Goal: Transaction & Acquisition: Book appointment/travel/reservation

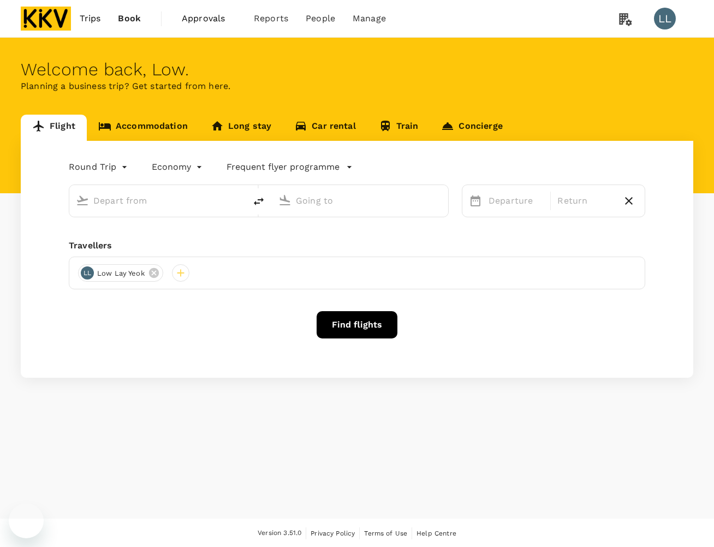
type input "[PERSON_NAME] (JHB)"
type input "Sultan [PERSON_NAME] [PERSON_NAME] (SZB)"
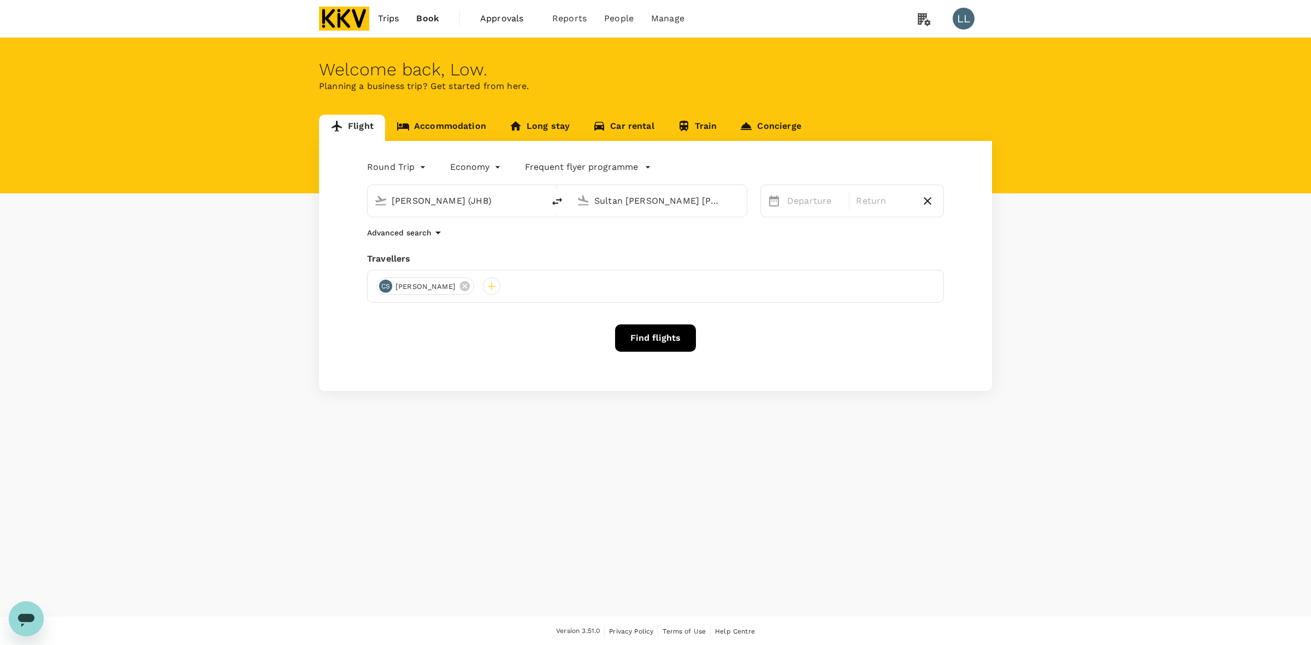
drag, startPoint x: 544, startPoint y: 498, endPoint x: 546, endPoint y: 471, distance: 26.9
click at [544, 483] on div "Welcome back , Low . Planning a business trip? Get started from here. Flight Ac…" at bounding box center [655, 327] width 1311 height 579
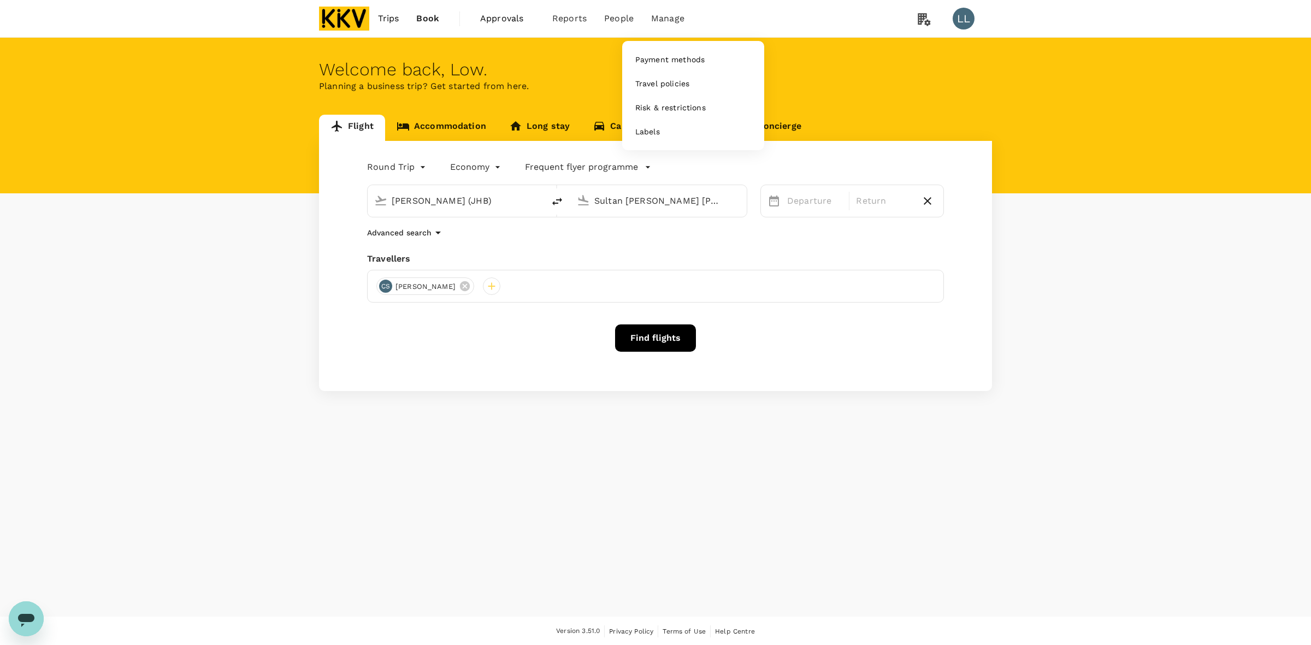
click at [677, 20] on span "Manage" at bounding box center [667, 18] width 33 height 13
click at [635, 56] on span "Payment methods" at bounding box center [669, 59] width 69 height 11
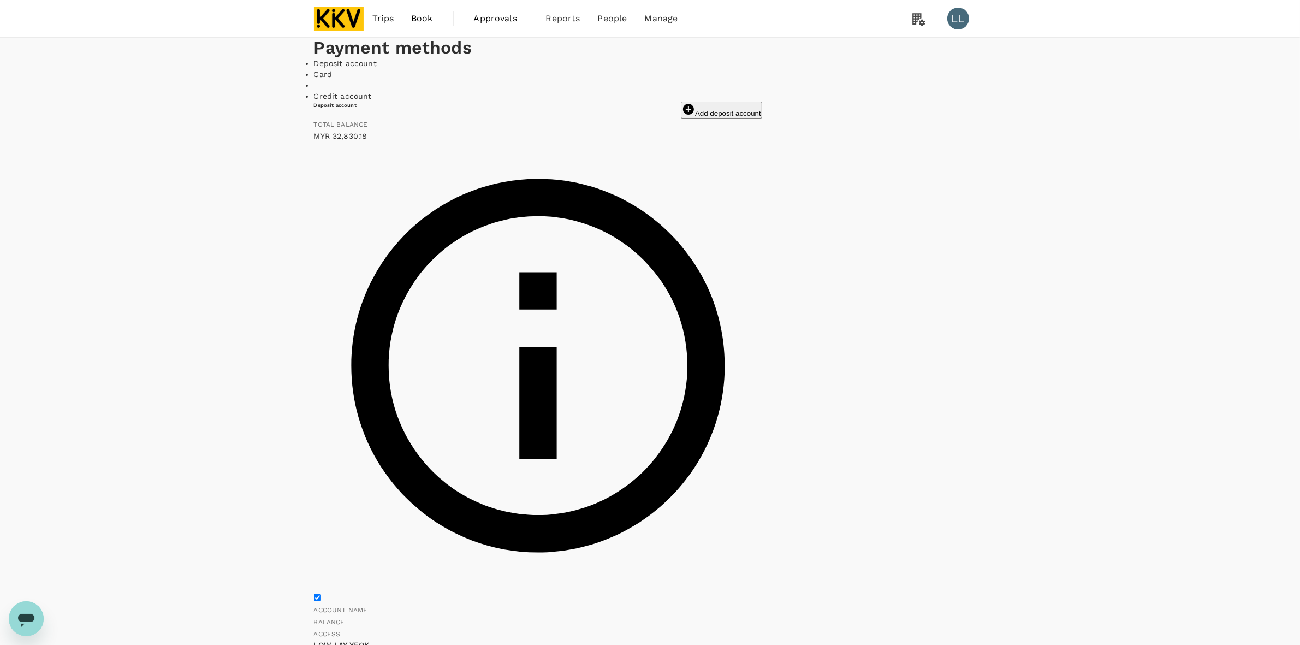
click at [714, 330] on div "View transactions" at bounding box center [929, 323] width 87 height 16
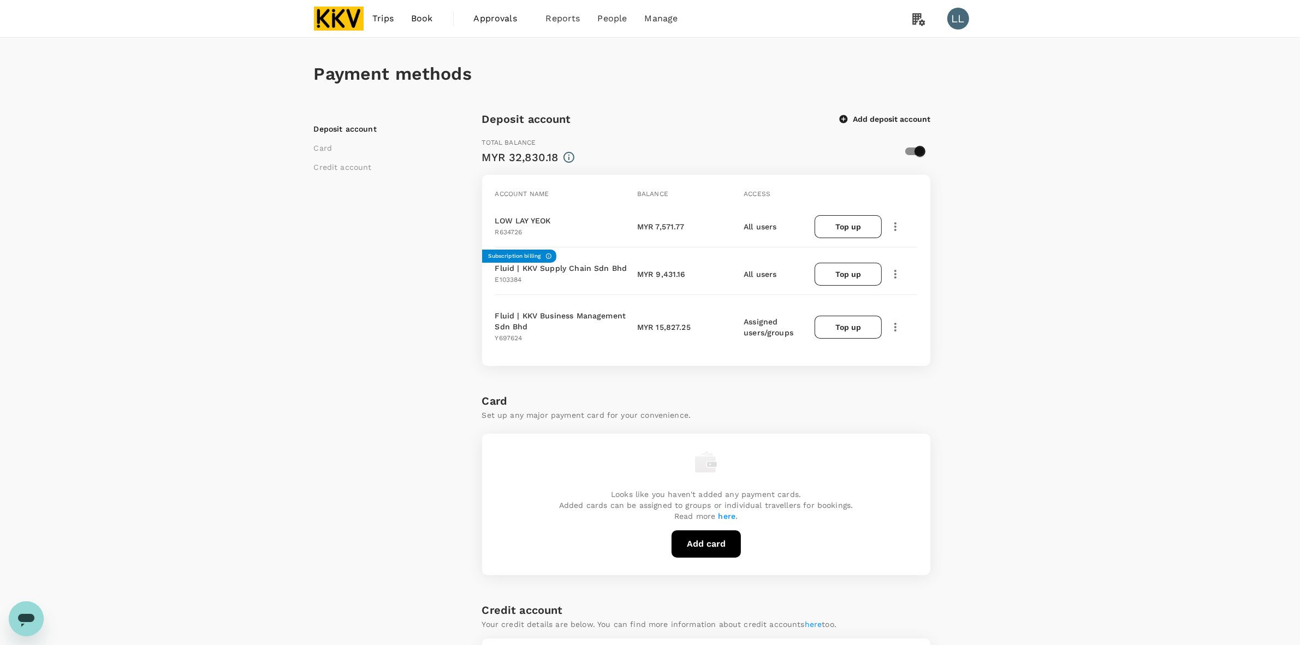
drag, startPoint x: 1208, startPoint y: 321, endPoint x: 1177, endPoint y: 312, distance: 31.8
click at [1177, 312] on div "Payment methods Deposit account Card Credit account Deposit account Add deposit…" at bounding box center [650, 515] width 1300 height 954
click at [901, 228] on icon "button" at bounding box center [895, 226] width 13 height 13
click at [940, 303] on span "View transactions" at bounding box center [960, 300] width 131 height 13
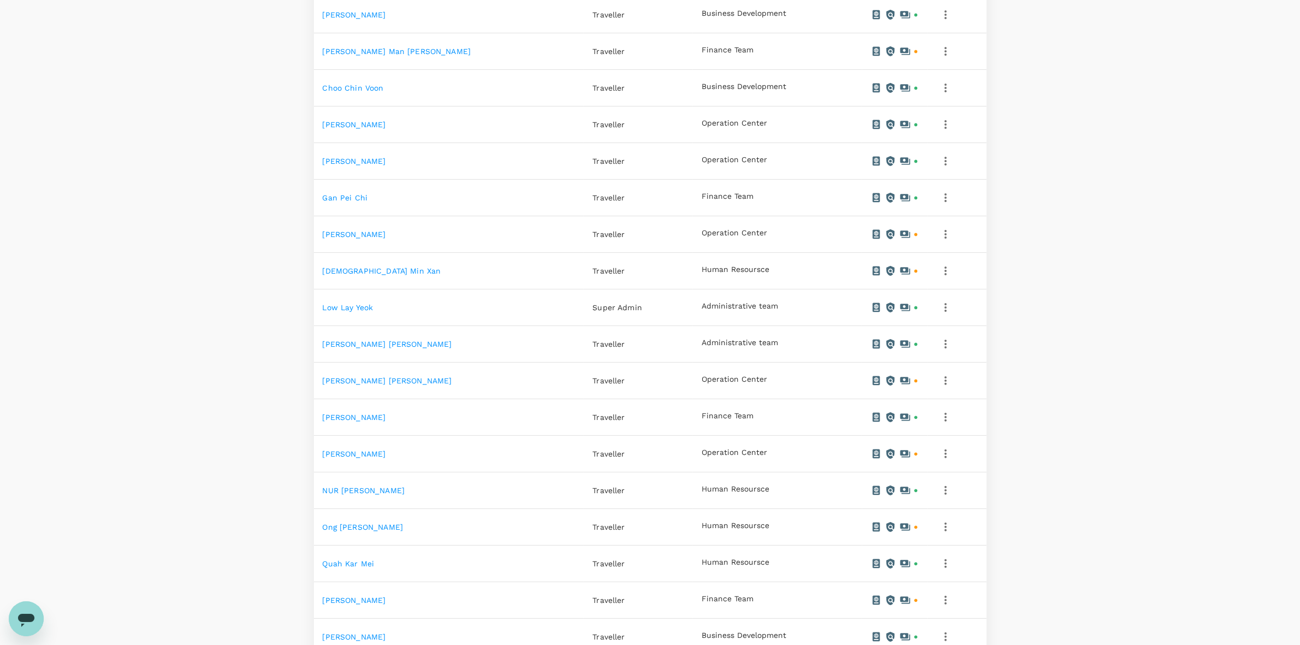
scroll to position [140, 0]
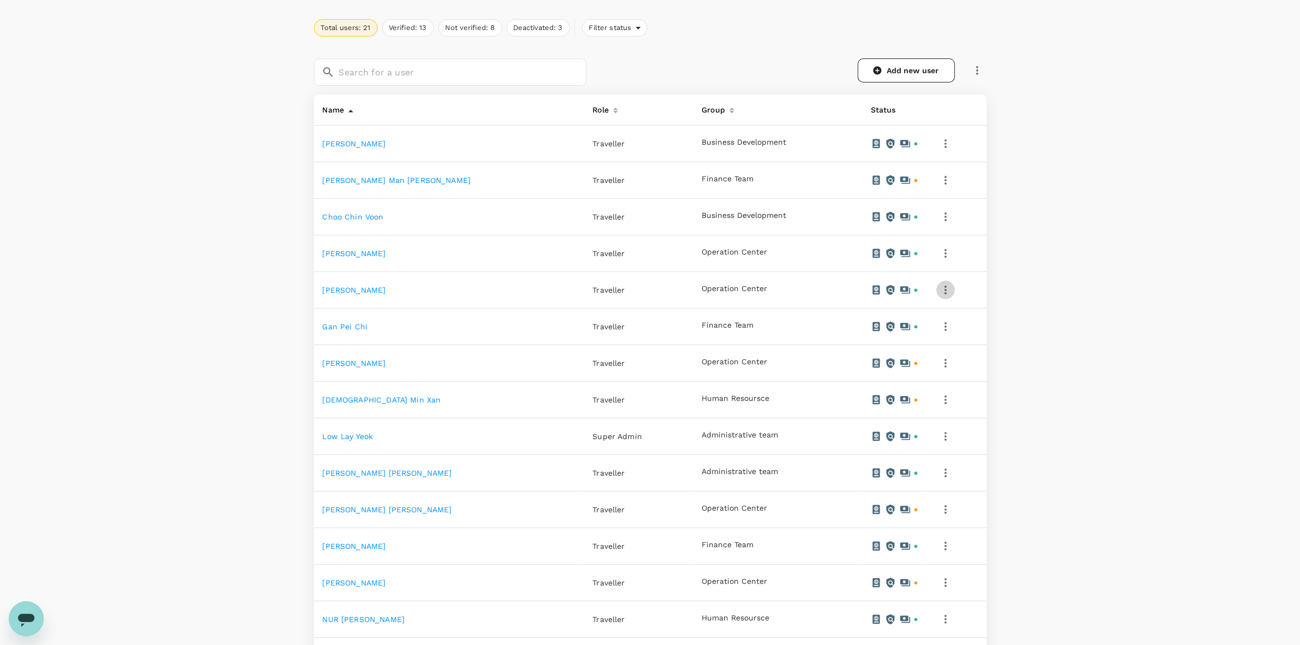
click at [947, 287] on icon "button" at bounding box center [946, 290] width 2 height 9
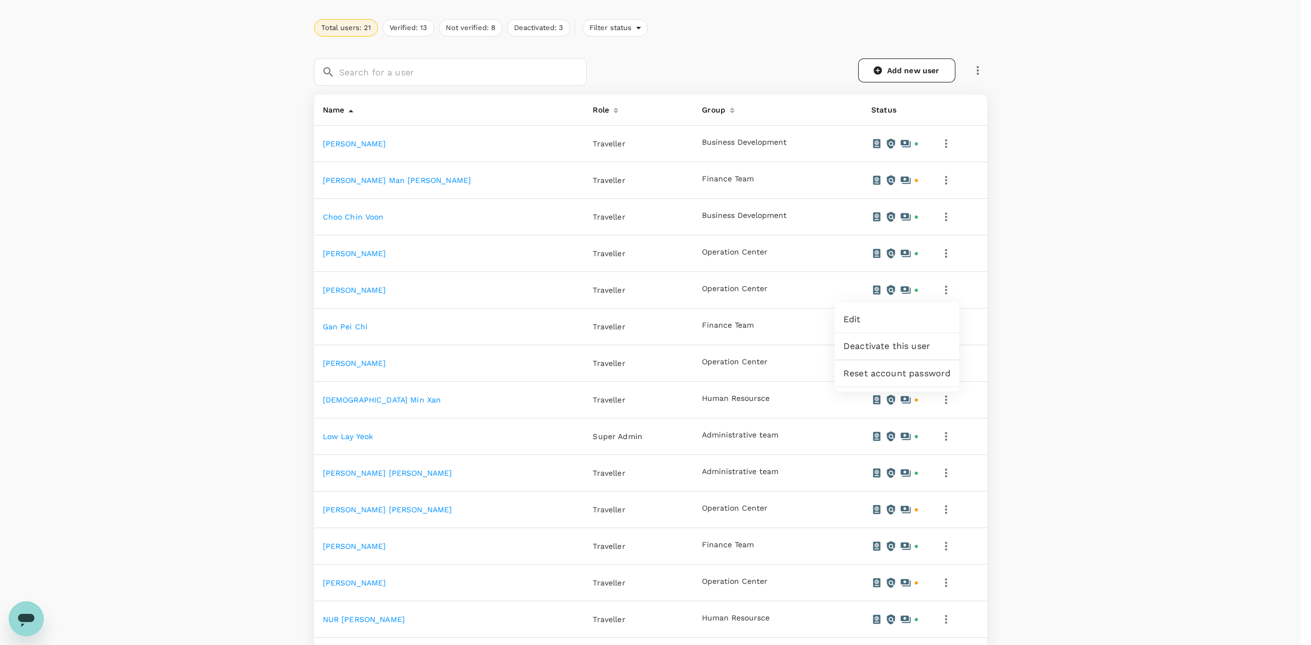
click at [874, 347] on span "Deactivate this user" at bounding box center [896, 346] width 107 height 13
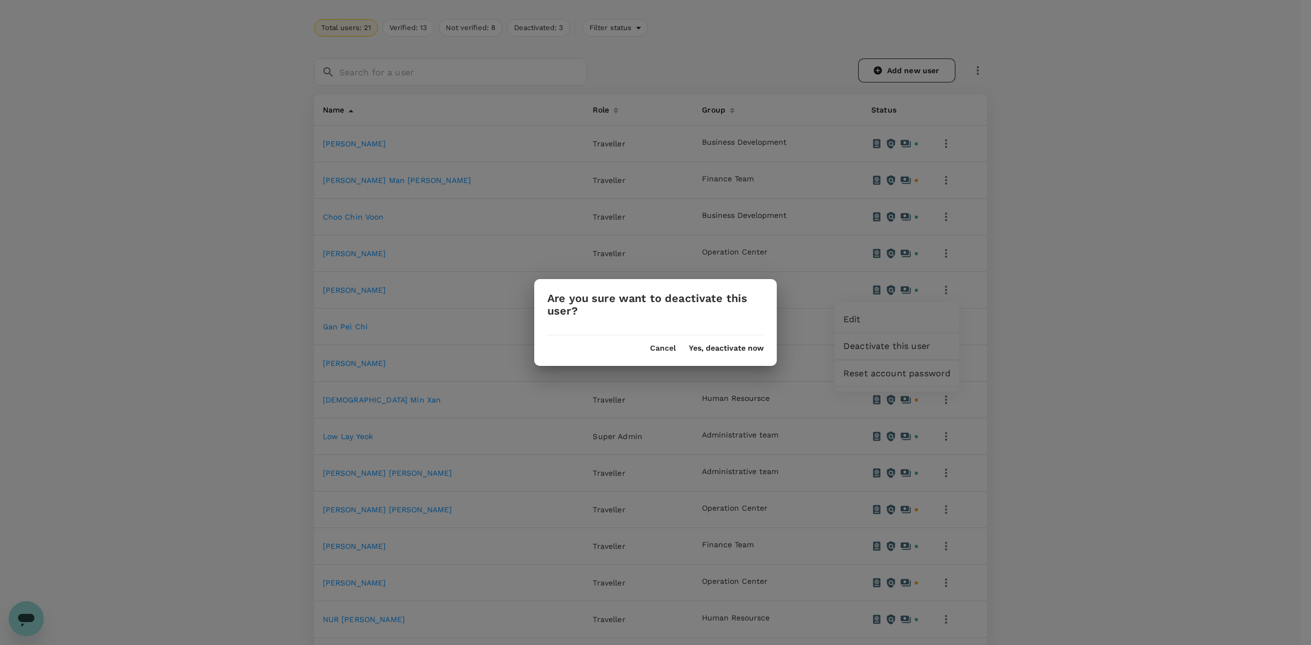
click at [734, 350] on button "Yes, deactivate now" at bounding box center [726, 348] width 75 height 9
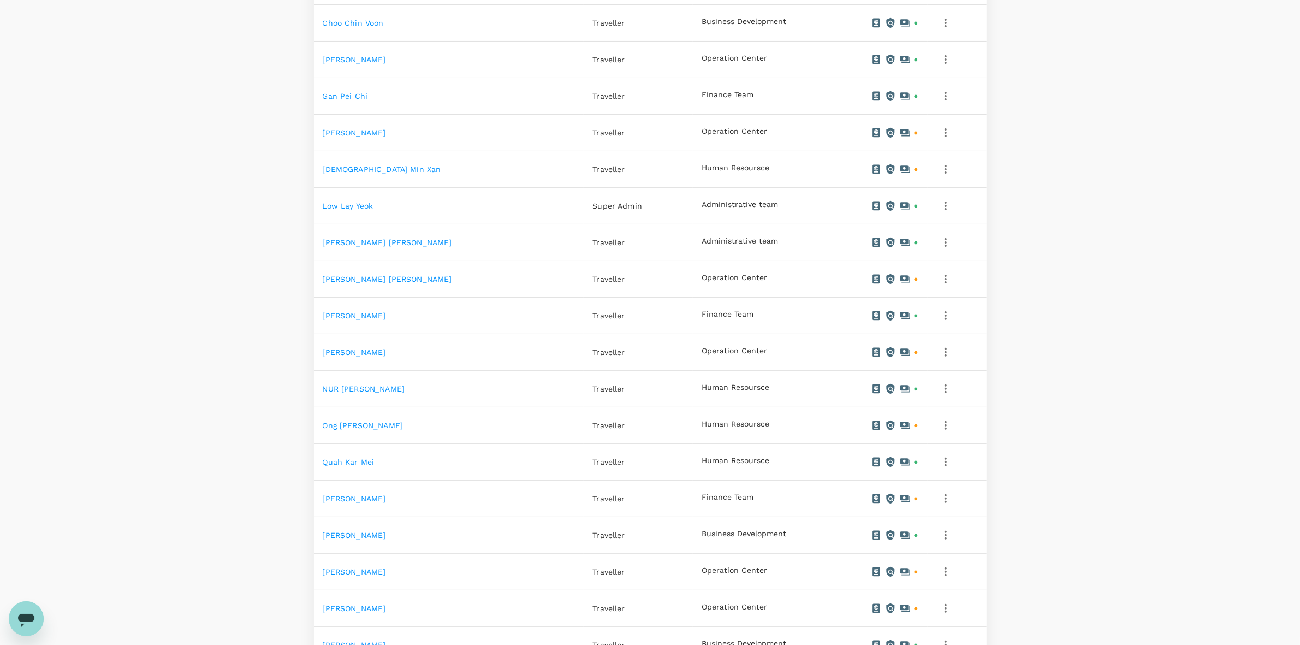
scroll to position [478, 0]
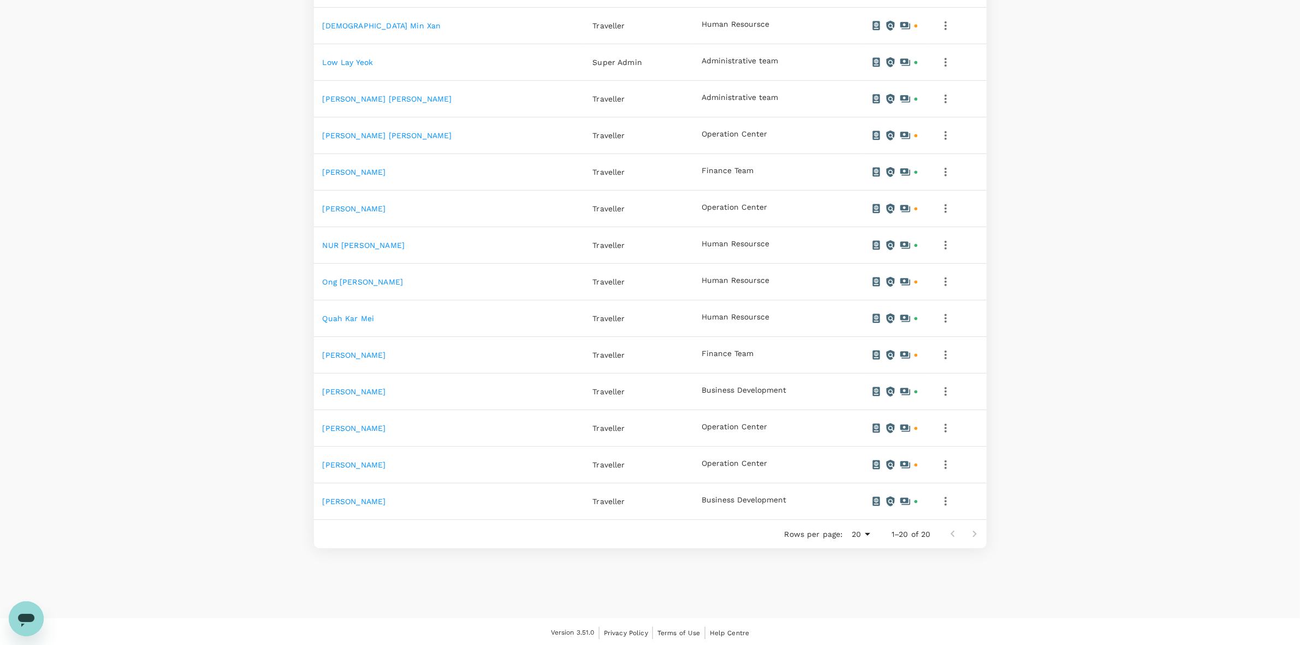
click at [955, 385] on td at bounding box center [957, 392] width 59 height 37
click at [949, 393] on icon "button" at bounding box center [945, 391] width 13 height 13
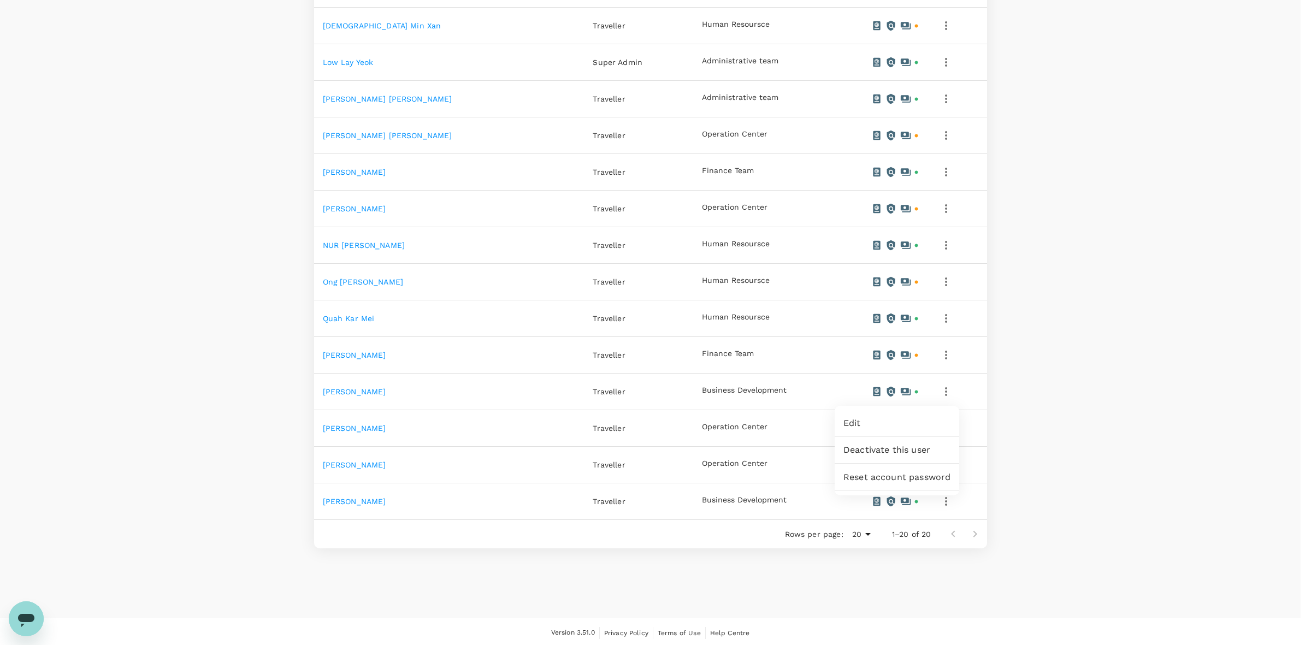
click at [902, 448] on span "Deactivate this user" at bounding box center [896, 449] width 107 height 13
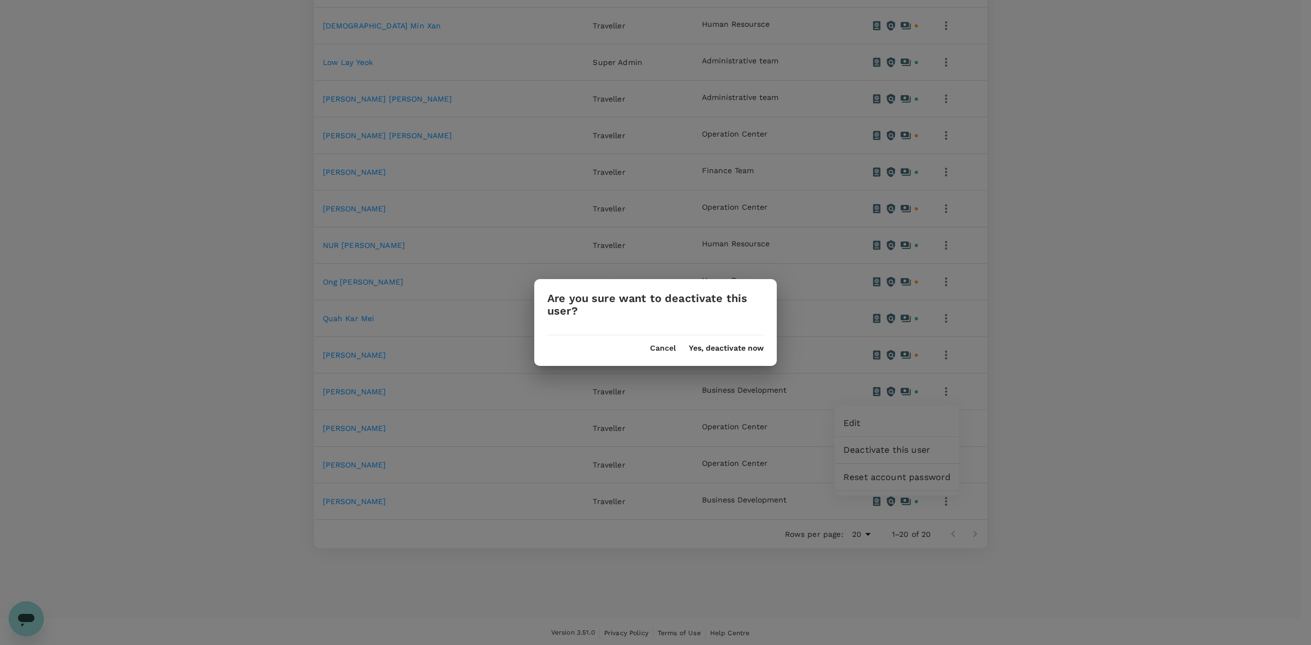
click at [708, 348] on button "Yes, deactivate now" at bounding box center [726, 348] width 75 height 9
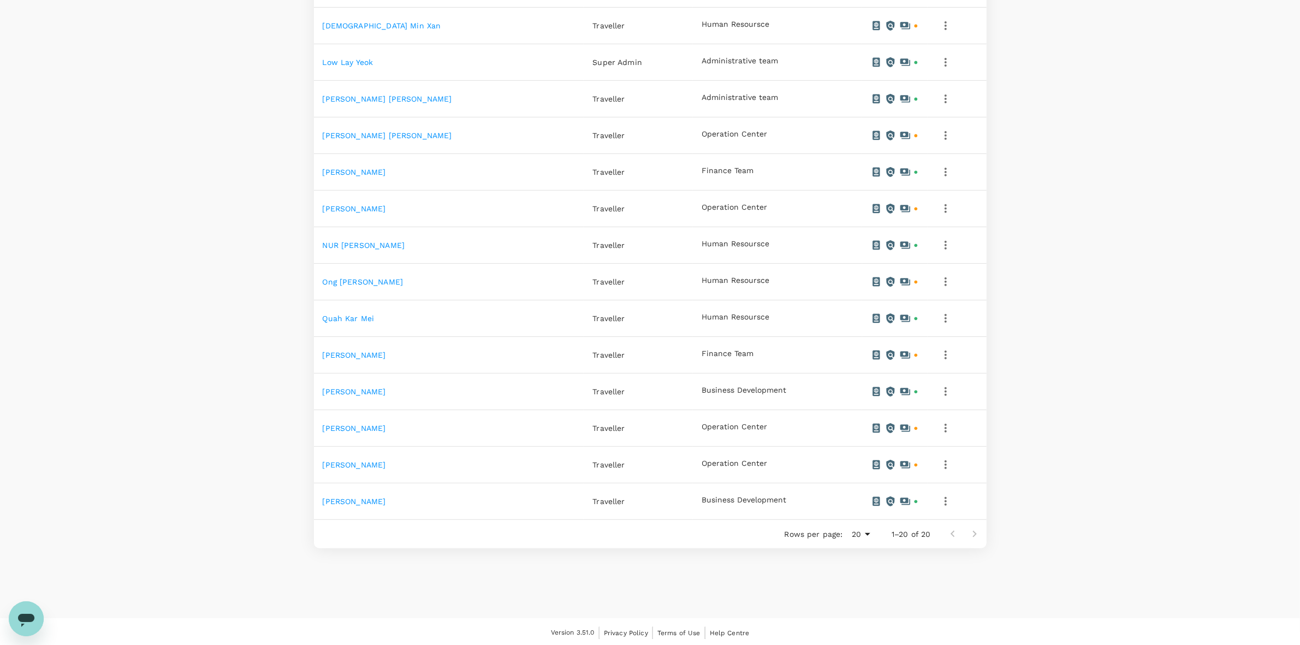
scroll to position [0, 0]
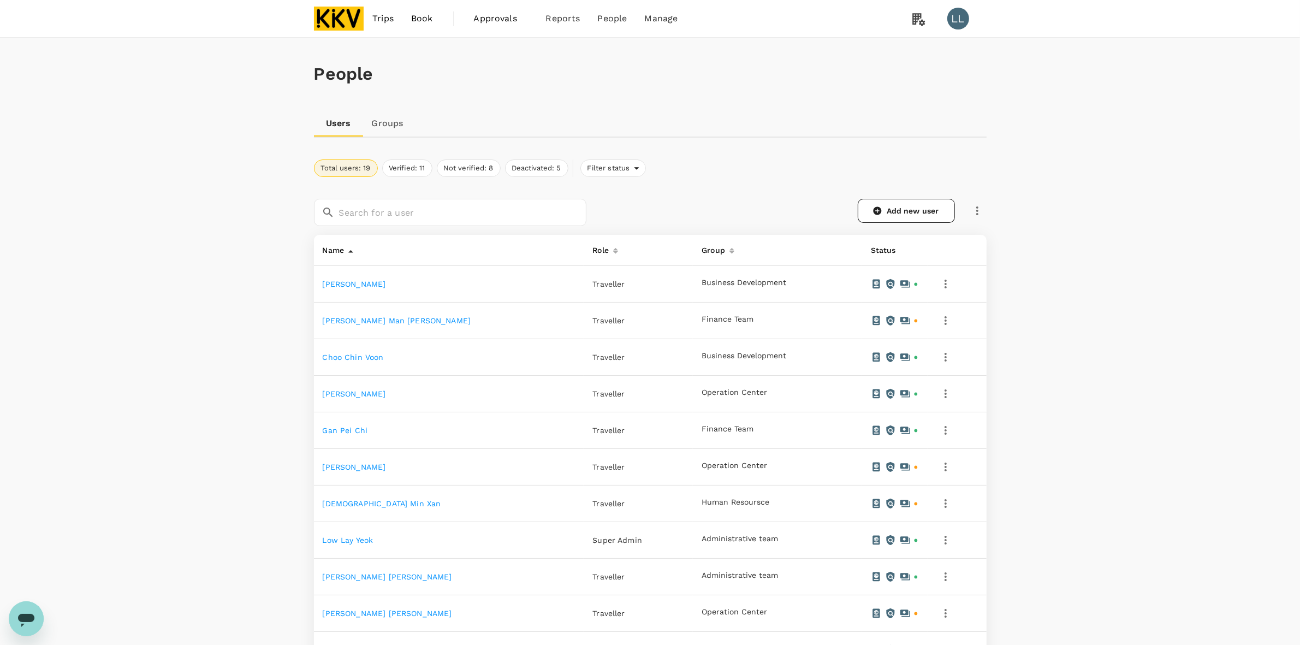
click at [1104, 322] on div "People Users Groups Total users: 19 Verified: 11 Not verified: 8 Deactivated: 5…" at bounding box center [650, 549] width 1300 height 1022
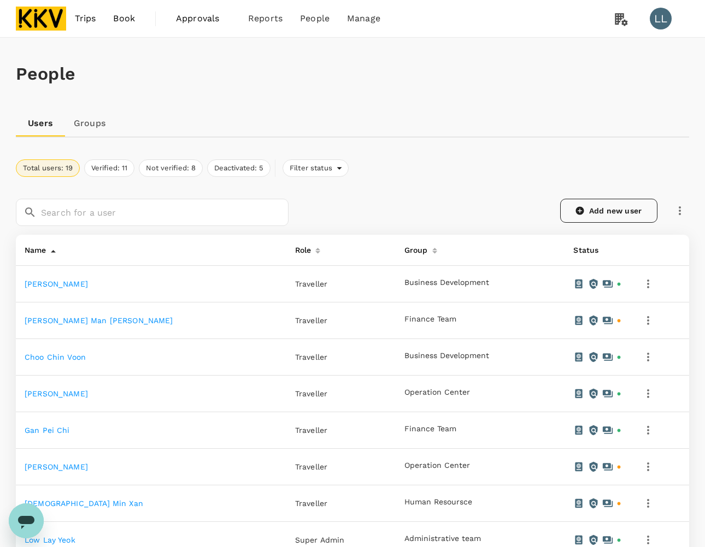
click at [612, 208] on link "Add new user" at bounding box center [608, 211] width 97 height 24
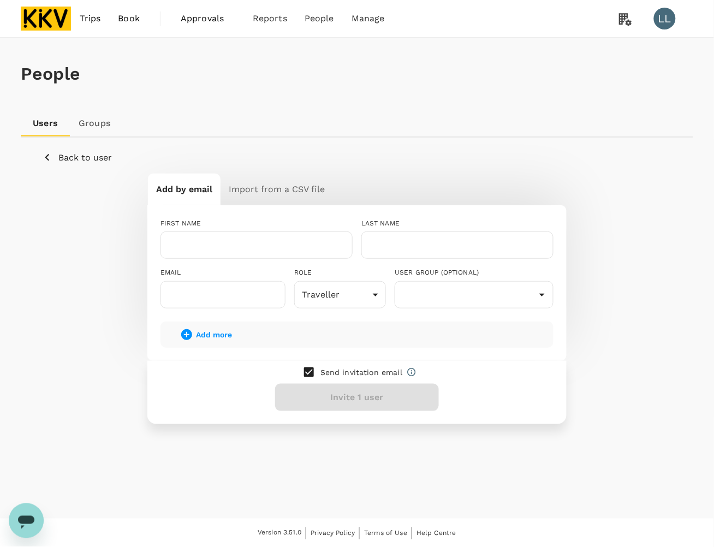
drag, startPoint x: 233, startPoint y: 115, endPoint x: 370, endPoint y: 43, distance: 155.4
click at [236, 111] on div "Users Groups" at bounding box center [357, 123] width 673 height 26
click at [192, 241] on input "text" at bounding box center [257, 245] width 192 height 27
type input "Nursyahida"
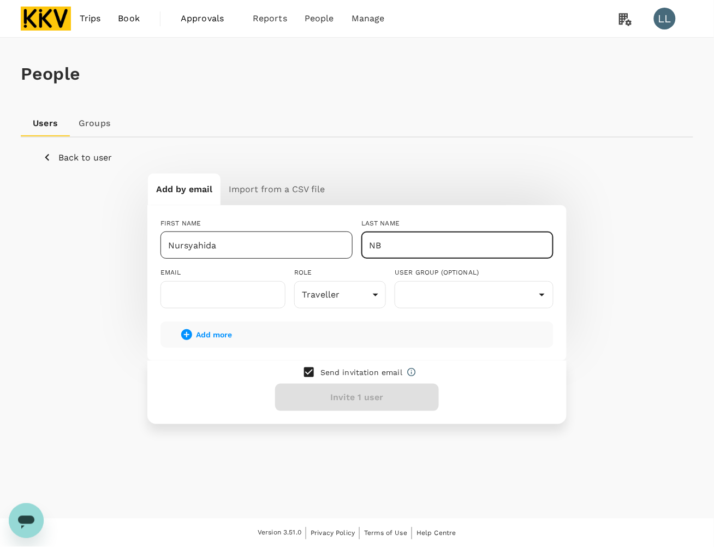
type input "N"
type input "[PERSON_NAME]"
drag, startPoint x: 113, startPoint y: 168, endPoint x: 149, endPoint y: 200, distance: 47.6
click at [113, 168] on div "Back to user Add by email Import from a CSV file FIRST NAME Nursyahida ​ LAST N…" at bounding box center [357, 287] width 647 height 273
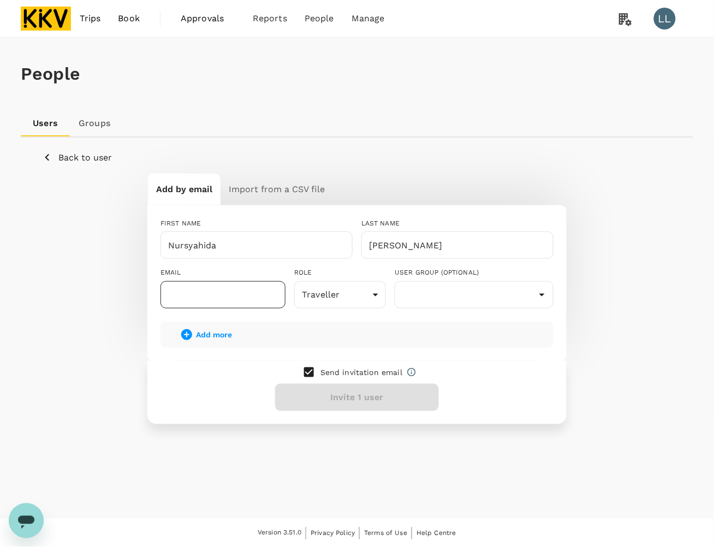
click at [209, 289] on input "text" at bounding box center [223, 294] width 125 height 27
paste input "nursyahida5044@gmail.com"
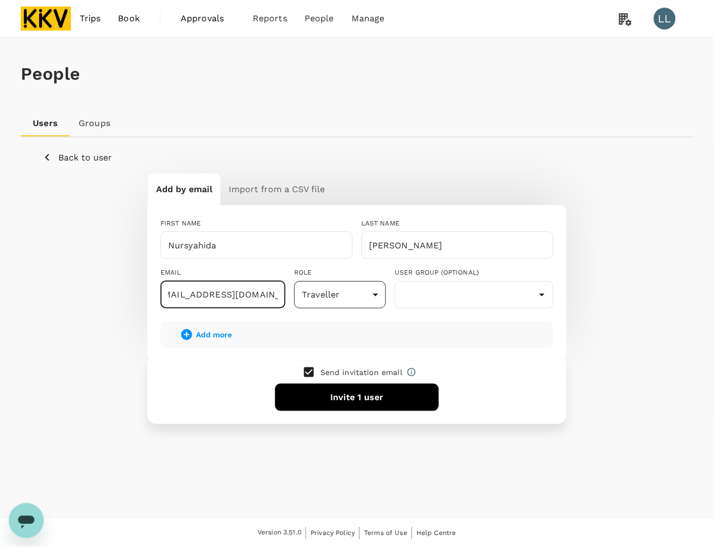
type input "nursyahida5044@gmail.com"
click at [347, 291] on body "Trips Book Approvals 0 Reports People Manage LL People Users Groups Back to use…" at bounding box center [357, 274] width 714 height 548
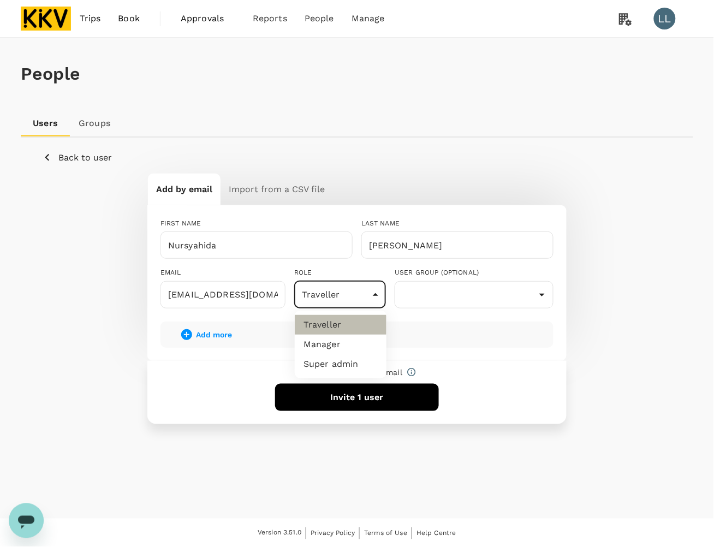
drag, startPoint x: 342, startPoint y: 322, endPoint x: 416, endPoint y: 305, distance: 75.8
click at [342, 321] on li "Traveller" at bounding box center [341, 325] width 92 height 20
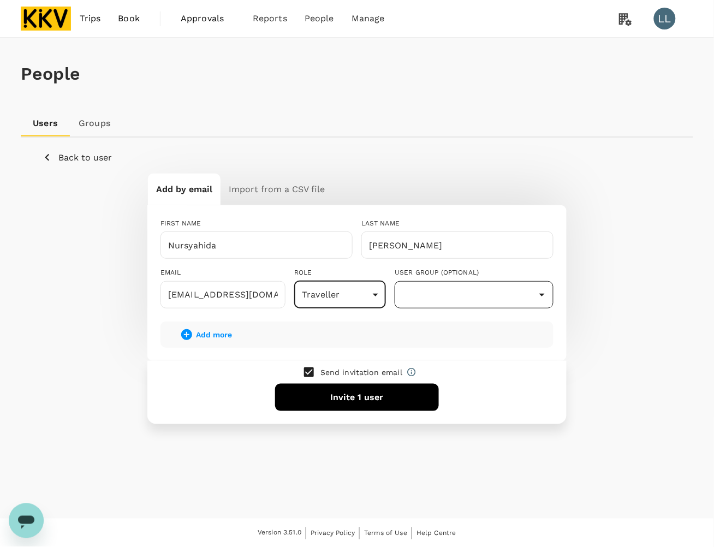
click at [479, 295] on input "text" at bounding box center [474, 295] width 153 height 21
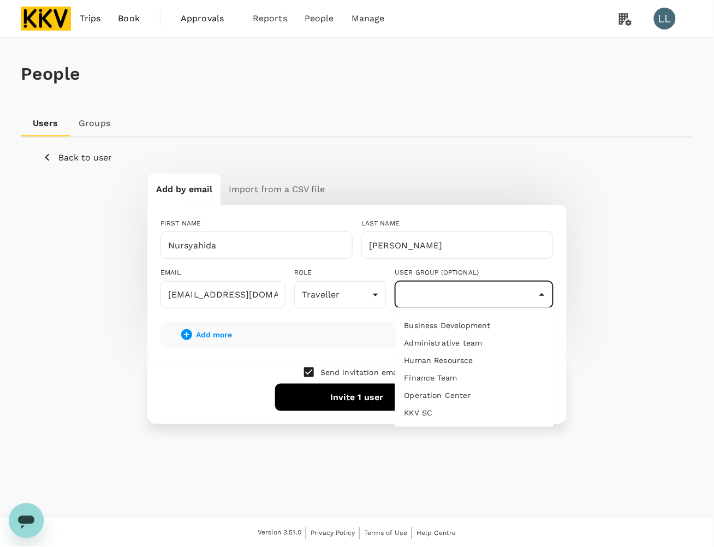
click at [463, 399] on li "Operation Center" at bounding box center [475, 395] width 158 height 17
type input "Operation Center"
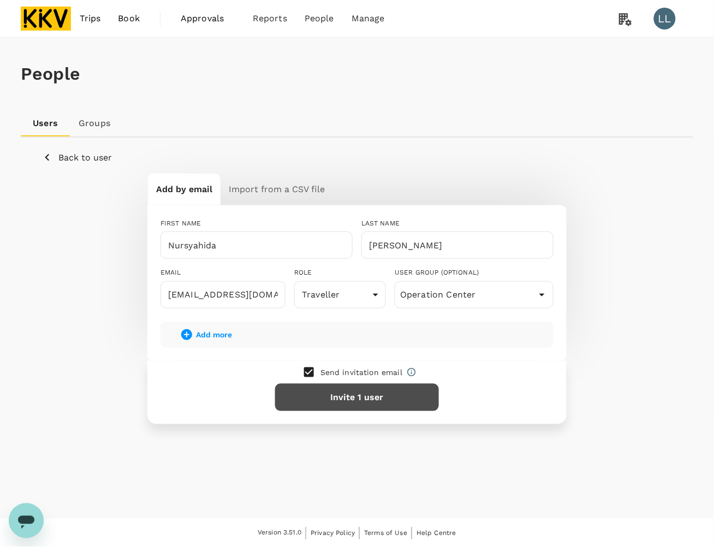
click at [351, 394] on button "Invite 1 user" at bounding box center [357, 397] width 164 height 27
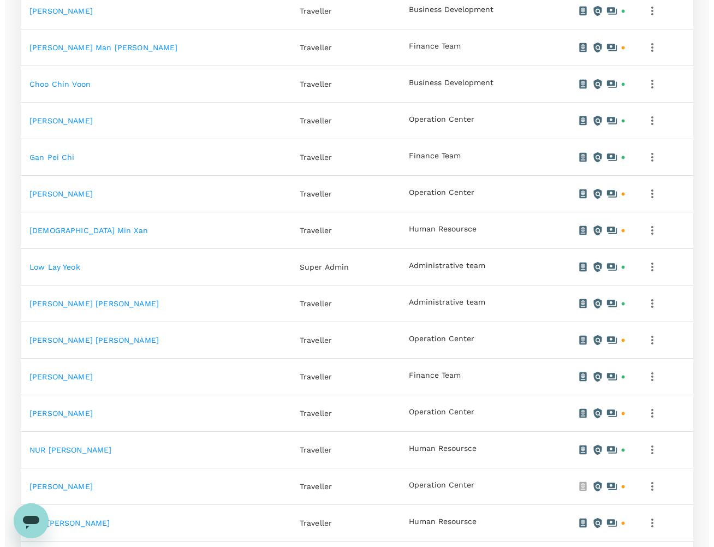
scroll to position [341, 0]
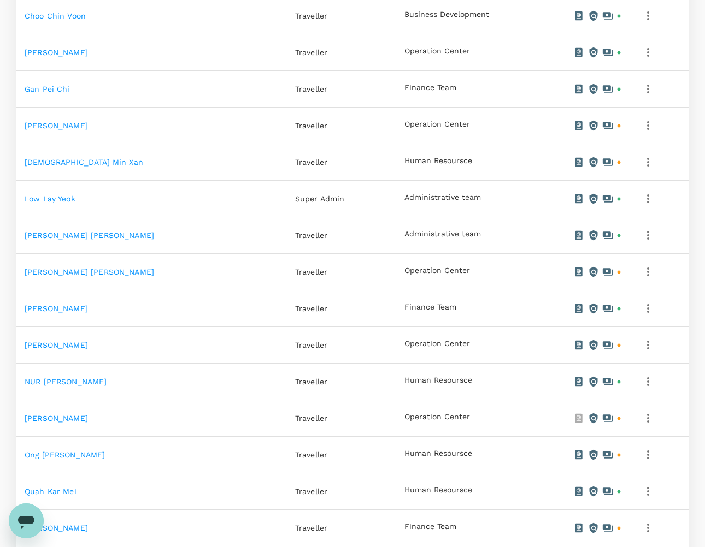
click at [654, 416] on icon "button" at bounding box center [647, 418] width 13 height 13
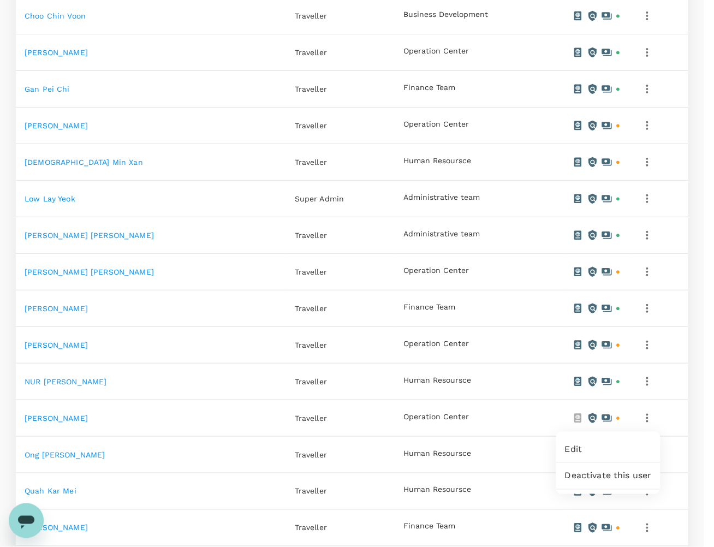
click at [596, 448] on span "Edit" at bounding box center [608, 449] width 87 height 13
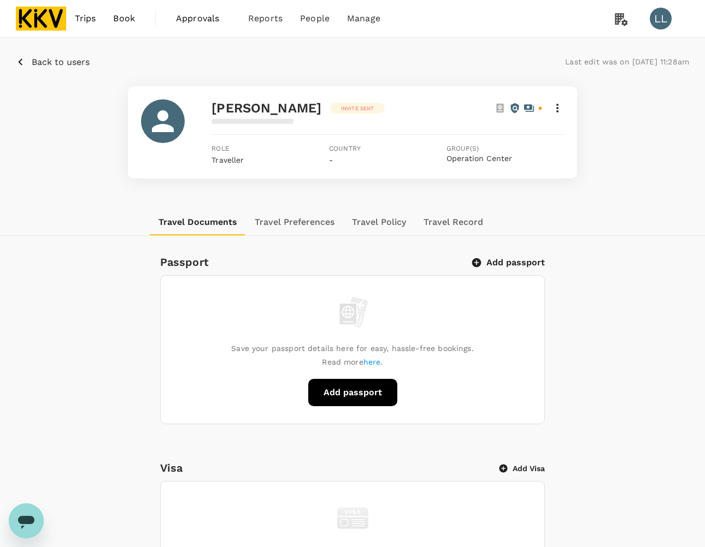
click at [554, 105] on icon at bounding box center [557, 108] width 13 height 13
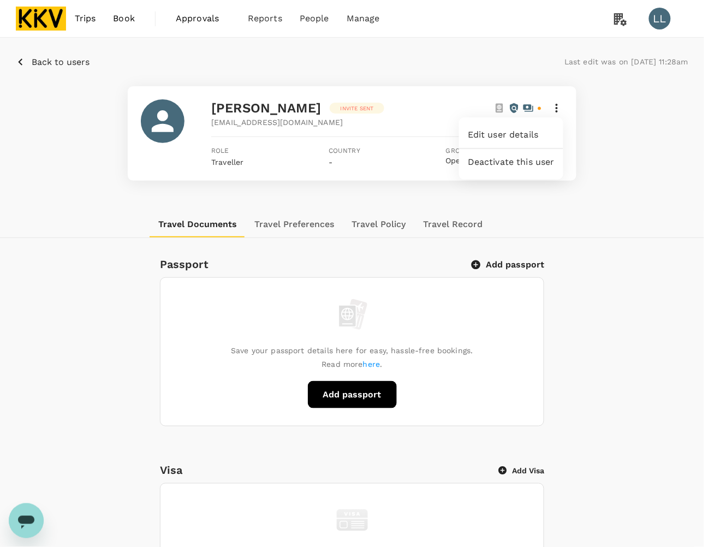
click at [494, 137] on span "Edit user details" at bounding box center [511, 134] width 87 height 13
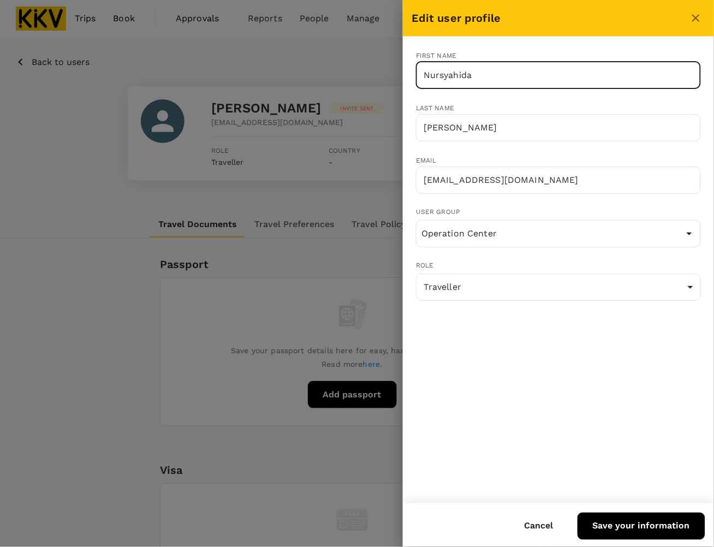
drag, startPoint x: 510, startPoint y: 64, endPoint x: 217, endPoint y: 77, distance: 292.5
click at [226, 76] on div "Edit user profile First name Nursyahida ​ Last name Binti Shukri ​ Email nursya…" at bounding box center [357, 273] width 714 height 547
type input "n"
type input "B"
type input "NURSYAHIDA"
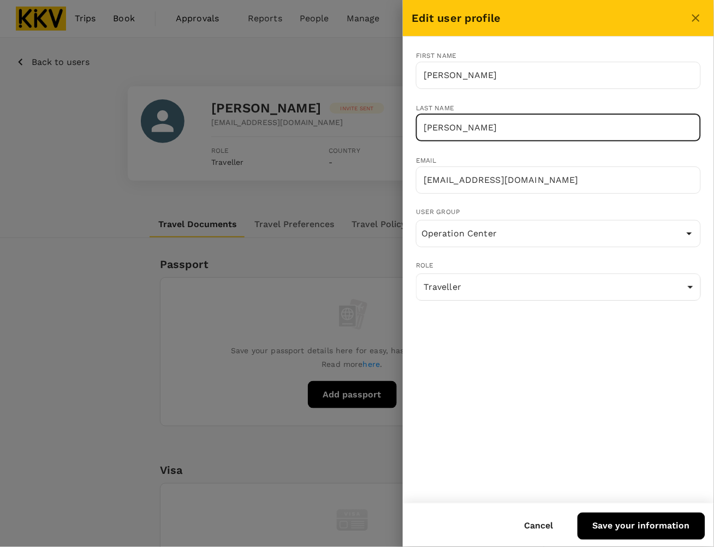
drag, startPoint x: 507, startPoint y: 131, endPoint x: 279, endPoint y: 126, distance: 228.4
click at [279, 126] on div "Edit user profile First name NURSYAHIDA ​ Last name Binti Shukri ​ Email nursya…" at bounding box center [357, 273] width 714 height 547
type input "B"
type input "BINTI SHUKRI"
click at [650, 524] on button "Save your information" at bounding box center [642, 526] width 128 height 27
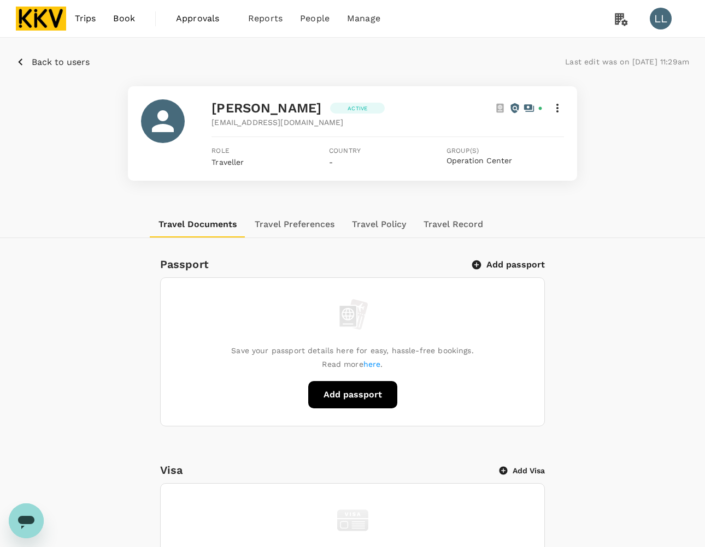
drag, startPoint x: 637, startPoint y: 322, endPoint x: 598, endPoint y: 321, distance: 38.8
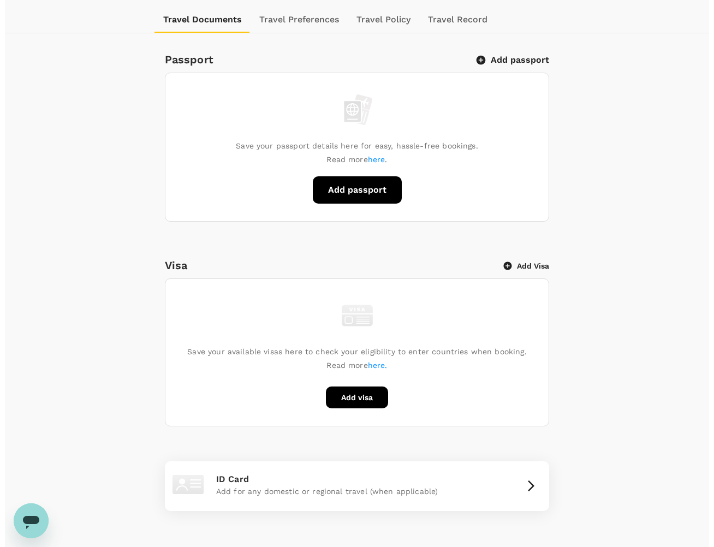
scroll to position [410, 0]
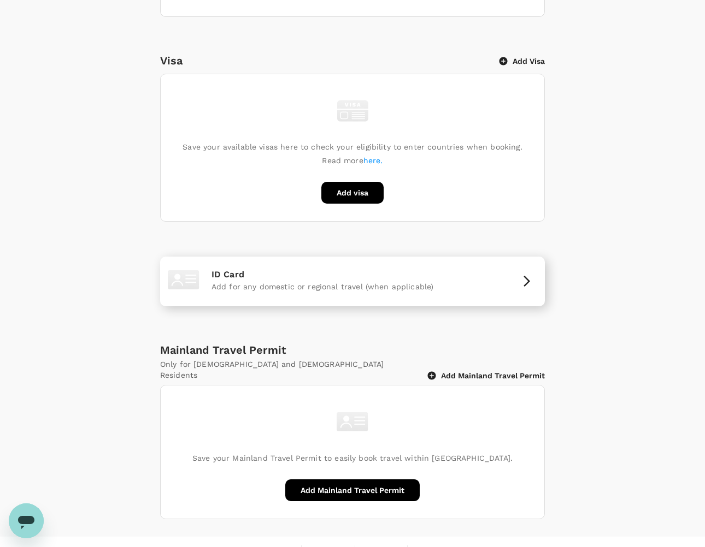
click at [511, 279] on button "button" at bounding box center [526, 281] width 35 height 13
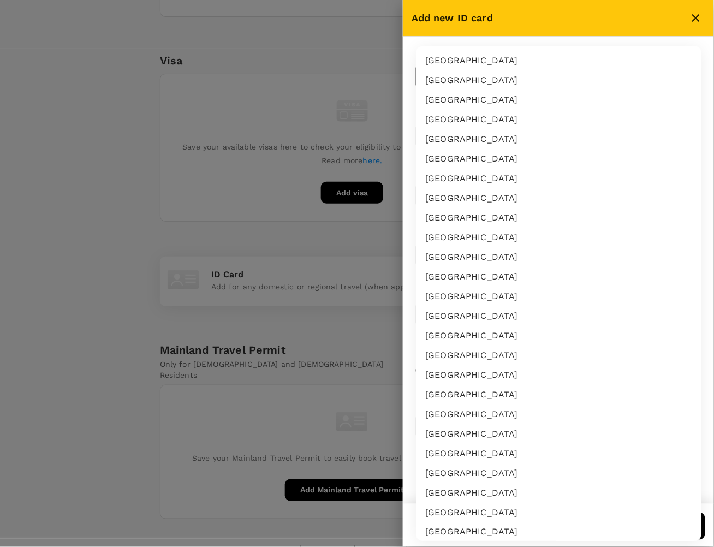
click at [462, 79] on body "Trips Book Approvals 0 Reports People Manage LL Back to users Last edit was on …" at bounding box center [357, 77] width 714 height 975
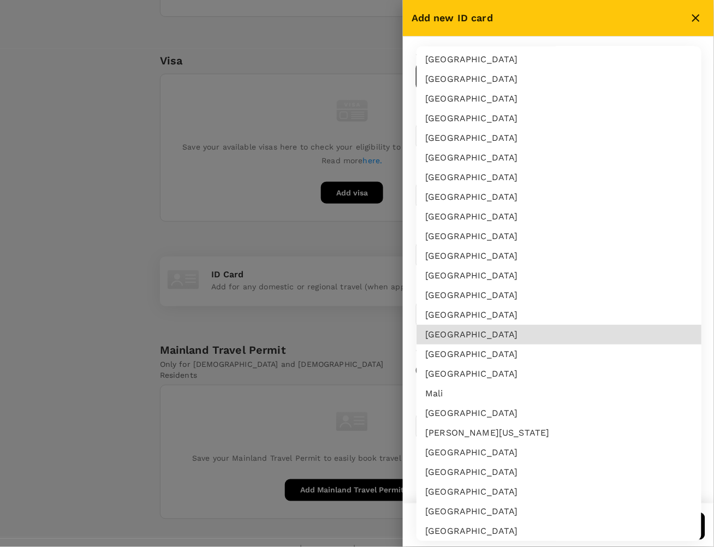
click at [457, 352] on li "Malaysia" at bounding box center [559, 355] width 285 height 20
type input "MY"
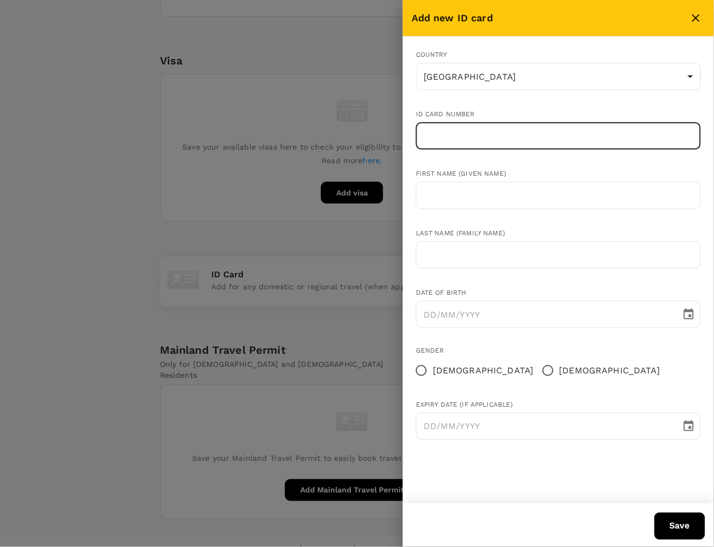
click at [470, 138] on input "text" at bounding box center [558, 135] width 285 height 27
click at [452, 140] on input "text" at bounding box center [558, 135] width 285 height 27
type input "990920-07-5044"
click at [464, 197] on input "text" at bounding box center [558, 195] width 285 height 27
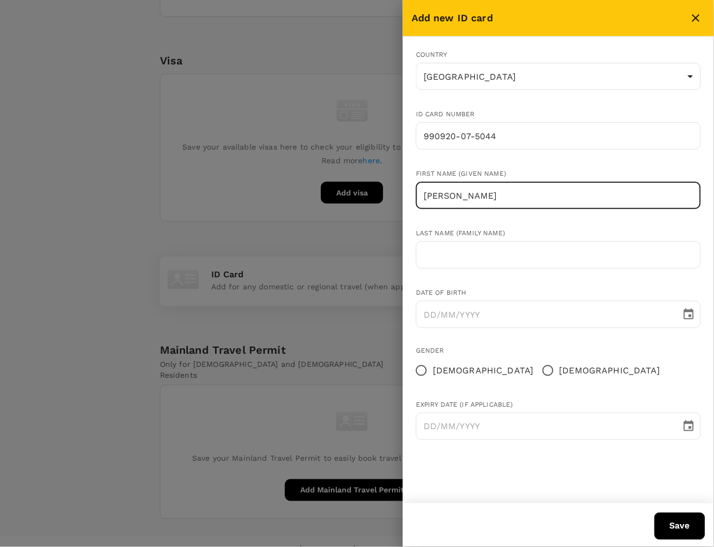
type input "NURSYAHIDA"
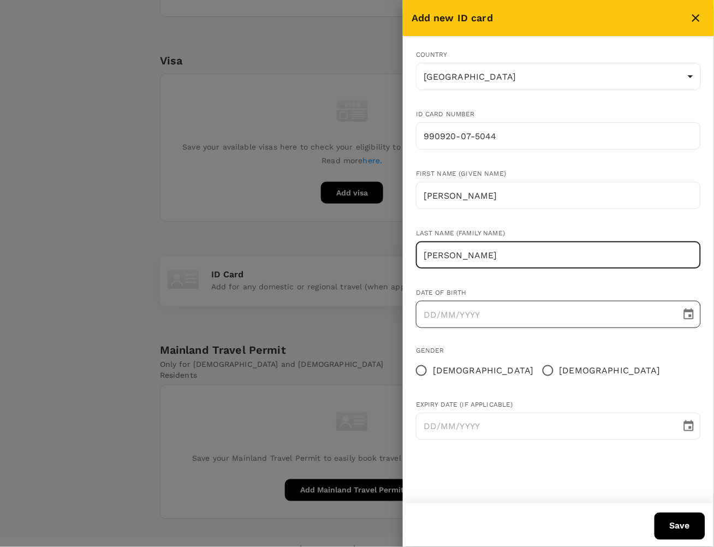
type input "BINTI SHUKRI"
click at [690, 318] on icon "Choose date" at bounding box center [689, 314] width 13 height 13
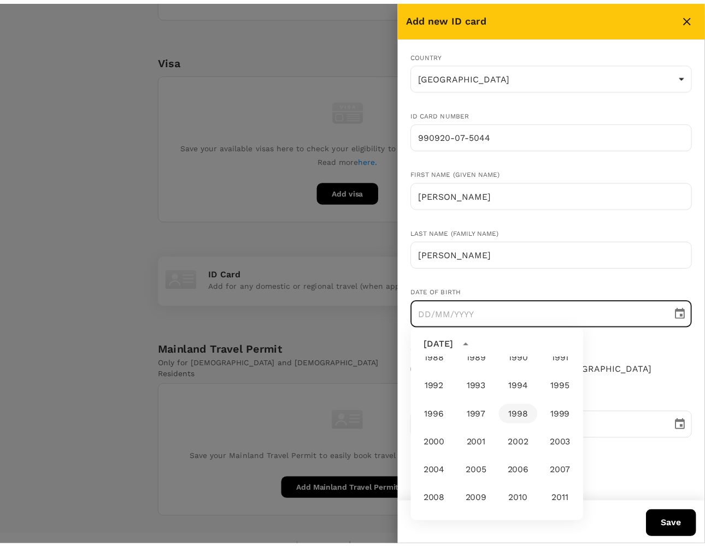
scroll to position [606, 0]
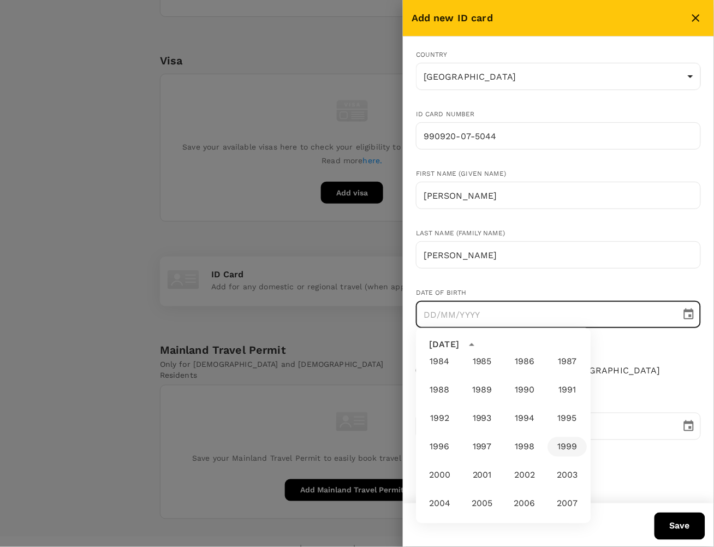
click at [554, 441] on button "1999" at bounding box center [567, 447] width 39 height 20
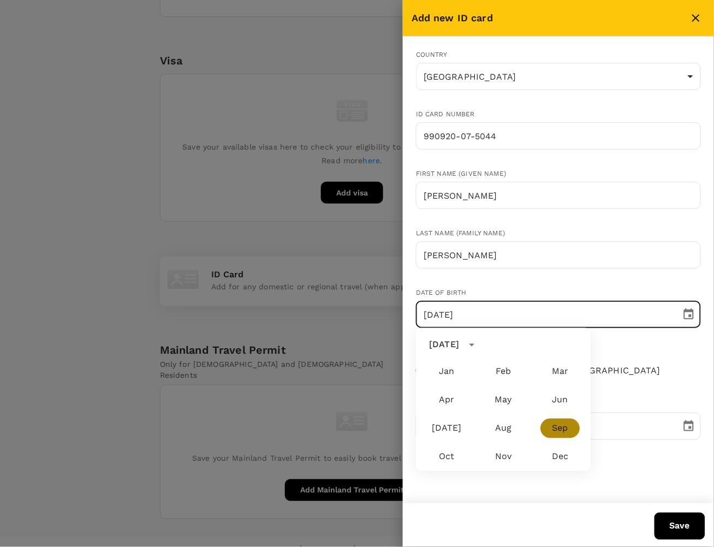
click at [557, 430] on button "Sep" at bounding box center [560, 429] width 39 height 20
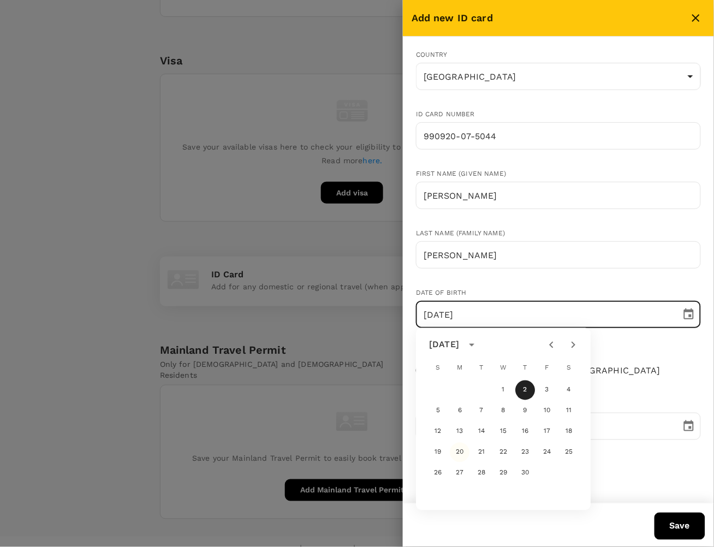
click at [458, 452] on button "20" at bounding box center [461, 453] width 20 height 20
type input "20/09/1999"
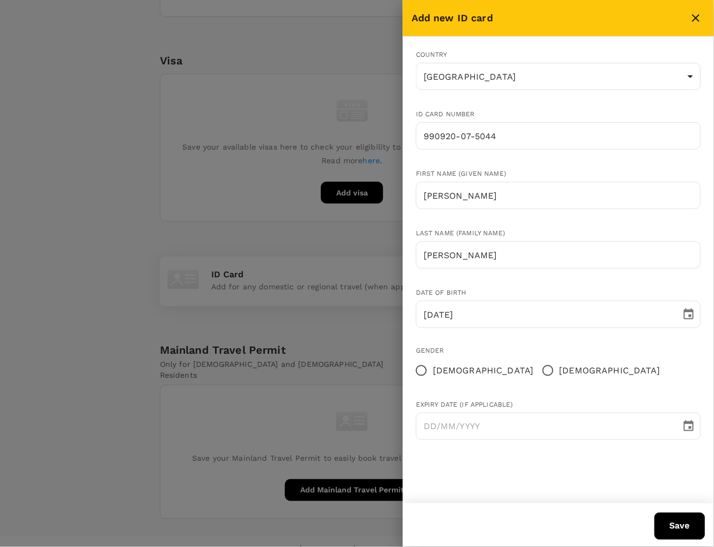
click at [429, 372] on input "Female" at bounding box center [421, 370] width 23 height 23
radio input "true"
click at [512, 470] on div "Country Malaysia MY ​ ID card number 990920-07-5044 ​ First name (Given name) N…" at bounding box center [558, 270] width 311 height 467
click at [663, 520] on button "Save" at bounding box center [680, 526] width 51 height 27
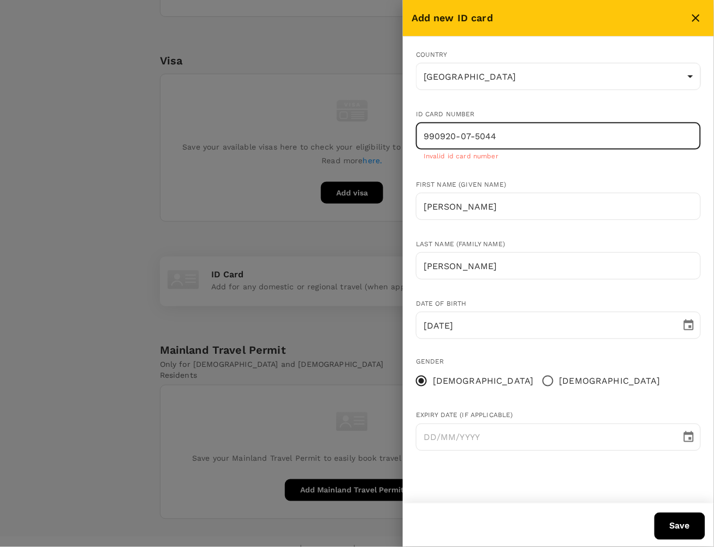
click at [497, 145] on input "990920-07-5044" at bounding box center [558, 135] width 285 height 27
drag, startPoint x: 457, startPoint y: 135, endPoint x: 610, endPoint y: 145, distance: 153.8
click at [610, 145] on input "990920-07-5044" at bounding box center [558, 135] width 285 height 27
type input "990920075044"
click at [569, 465] on div "Country Malaysia MY ​ ID card number 990920075044 ​ Invalid id card number Firs…" at bounding box center [558, 255] width 311 height 436
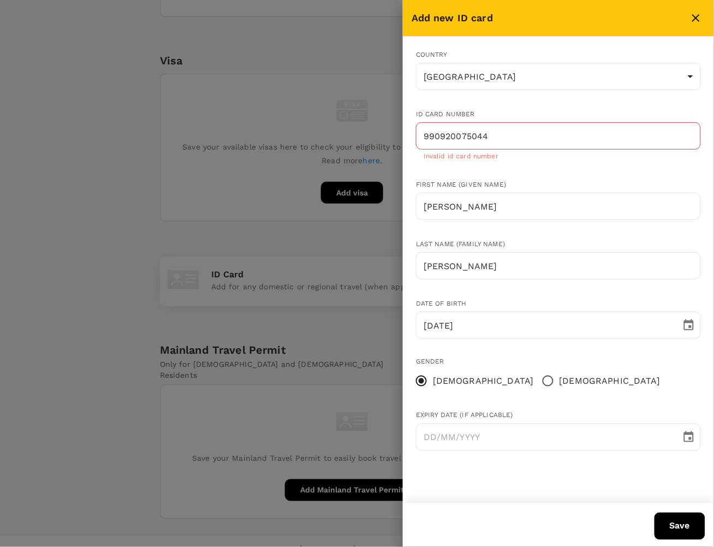
click at [680, 524] on button "Save" at bounding box center [680, 526] width 51 height 27
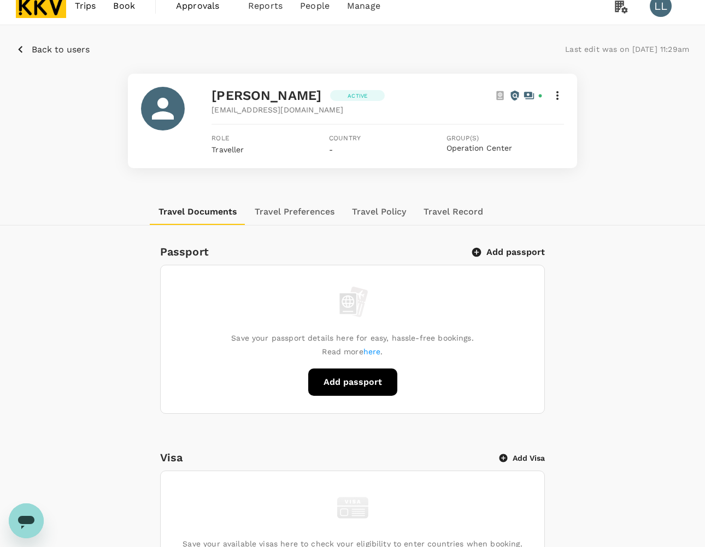
scroll to position [0, 0]
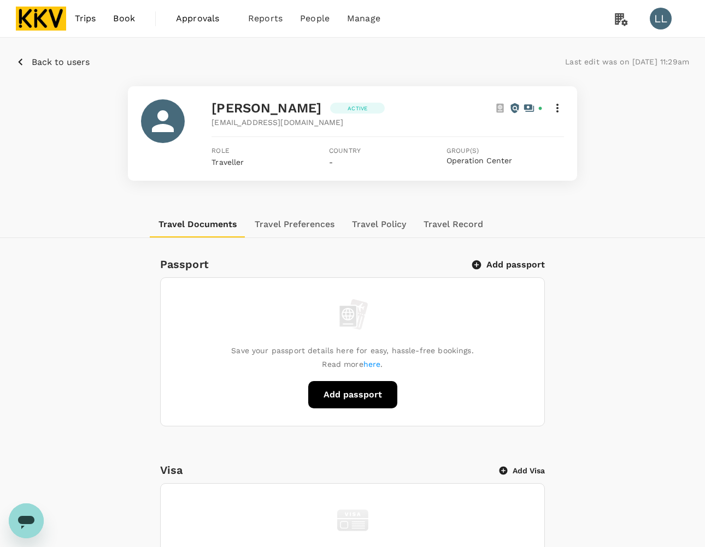
drag, startPoint x: 636, startPoint y: 240, endPoint x: 575, endPoint y: 72, distance: 179.7
click at [635, 239] on div "Back to users Last edit was on 02 Sep 2025, 11:29am NURSYAHIDA BINTI SHUKRI Act…" at bounding box center [352, 497] width 705 height 919
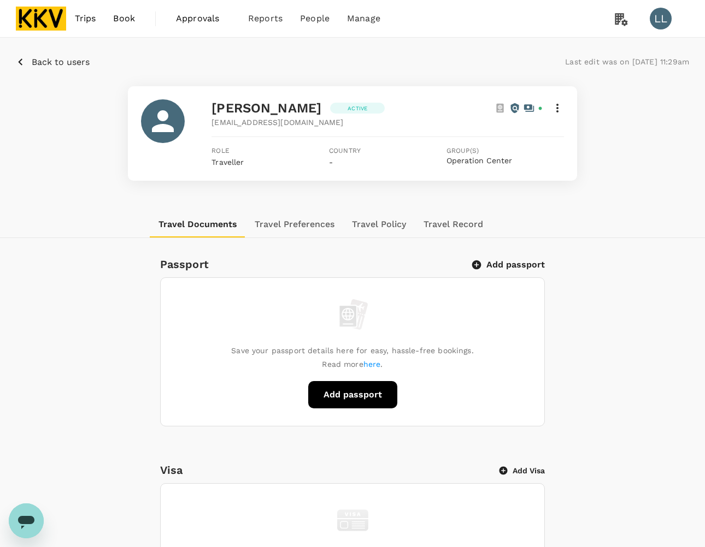
drag, startPoint x: 640, startPoint y: 311, endPoint x: 632, endPoint y: 309, distance: 7.4
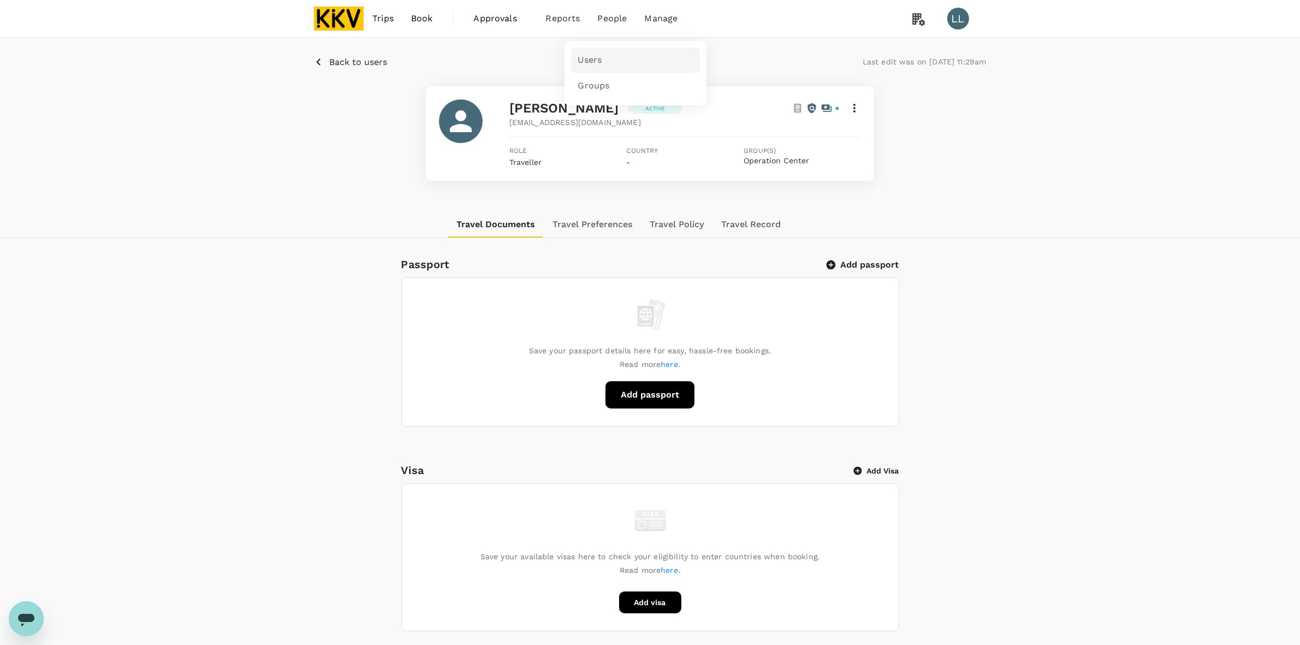
click at [594, 54] on span "Users" at bounding box center [590, 60] width 24 height 13
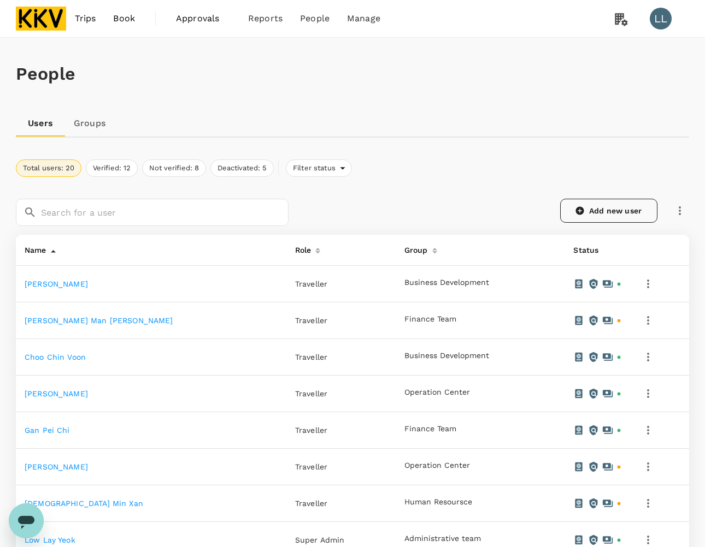
click at [626, 200] on link "Add new user" at bounding box center [608, 211] width 97 height 24
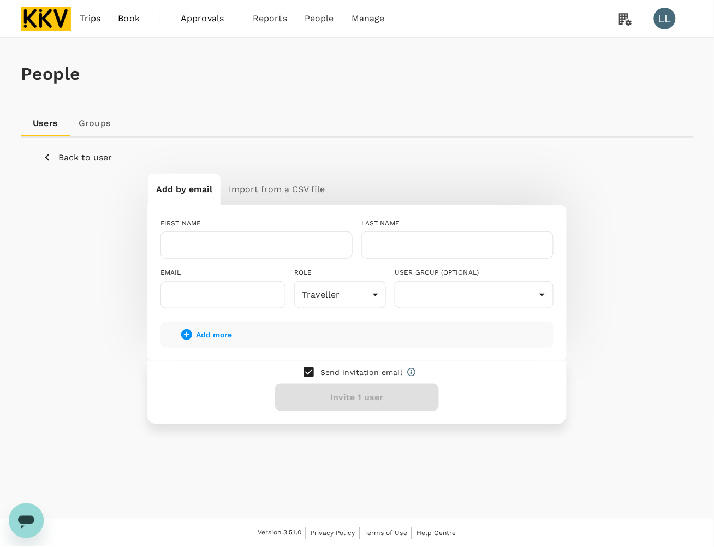
click at [350, 153] on div "Back to user" at bounding box center [357, 158] width 629 height 14
click at [185, 250] on input "text" at bounding box center [257, 245] width 192 height 27
type input "NURUL AMIRAH"
type input "BINTI MOHD WAHID"
click at [259, 289] on input "text" at bounding box center [223, 294] width 125 height 27
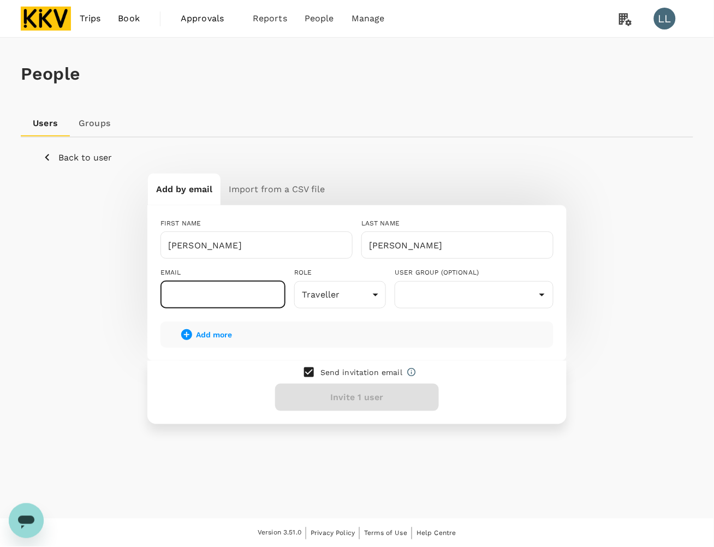
paste input "nurulamirah.mohdwahid@yahoo.com"
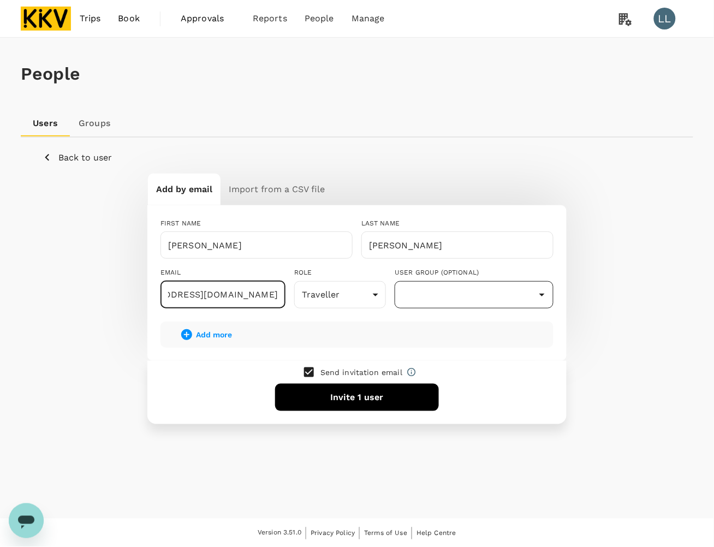
type input "nurulamirah.mohdwahid@yahoo.com"
click at [419, 289] on input "text" at bounding box center [474, 295] width 153 height 21
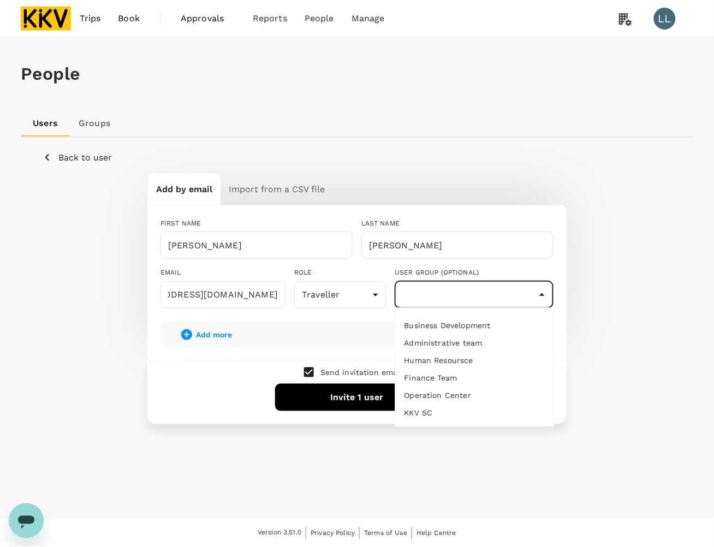
scroll to position [0, 0]
click at [439, 395] on li "Operation Center" at bounding box center [475, 395] width 158 height 17
type input "Operation Center"
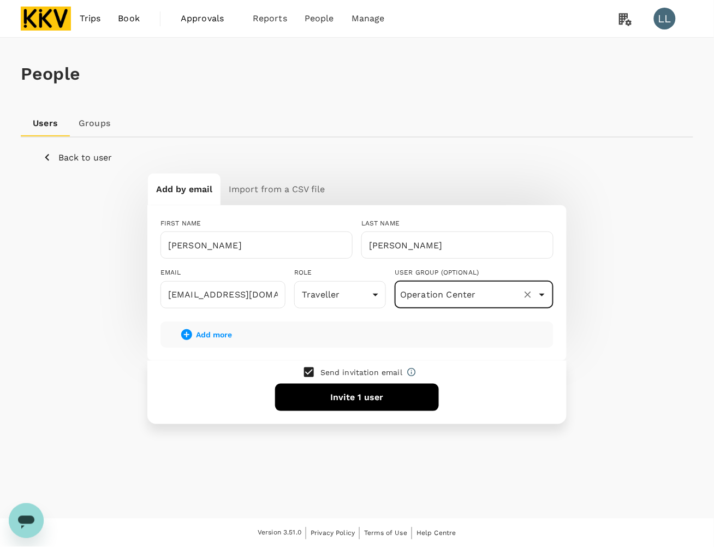
click at [601, 326] on div "Add by email Import from a CSV file FIRST NAME NURUL AMIRAH ​ LAST NAME BINTI M…" at bounding box center [357, 298] width 629 height 251
click at [339, 391] on button "Invite 1 user" at bounding box center [357, 397] width 164 height 27
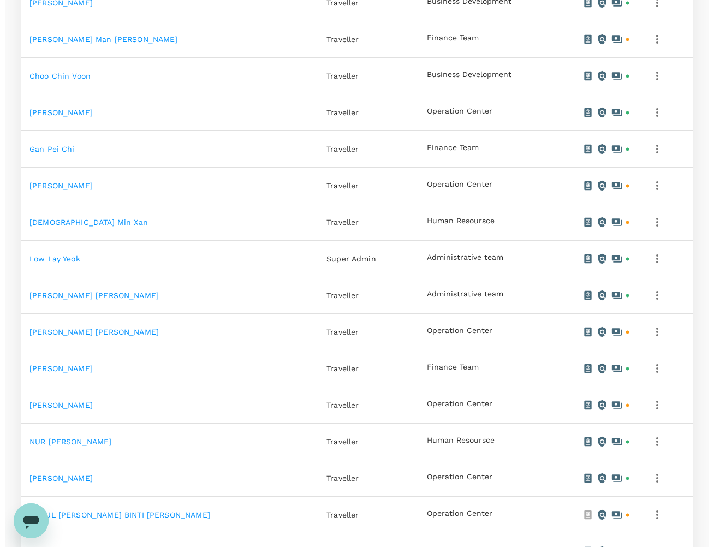
scroll to position [478, 0]
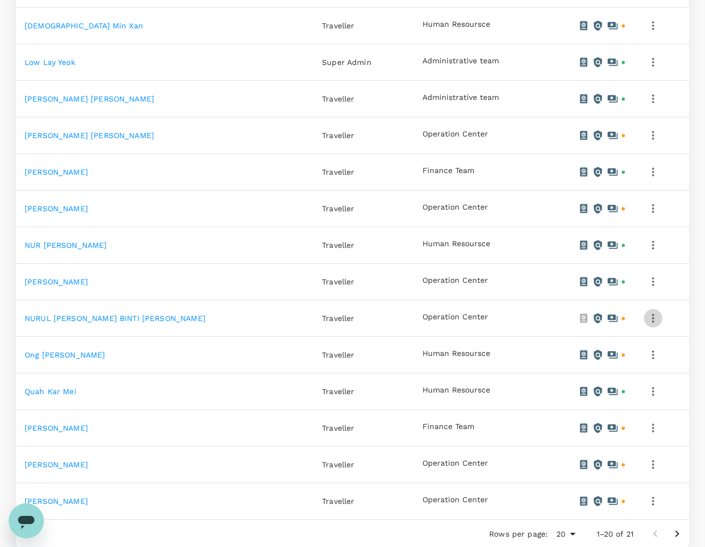
click at [655, 322] on icon "button" at bounding box center [652, 318] width 13 height 13
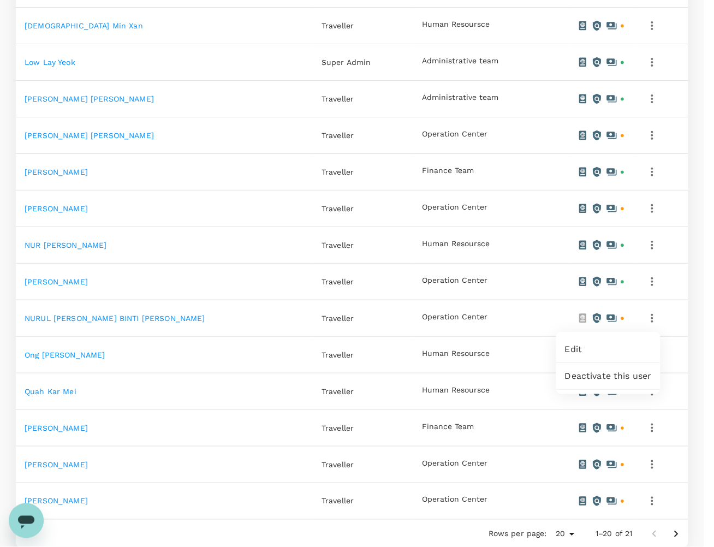
click at [592, 346] on span "Edit" at bounding box center [608, 349] width 87 height 13
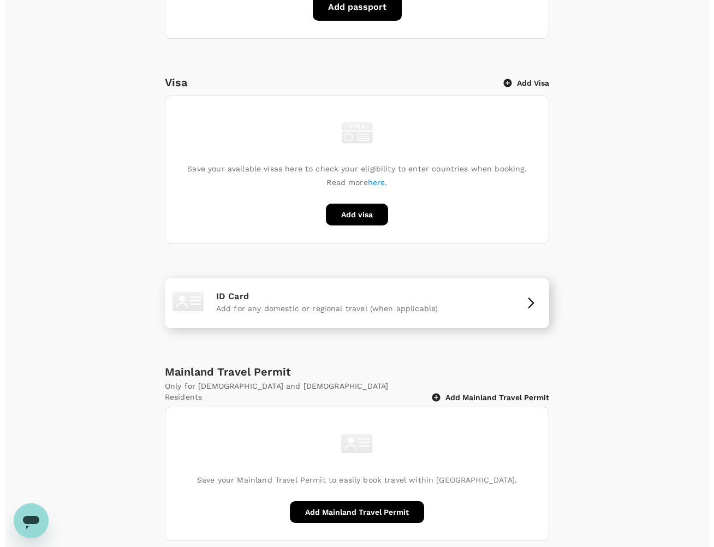
scroll to position [411, 0]
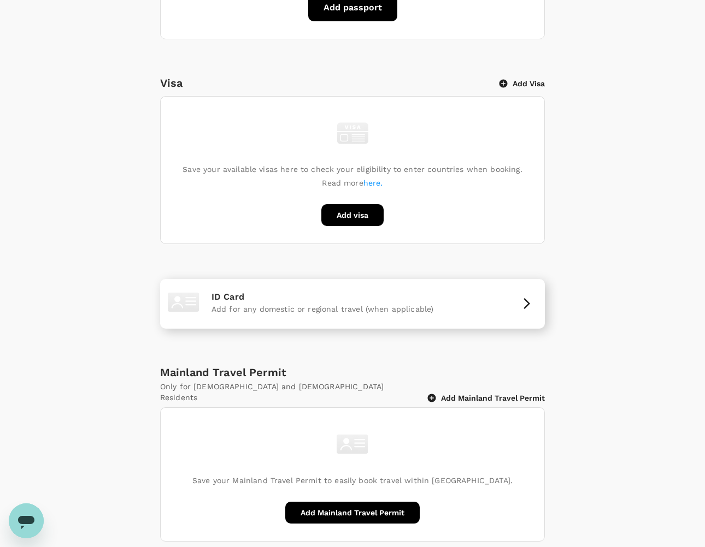
click at [501, 298] on div "ID Card Add for any domestic or regional travel (when applicable)" at bounding box center [352, 303] width 376 height 41
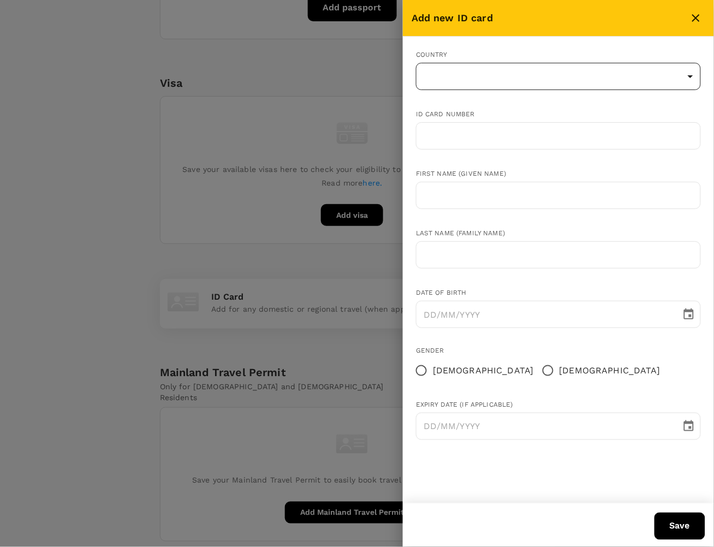
click at [474, 75] on body "Trips Book Approvals 0 Reports People Manage LL Back to users Last edit was on …" at bounding box center [357, 88] width 714 height 999
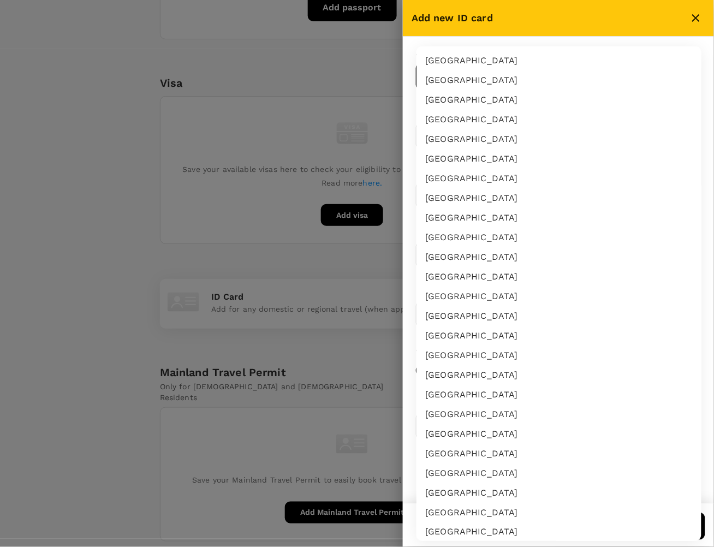
scroll to position [1830, 0]
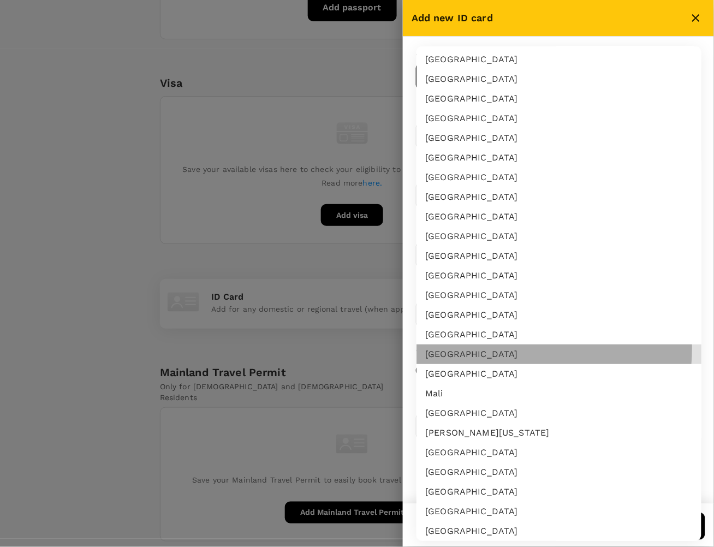
click at [502, 347] on li "Malaysia" at bounding box center [559, 355] width 285 height 20
type input "MY"
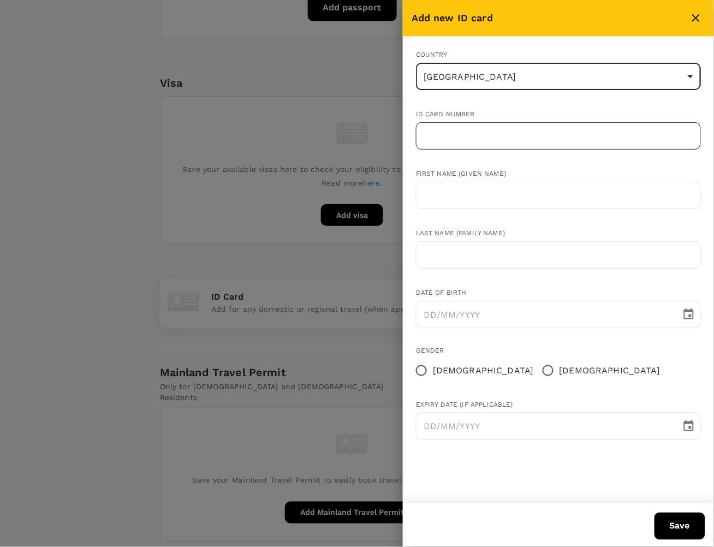
click at [486, 140] on input "text" at bounding box center [558, 135] width 285 height 27
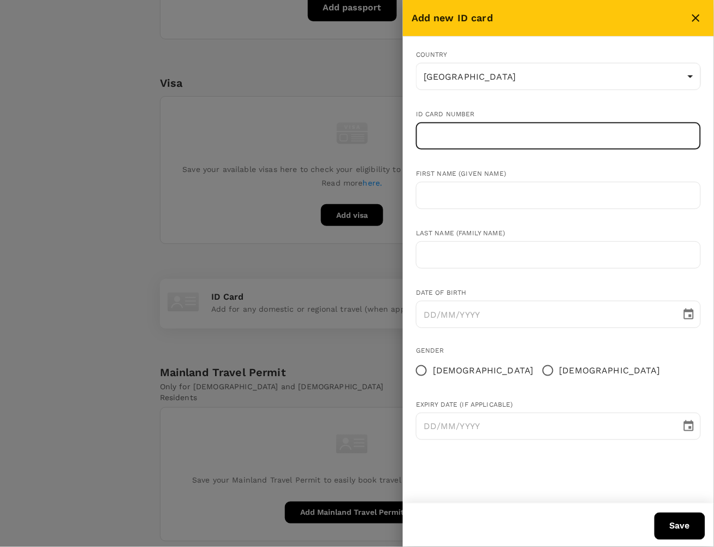
click at [460, 134] on input "text" at bounding box center [558, 135] width 285 height 27
type input "980505075390"
click at [484, 199] on input "text" at bounding box center [558, 195] width 285 height 27
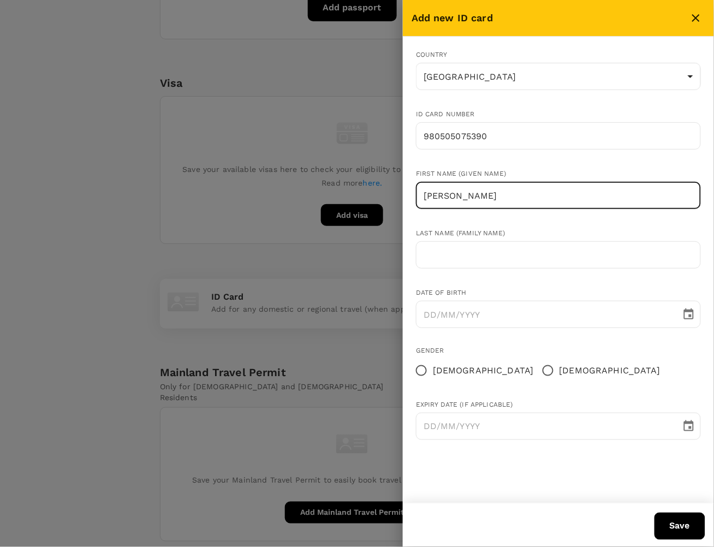
type input "NURUL AMIRAH"
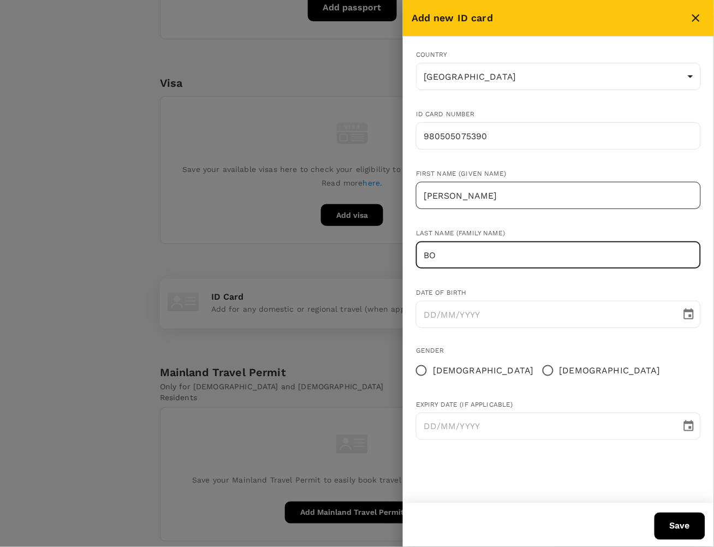
type input "B"
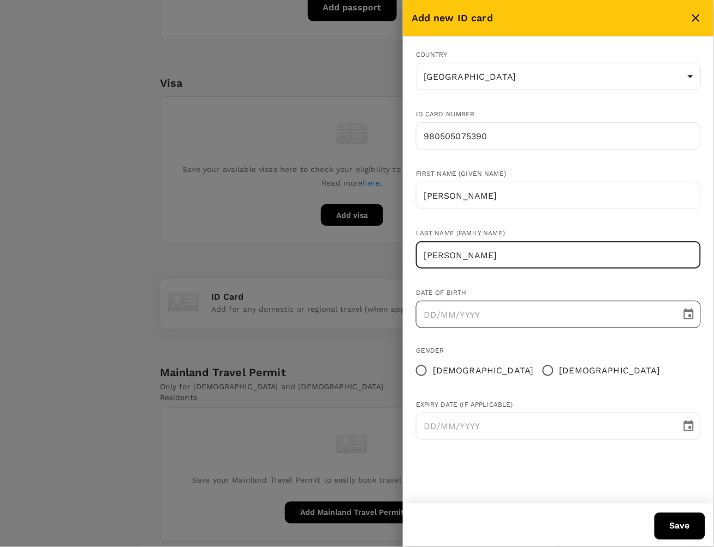
type input "BINTI MOHD WAHID"
click at [691, 317] on icon "Choose date" at bounding box center [689, 314] width 10 height 11
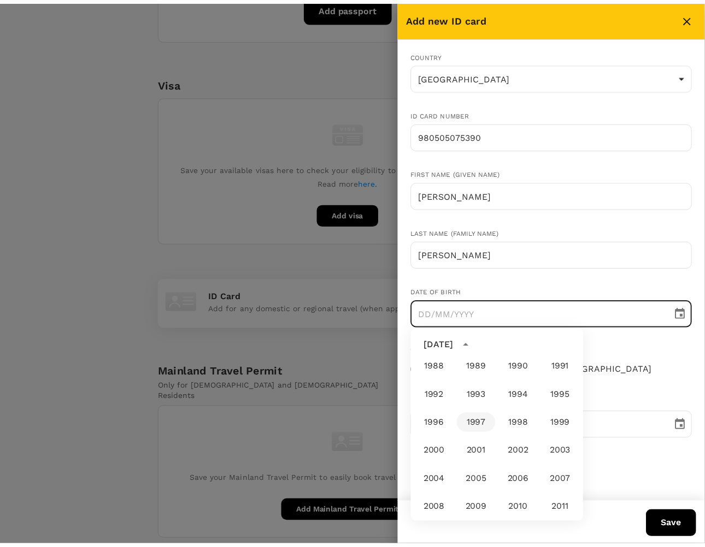
scroll to position [606, 0]
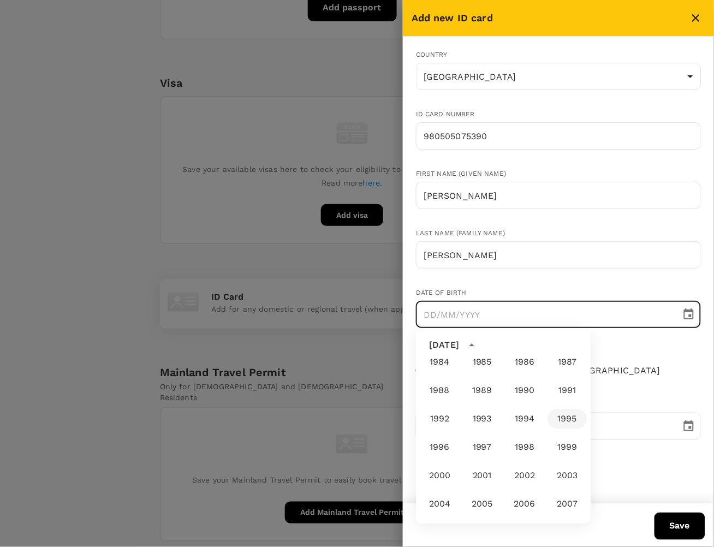
click at [551, 421] on button "1995" at bounding box center [567, 420] width 39 height 20
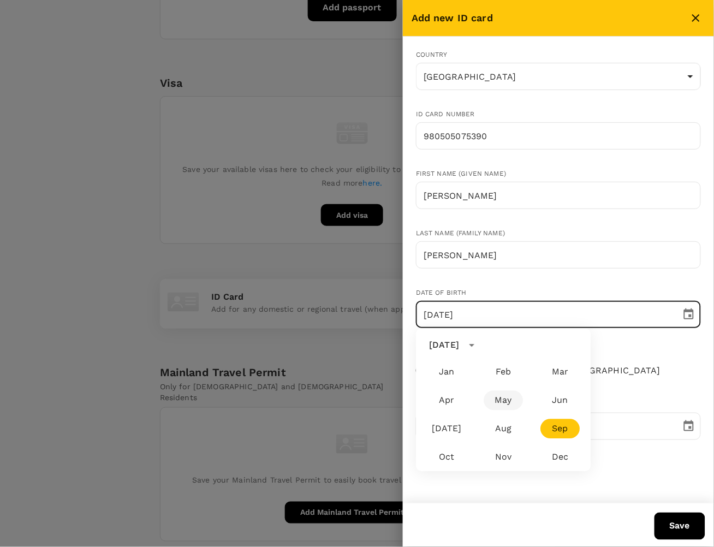
click at [505, 401] on button "May" at bounding box center [503, 401] width 39 height 20
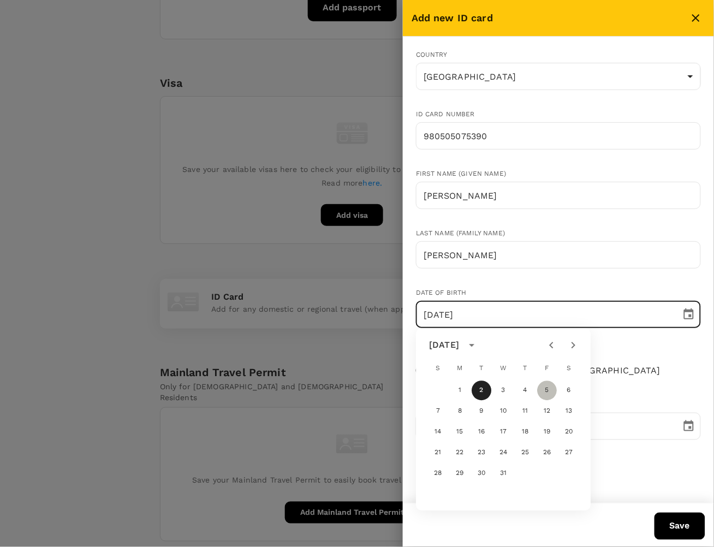
click at [547, 391] on button "5" at bounding box center [548, 391] width 20 height 20
type input "05/05/1995"
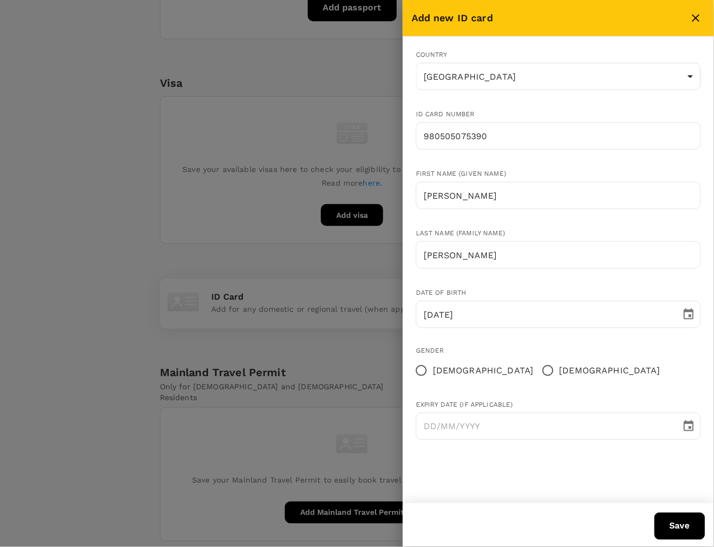
click at [449, 372] on span "Female" at bounding box center [483, 370] width 101 height 13
click at [433, 372] on input "Female" at bounding box center [421, 370] width 23 height 23
radio input "true"
click at [670, 522] on button "Save" at bounding box center [680, 526] width 51 height 27
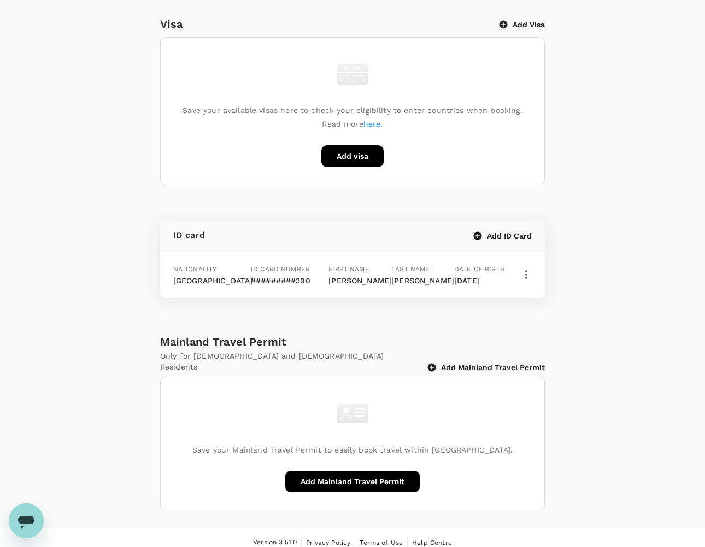
scroll to position [471, 0]
click at [521, 230] on button "Add ID Card" at bounding box center [503, 235] width 58 height 10
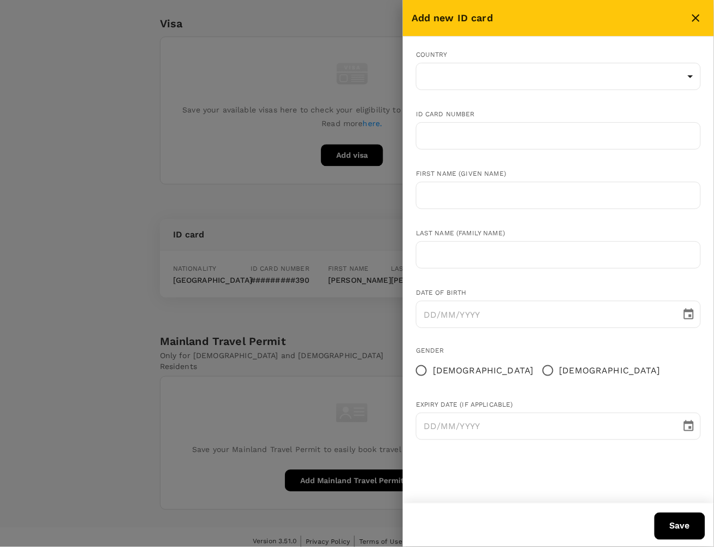
click at [696, 10] on button "close" at bounding box center [696, 18] width 19 height 19
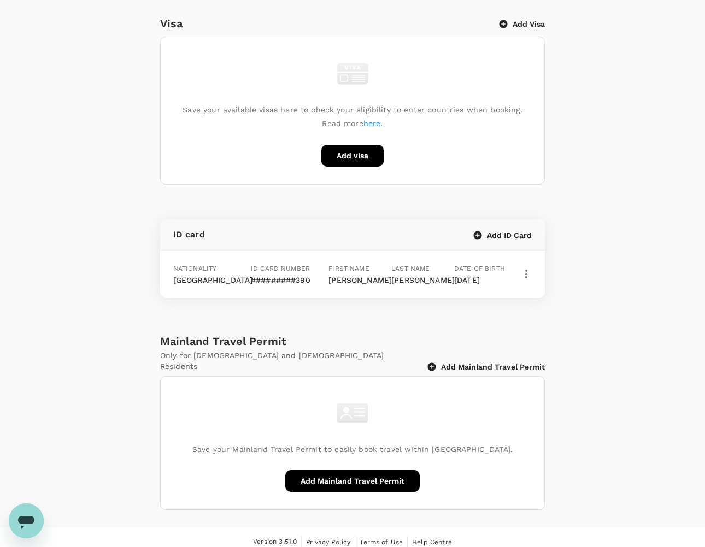
click at [523, 274] on icon "button" at bounding box center [525, 274] width 13 height 13
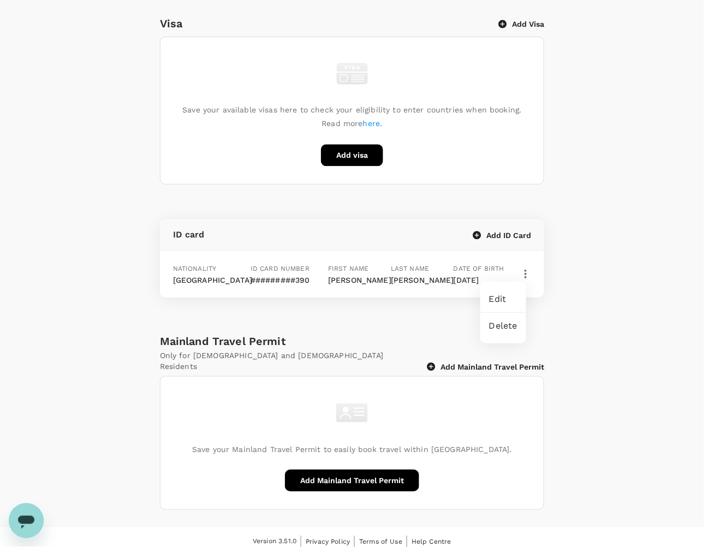
click at [501, 298] on span "Edit" at bounding box center [503, 299] width 28 height 13
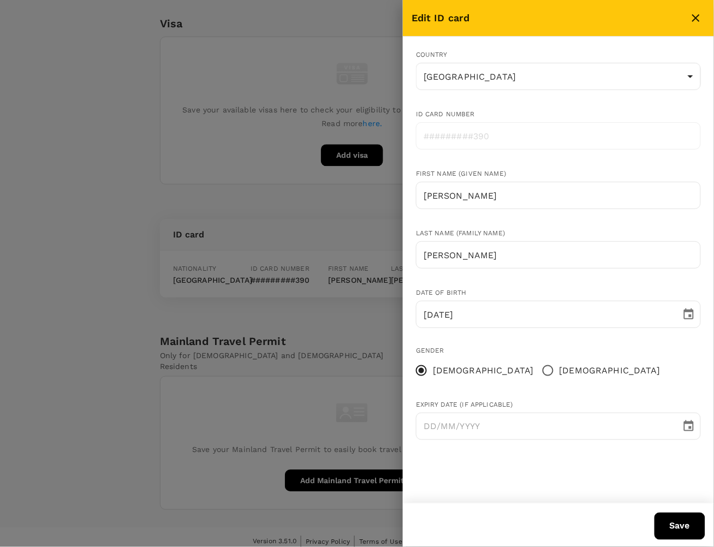
click at [596, 372] on div "Gender Female Male" at bounding box center [550, 355] width 303 height 54
click at [675, 527] on button "Save" at bounding box center [680, 526] width 51 height 27
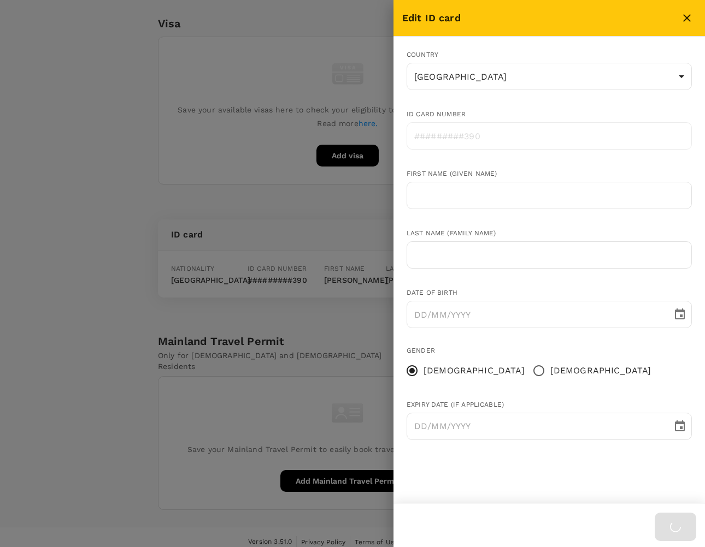
radio input "false"
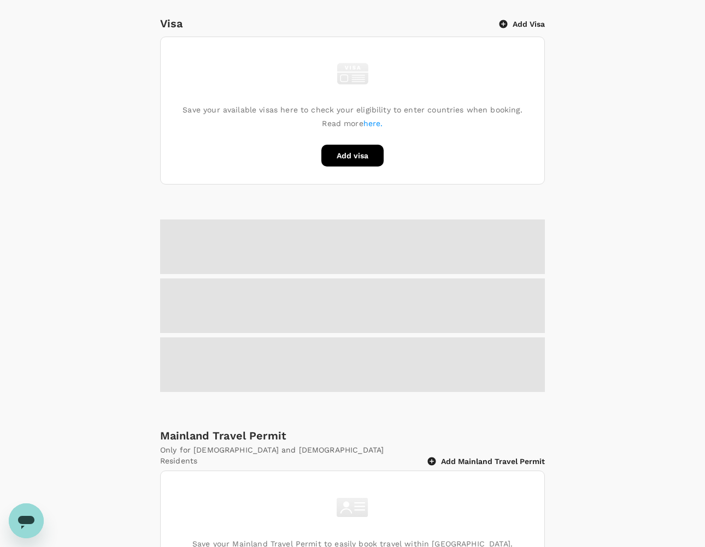
click at [623, 309] on div "Passport Add passport Save your passport details here for easy, hassle-free boo…" at bounding box center [352, 207] width 705 height 796
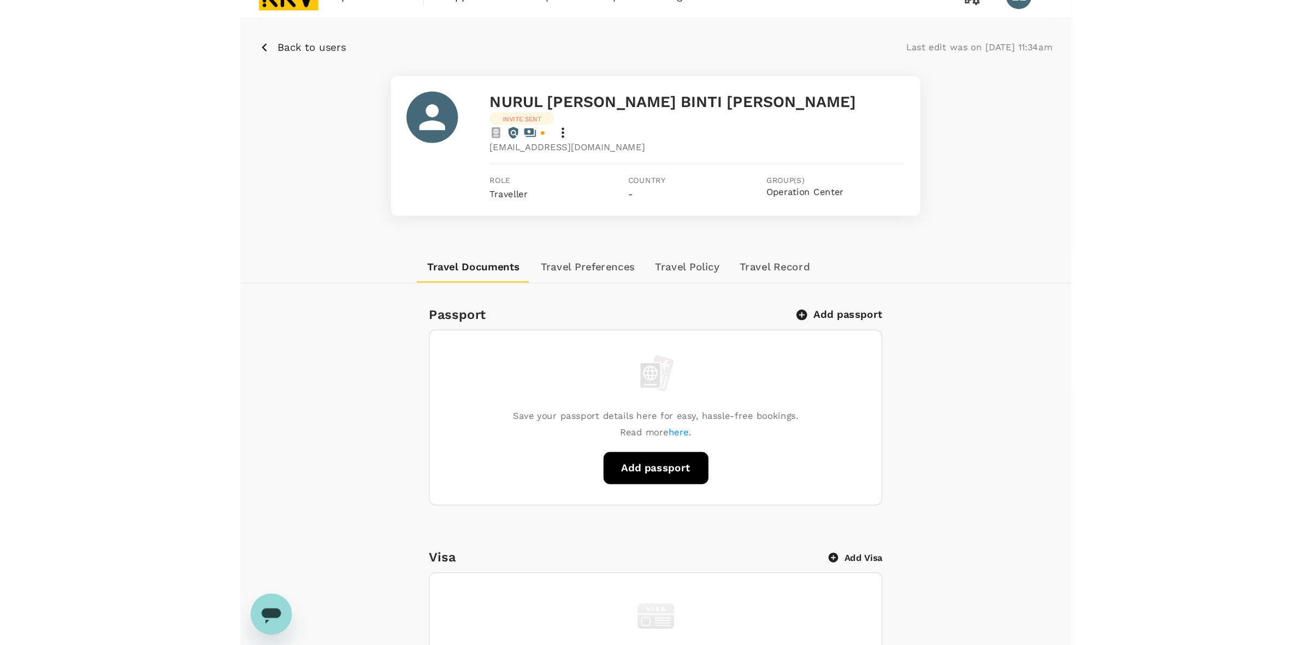
scroll to position [0, 0]
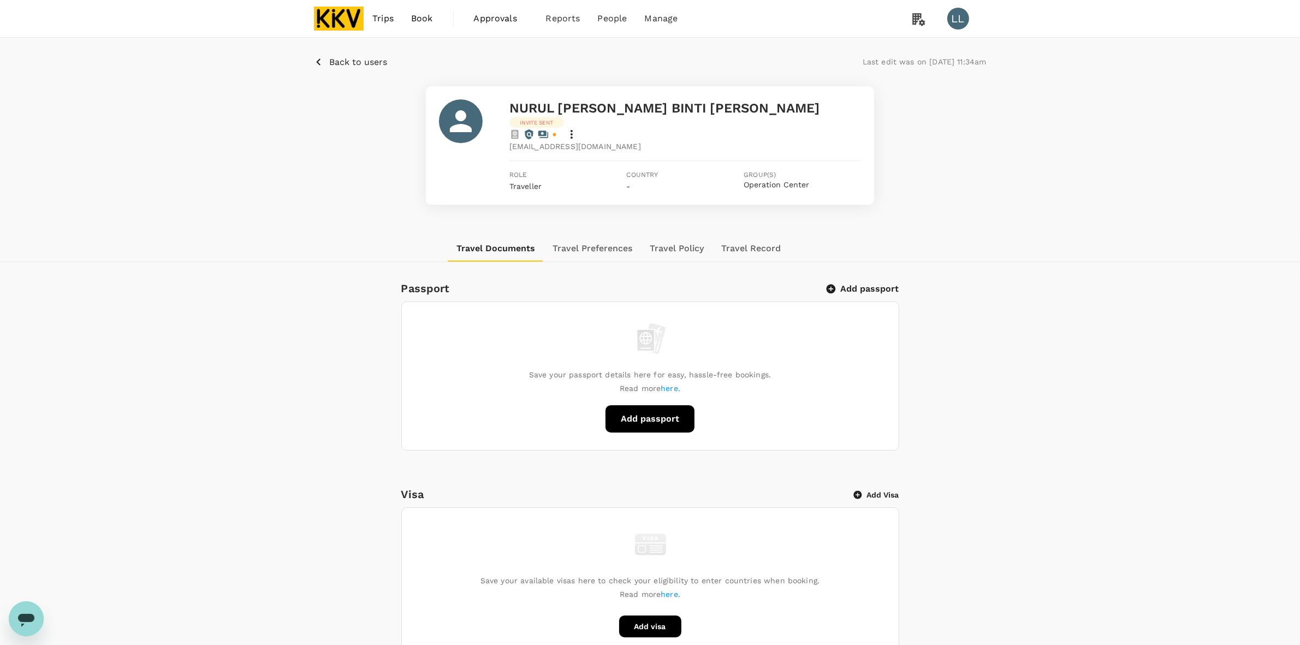
click at [346, 23] on img at bounding box center [339, 19] width 50 height 24
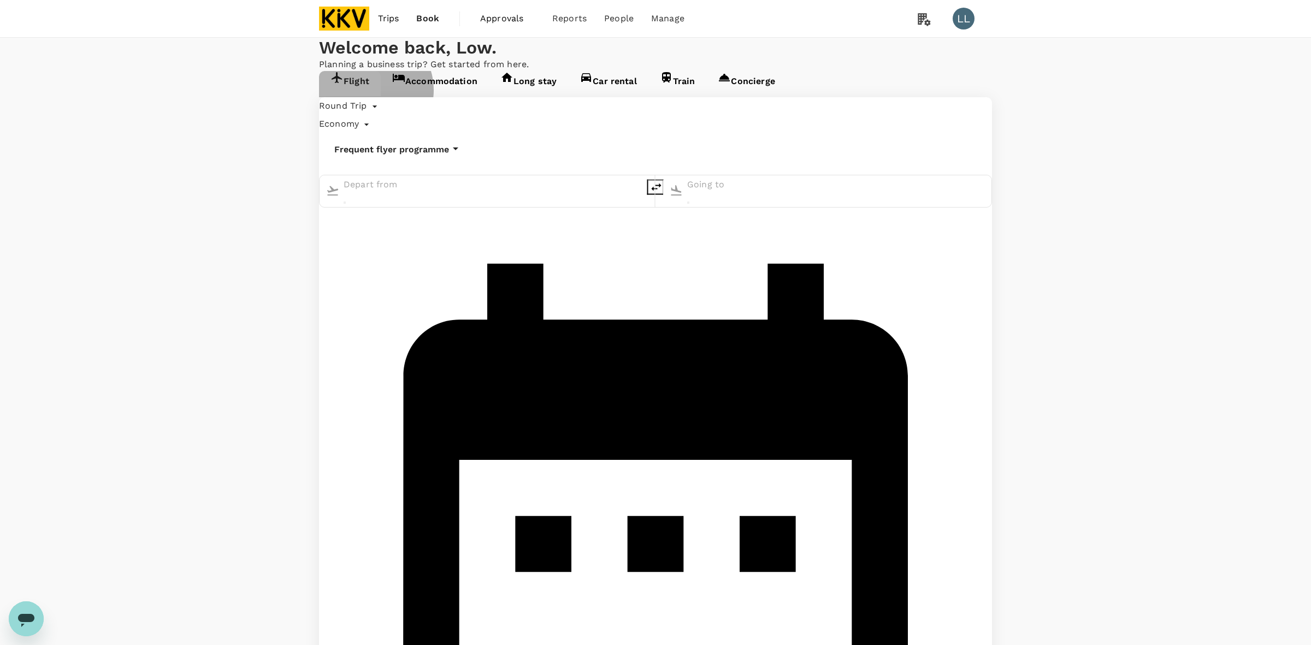
click at [435, 96] on link "Accommodation" at bounding box center [435, 83] width 108 height 25
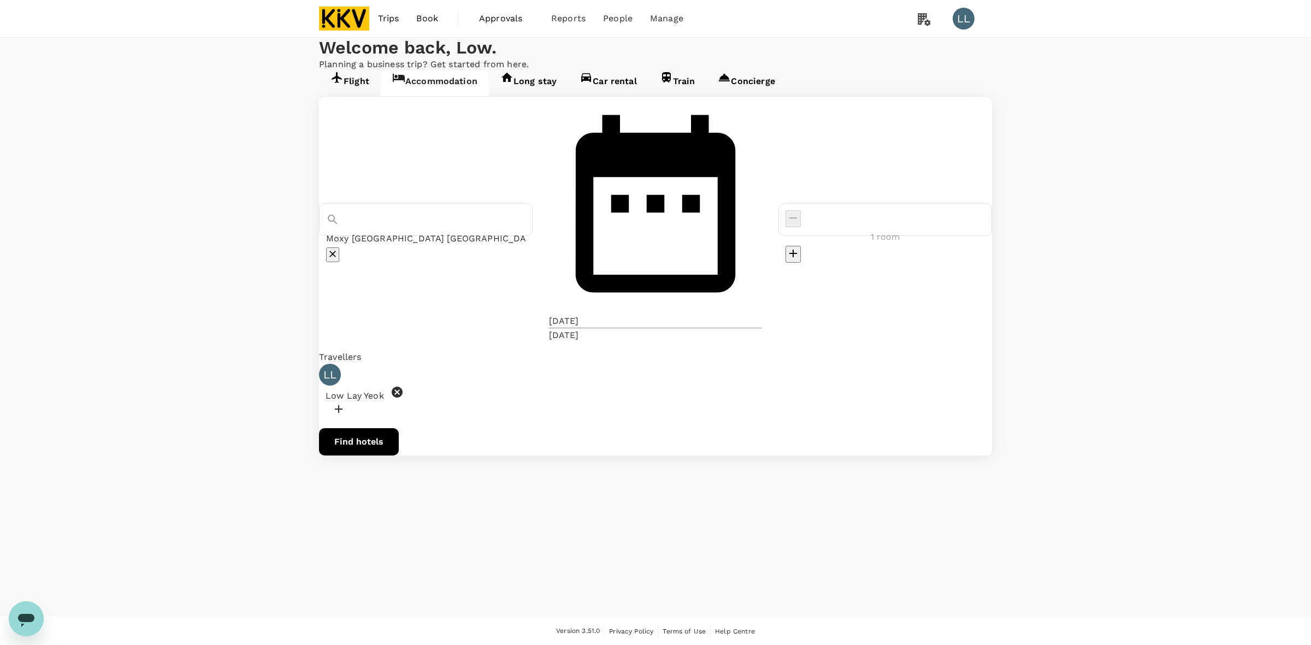
click at [525, 230] on div "Moxy Kuala Lumpur Chinatown" at bounding box center [425, 246] width 199 height 33
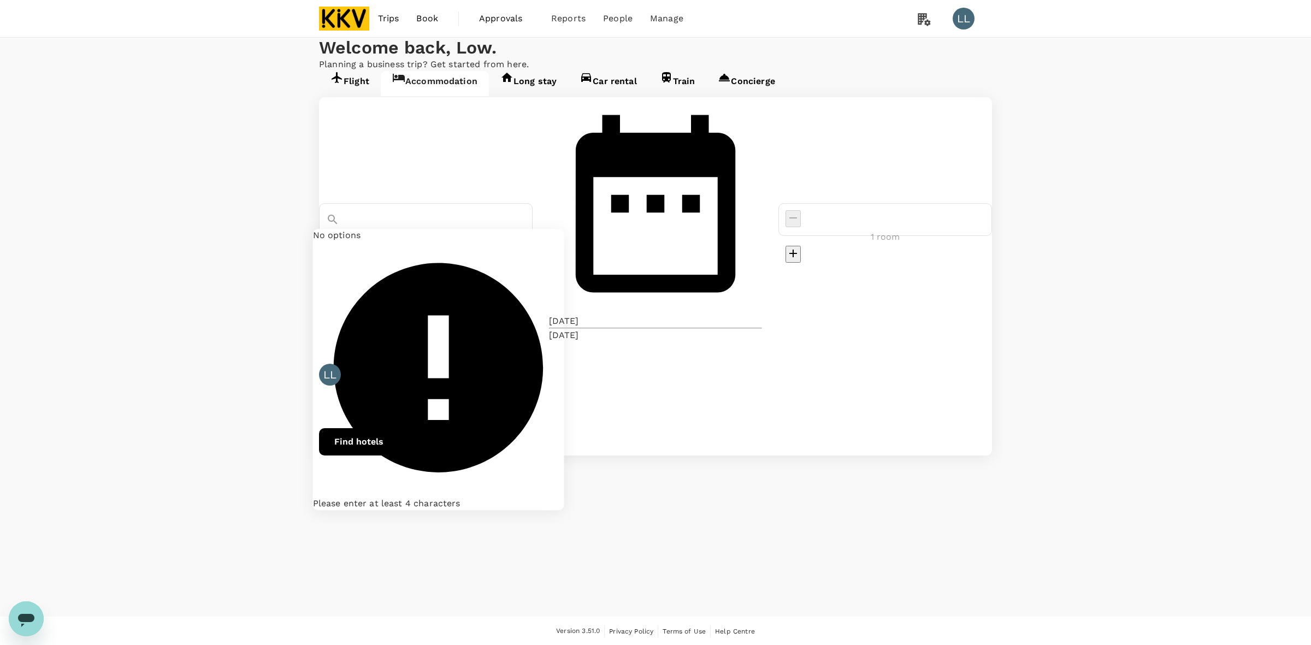
click at [338, 249] on icon "Clear" at bounding box center [332, 254] width 11 height 11
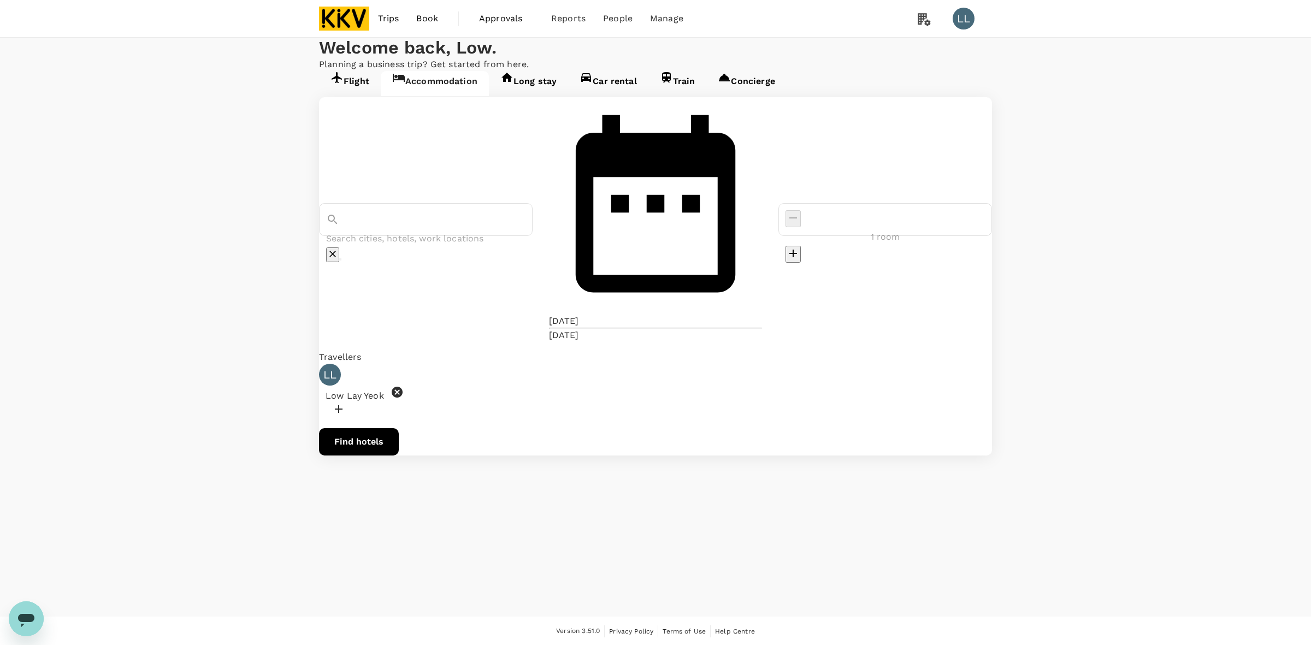
click at [465, 230] on input "text" at bounding box center [425, 238] width 199 height 17
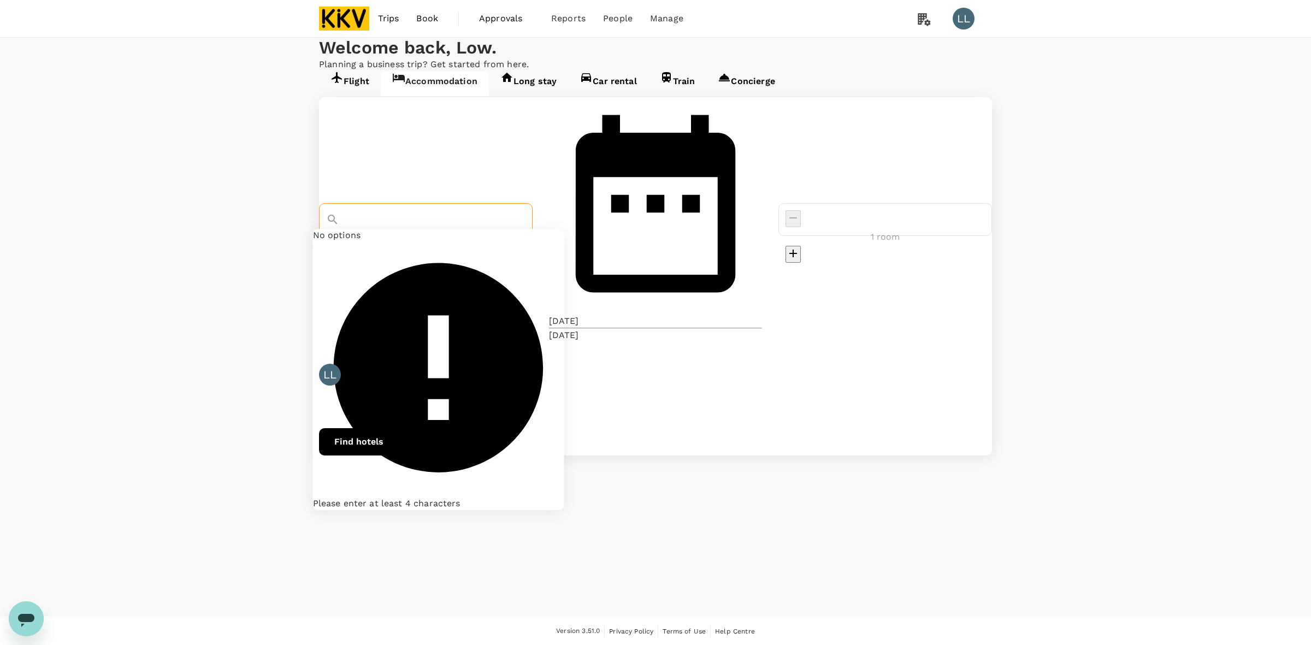
type input "z"
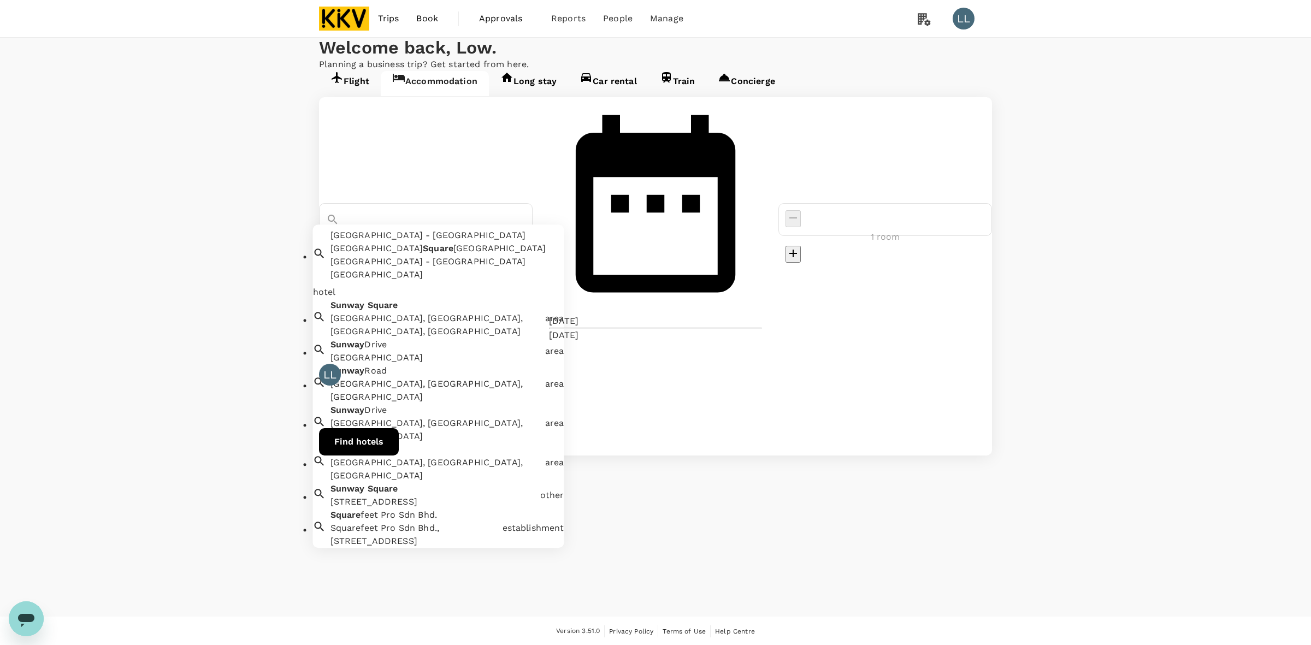
click at [509, 478] on div "Sunway Square Sunway Square, Jalan Lagoon Selatan, Bandar Sunway, Petaling Jaya…" at bounding box center [431, 493] width 210 height 31
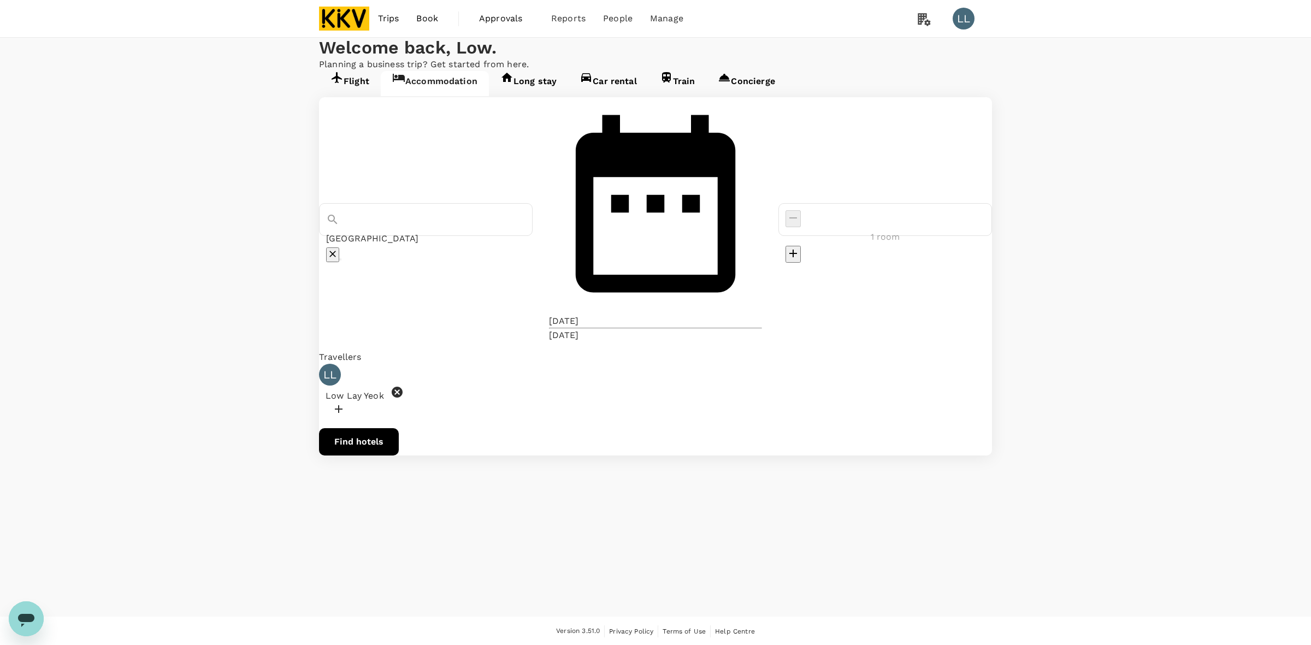
type input "Sunway Square"
click at [579, 315] on div "31 Aug" at bounding box center [564, 321] width 30 height 13
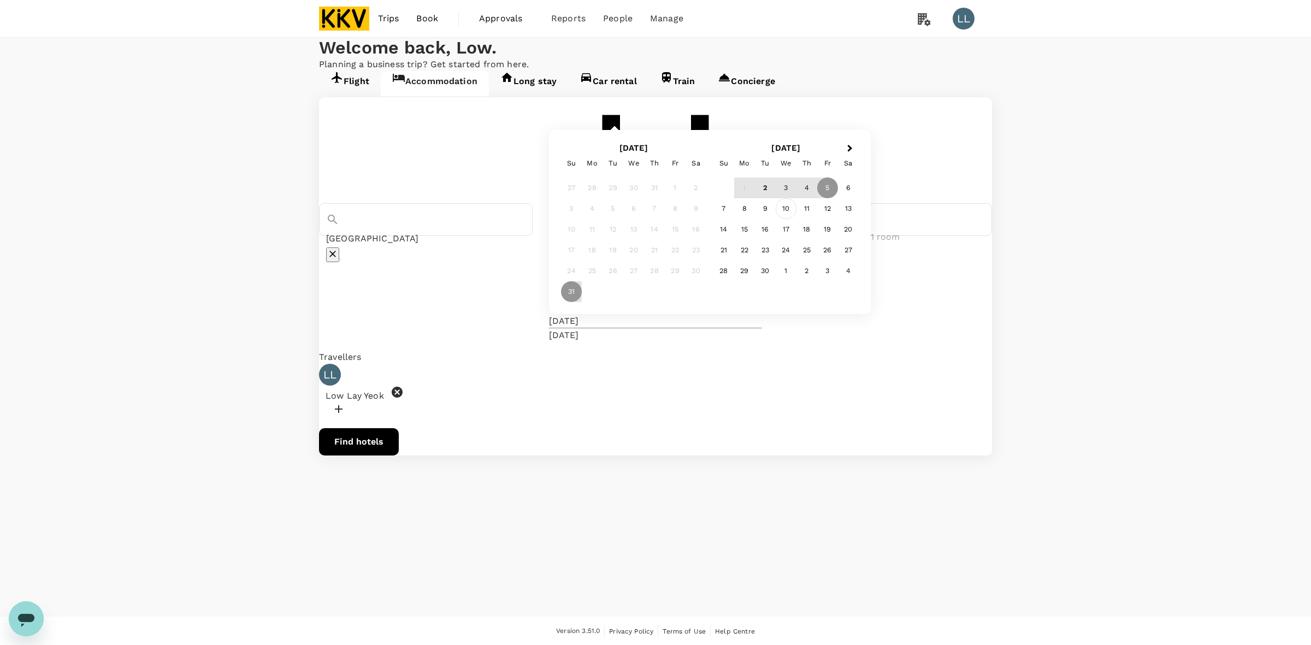
click at [714, 219] on div "10" at bounding box center [786, 208] width 21 height 21
click at [582, 261] on div "21" at bounding box center [571, 250] width 21 height 21
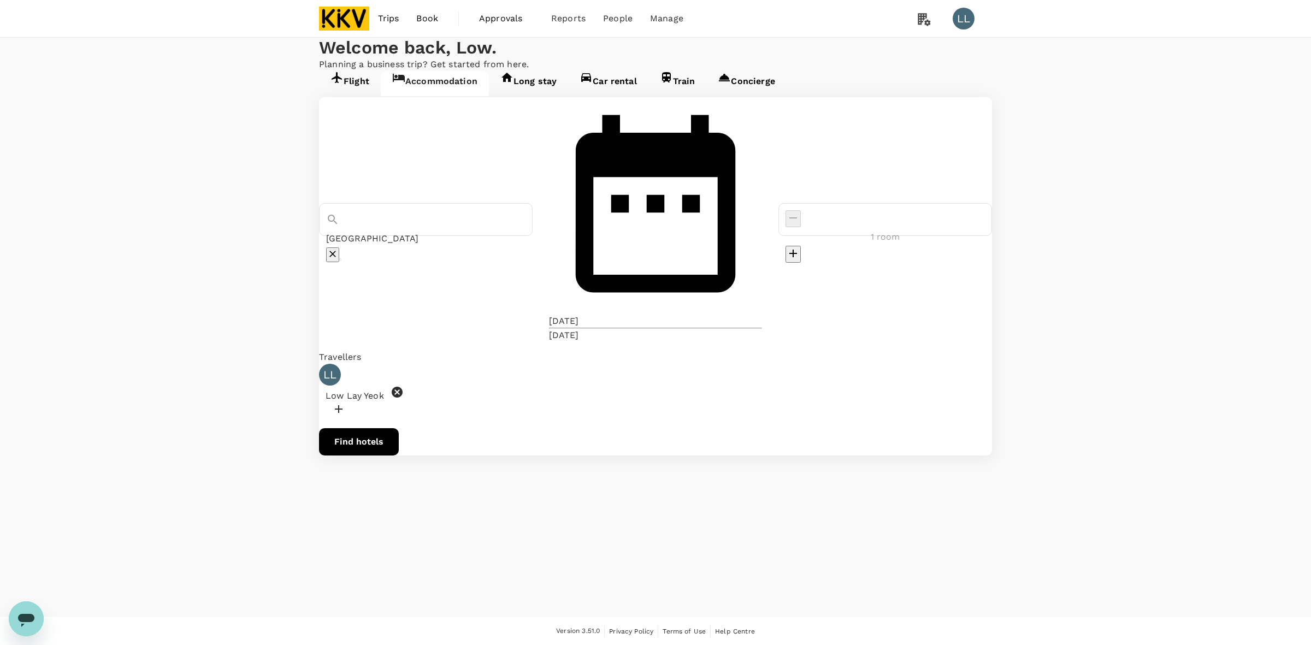
click at [714, 193] on div "Sunway Square Selected date: Wednesday, September 10th, 2025 10 Sep Selected da…" at bounding box center [655, 276] width 673 height 358
click at [403, 387] on icon at bounding box center [397, 392] width 11 height 11
click at [426, 364] on div at bounding box center [655, 372] width 673 height 17
click at [381, 364] on div at bounding box center [655, 372] width 673 height 17
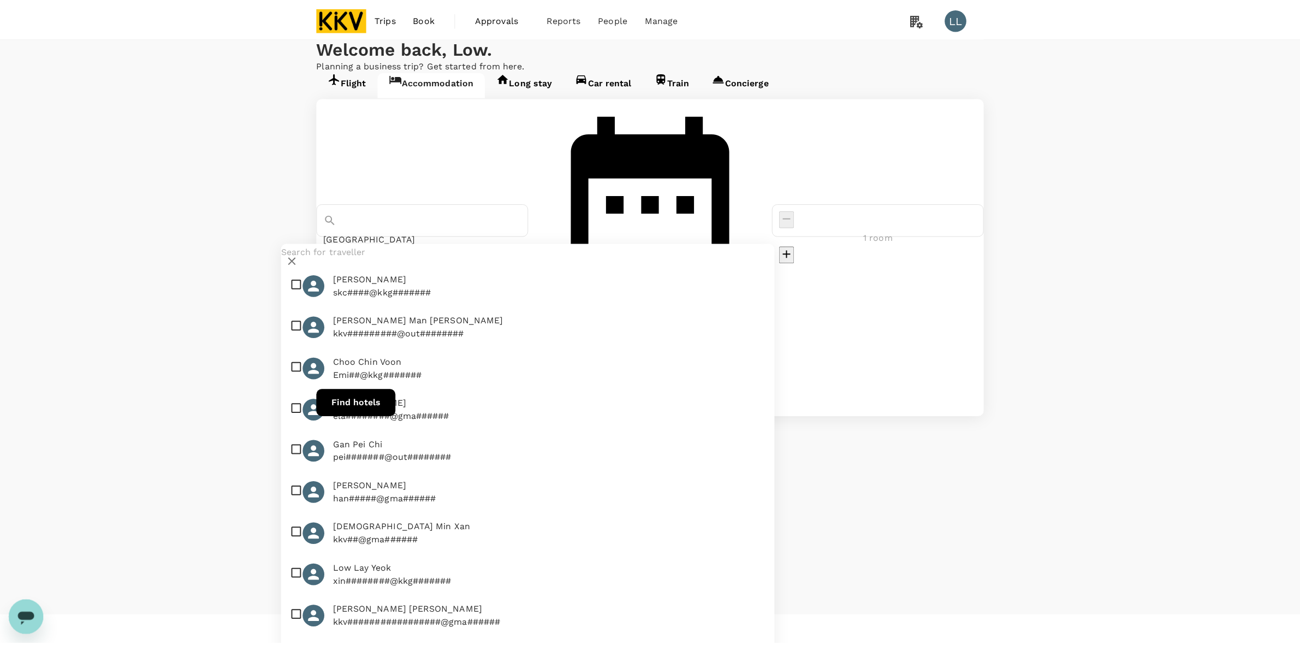
scroll to position [614, 0]
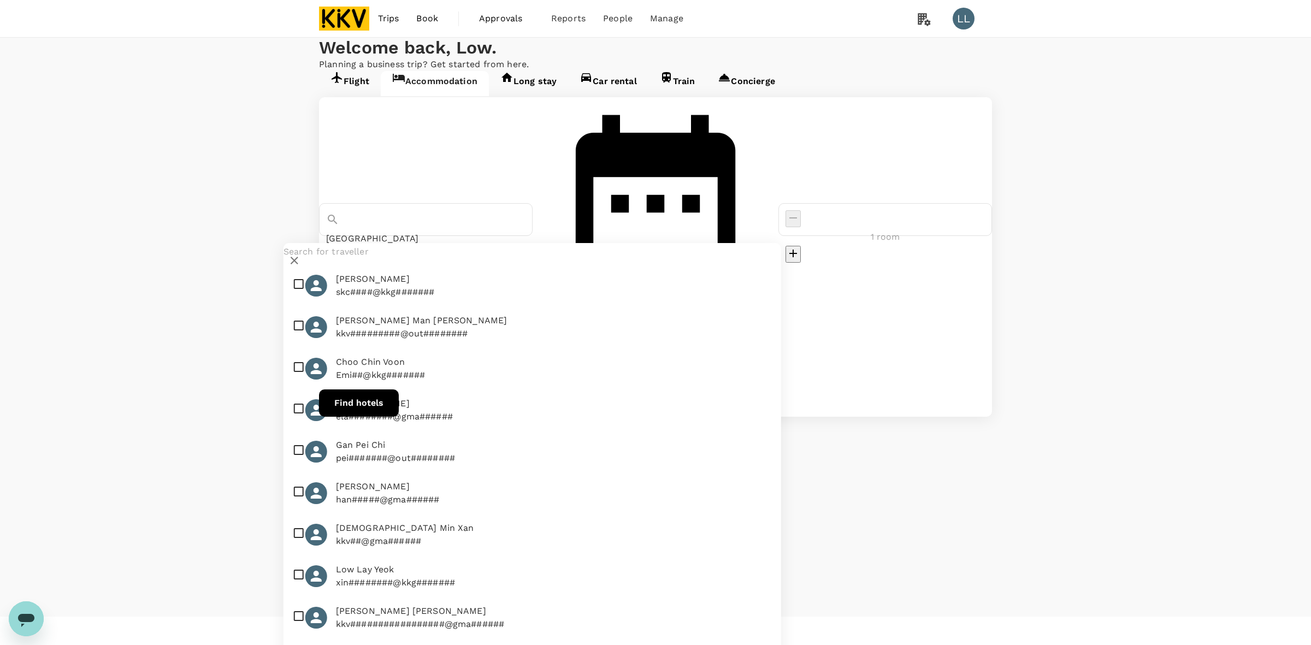
checkbox input "true"
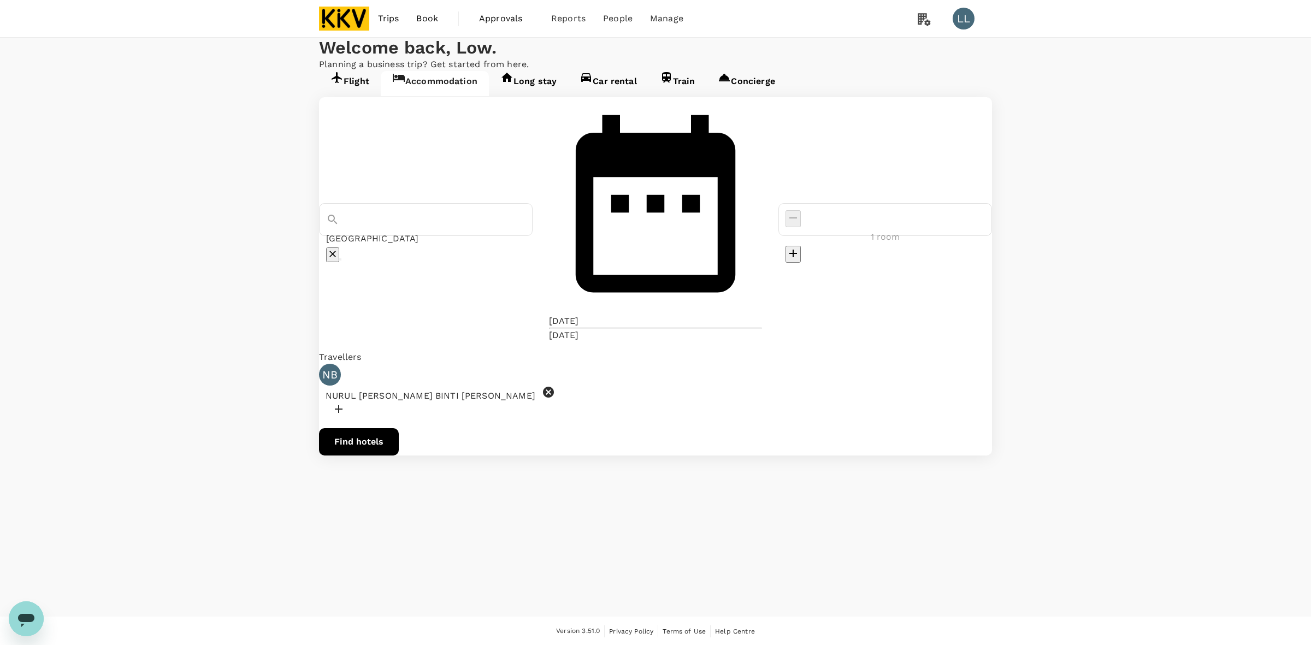
click at [399, 428] on button "Find hotels" at bounding box center [359, 441] width 80 height 27
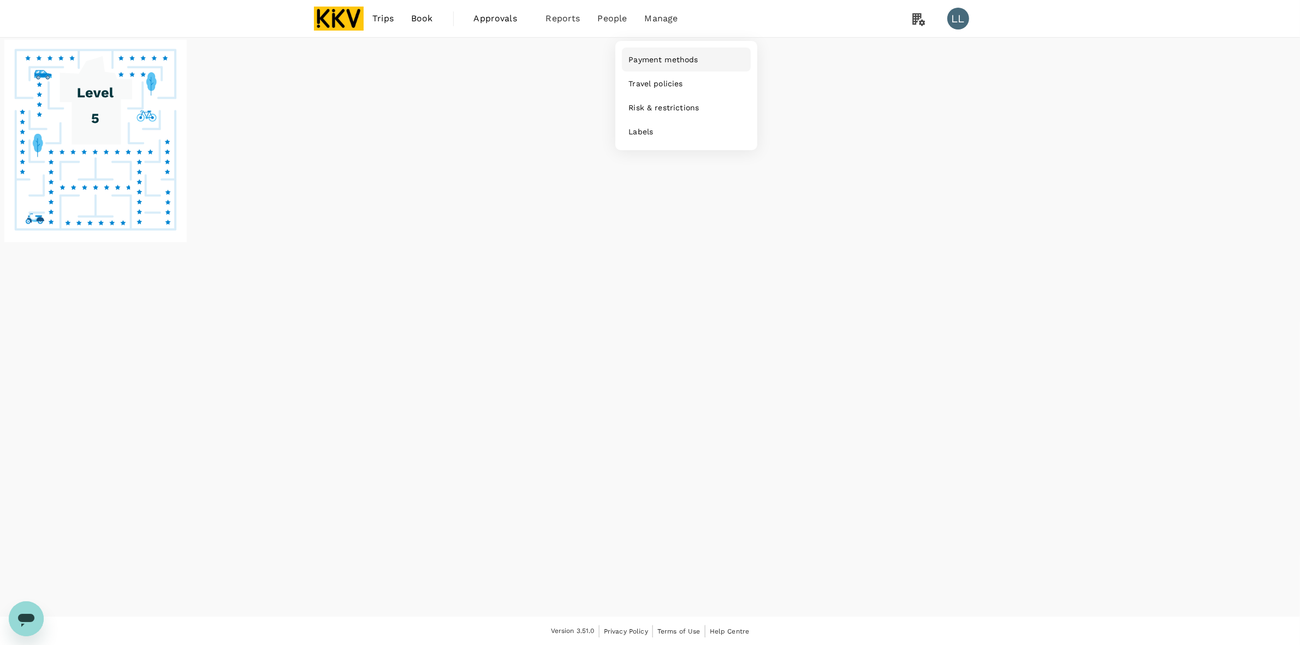
click at [668, 50] on link "Payment methods" at bounding box center [686, 60] width 129 height 24
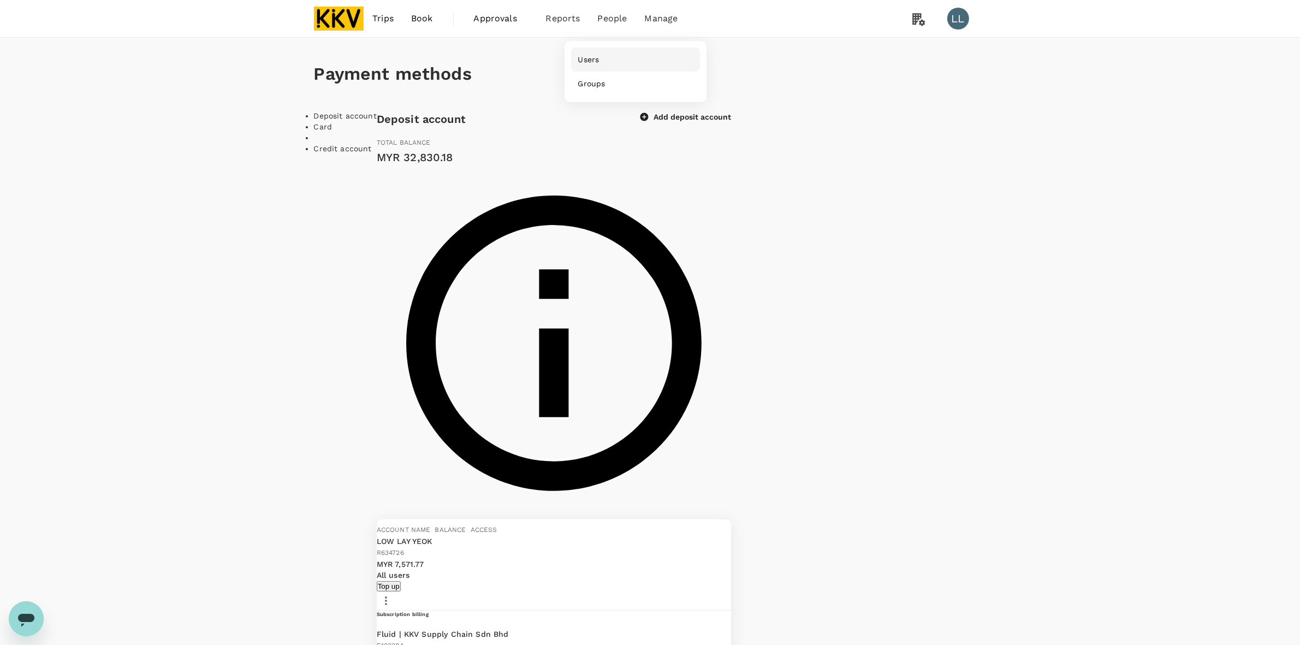
click at [604, 61] on link "Users" at bounding box center [635, 60] width 129 height 24
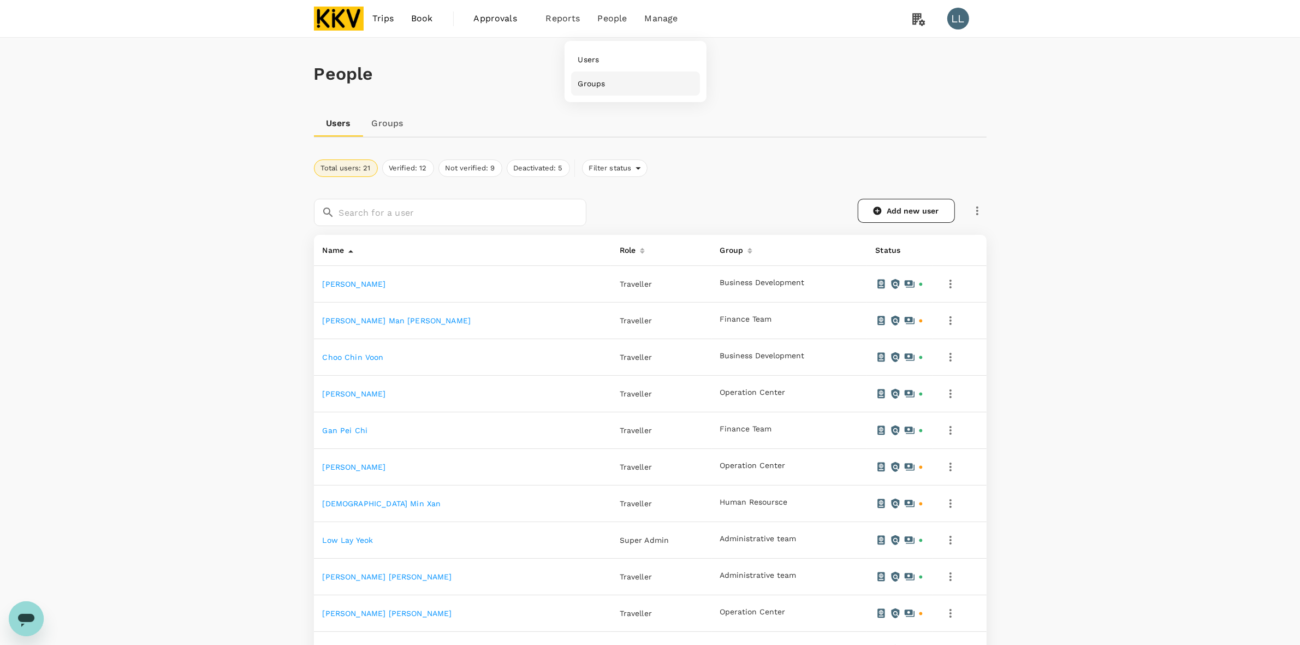
click at [606, 93] on link "Groups" at bounding box center [635, 84] width 129 height 24
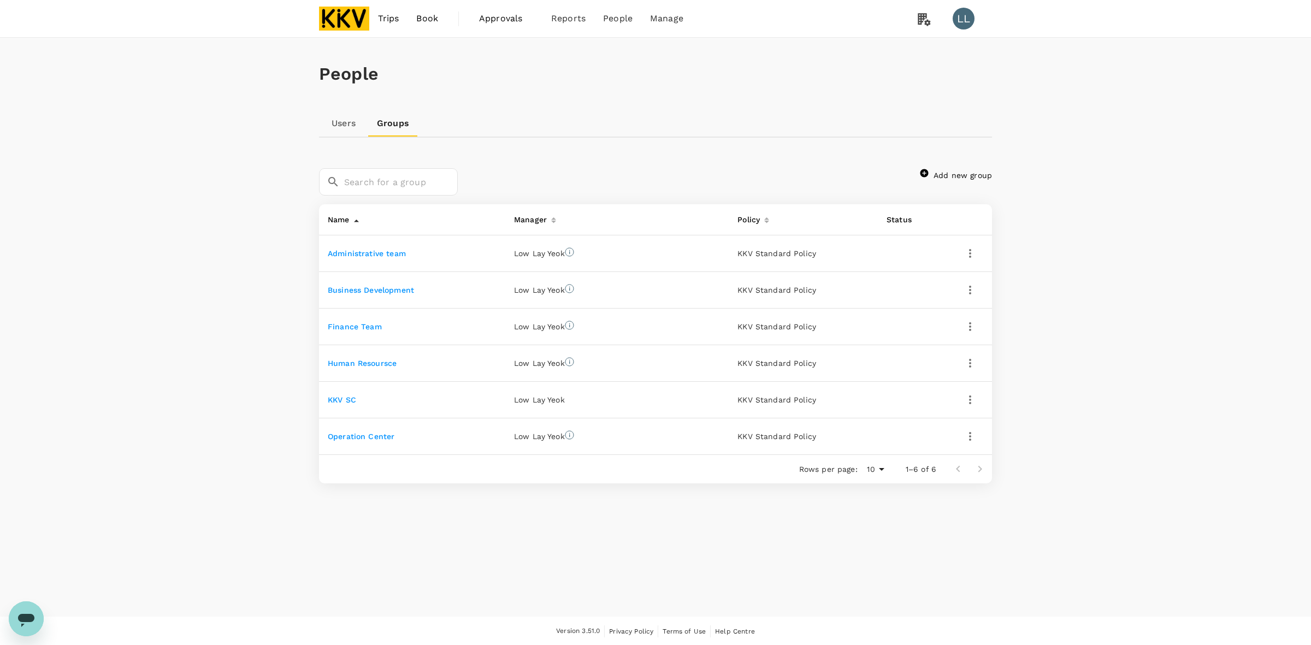
click at [714, 367] on div "People Users Groups ​ ​ Add new group Name Manager Policy Status Administrative…" at bounding box center [655, 327] width 1311 height 579
click at [714, 437] on icon "button" at bounding box center [969, 436] width 13 height 13
click at [714, 462] on span "Edit" at bounding box center [932, 466] width 79 height 13
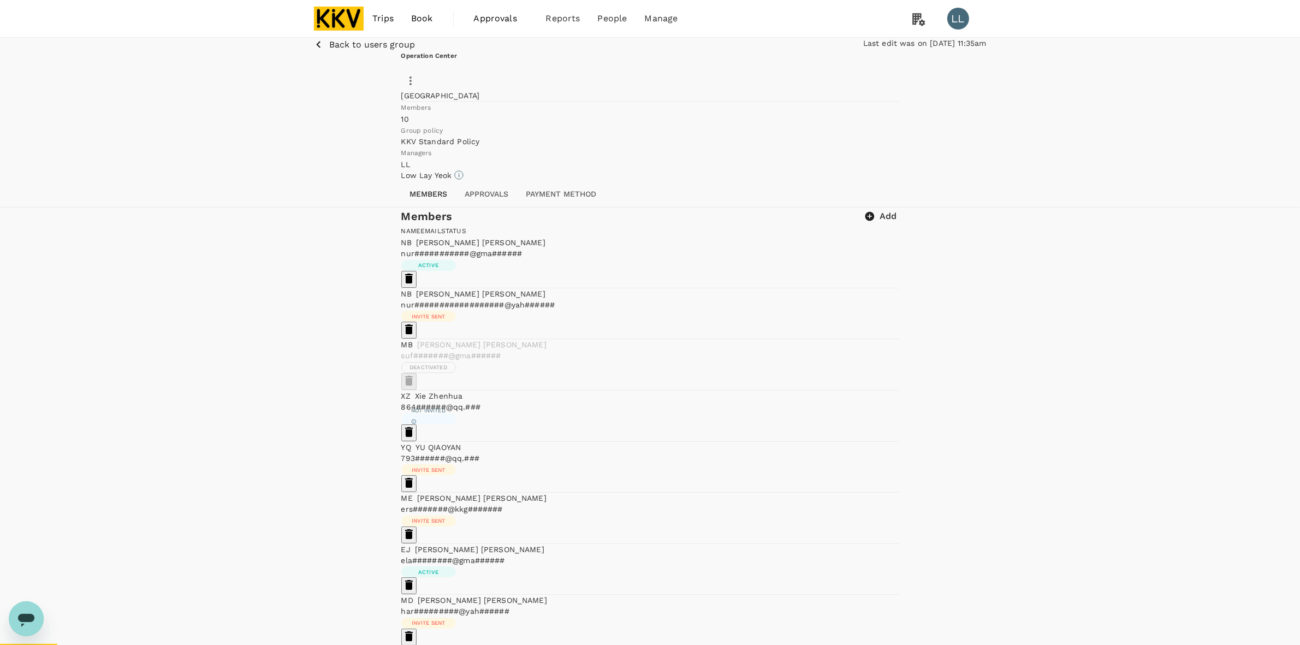
click at [417, 87] on icon "button" at bounding box center [410, 80] width 13 height 13
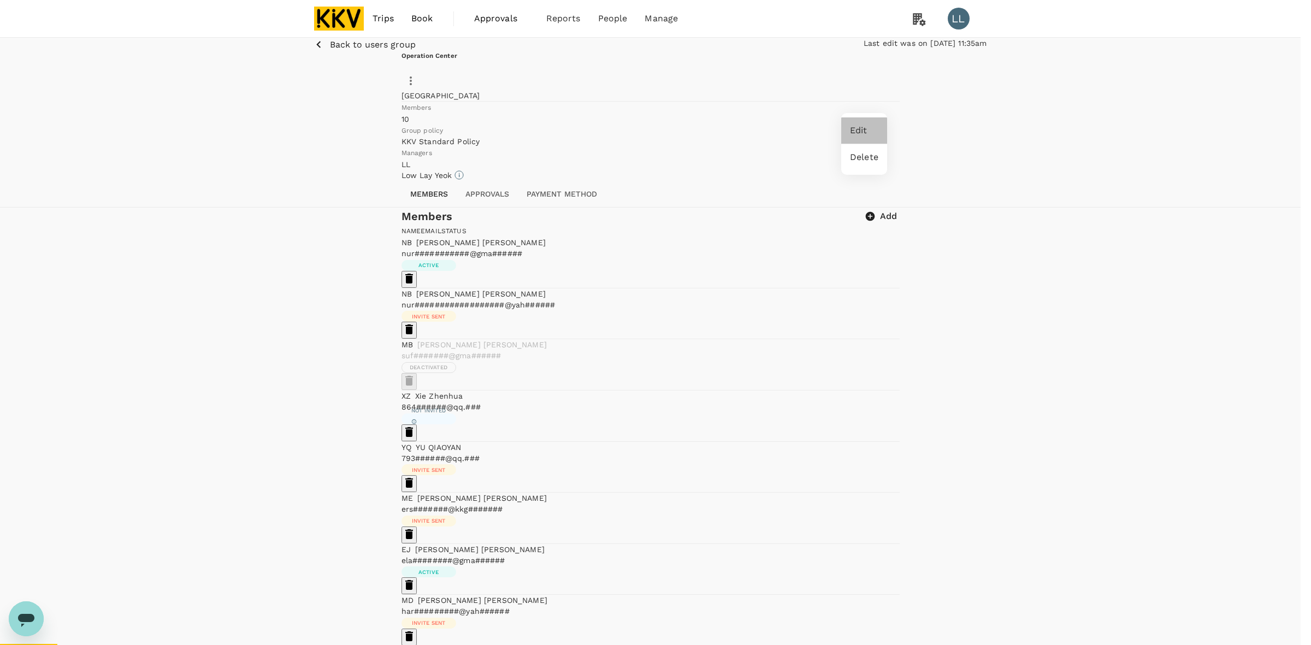
click at [714, 130] on span "Edit" at bounding box center [864, 130] width 28 height 13
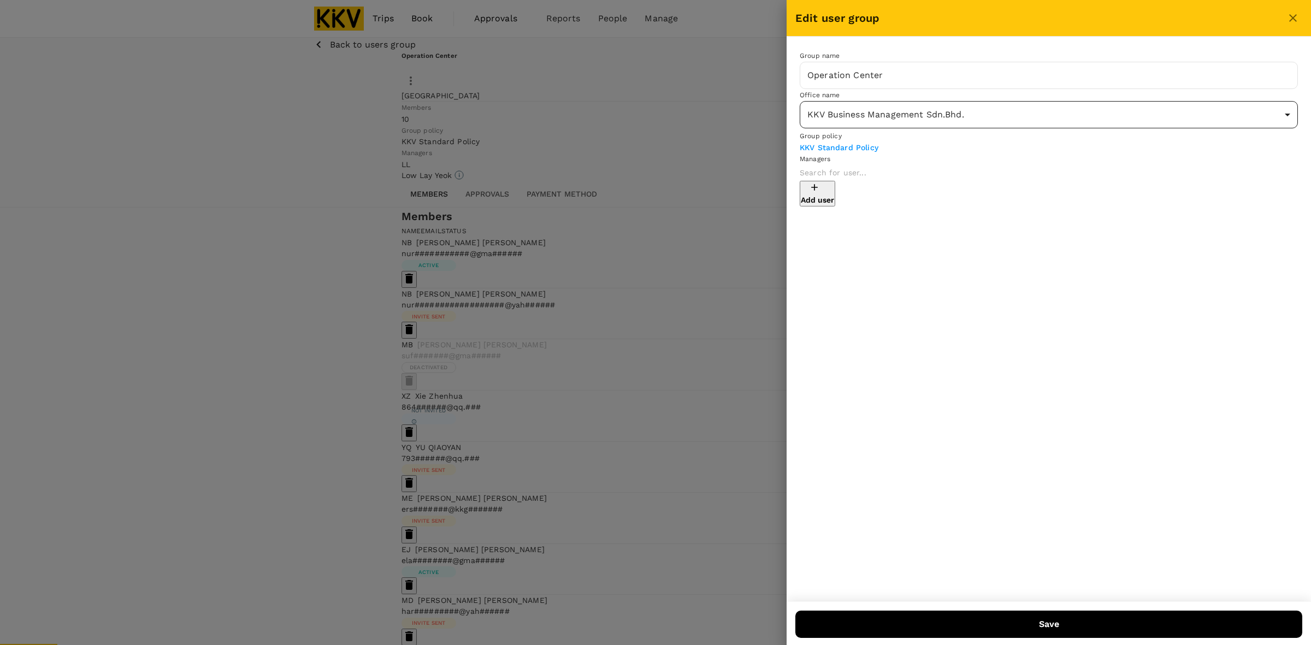
click at [714, 123] on body "Trips Book Approvals 0 Reports People Manage LL Back to users group Last edit w…" at bounding box center [655, 397] width 1311 height 795
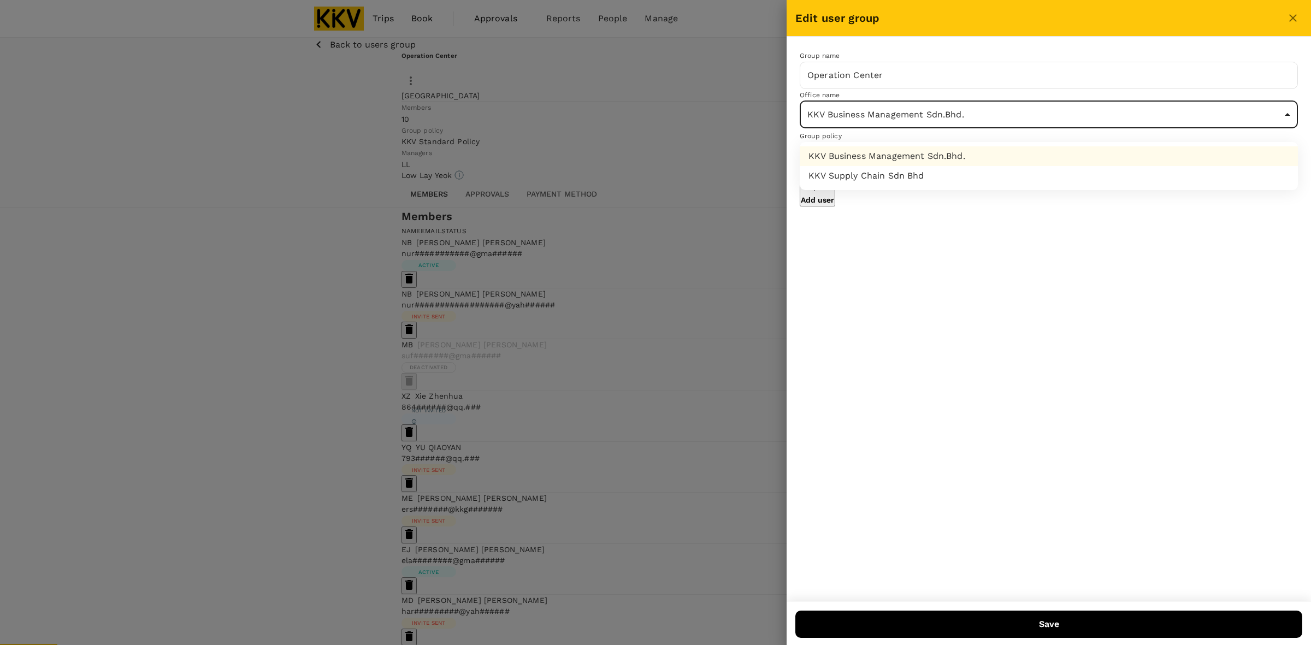
click at [714, 175] on li "KKV Supply Chain Sdn Bhd" at bounding box center [1049, 176] width 498 height 20
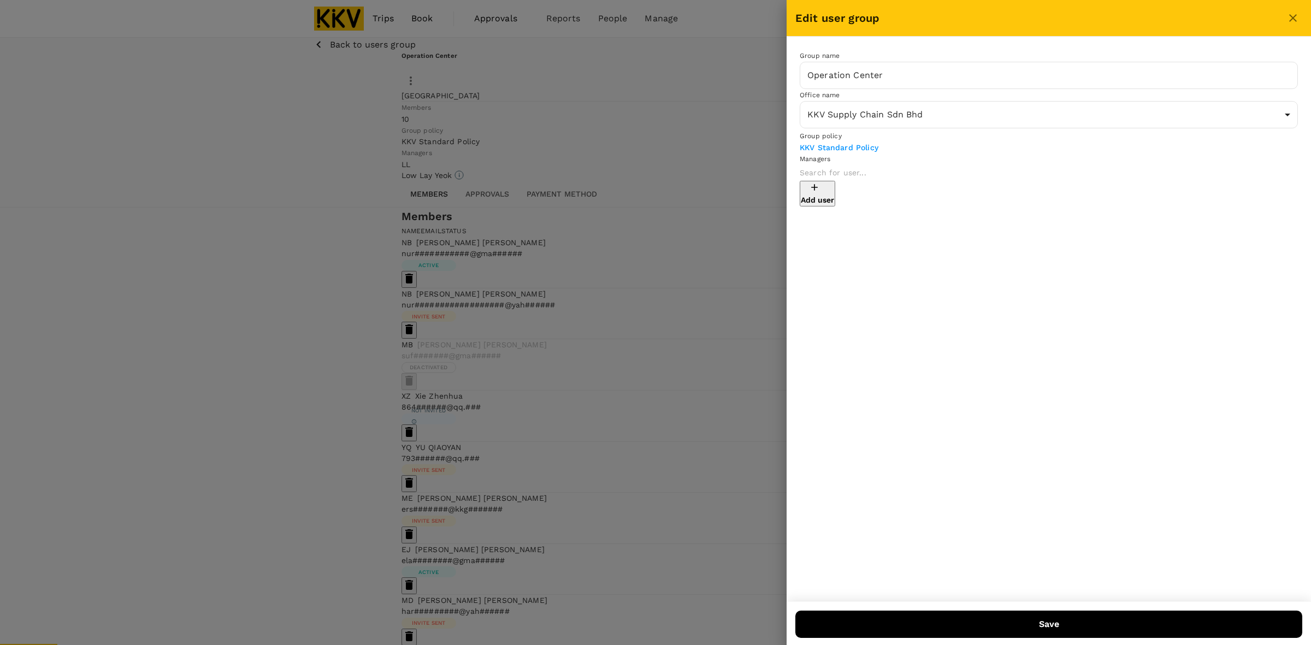
click at [714, 153] on div "KKV Standard Policy" at bounding box center [1049, 147] width 498 height 11
click at [714, 121] on body "Trips Book Approvals 0 Reports People Manage LL Back to users group Last edit w…" at bounding box center [655, 397] width 1311 height 795
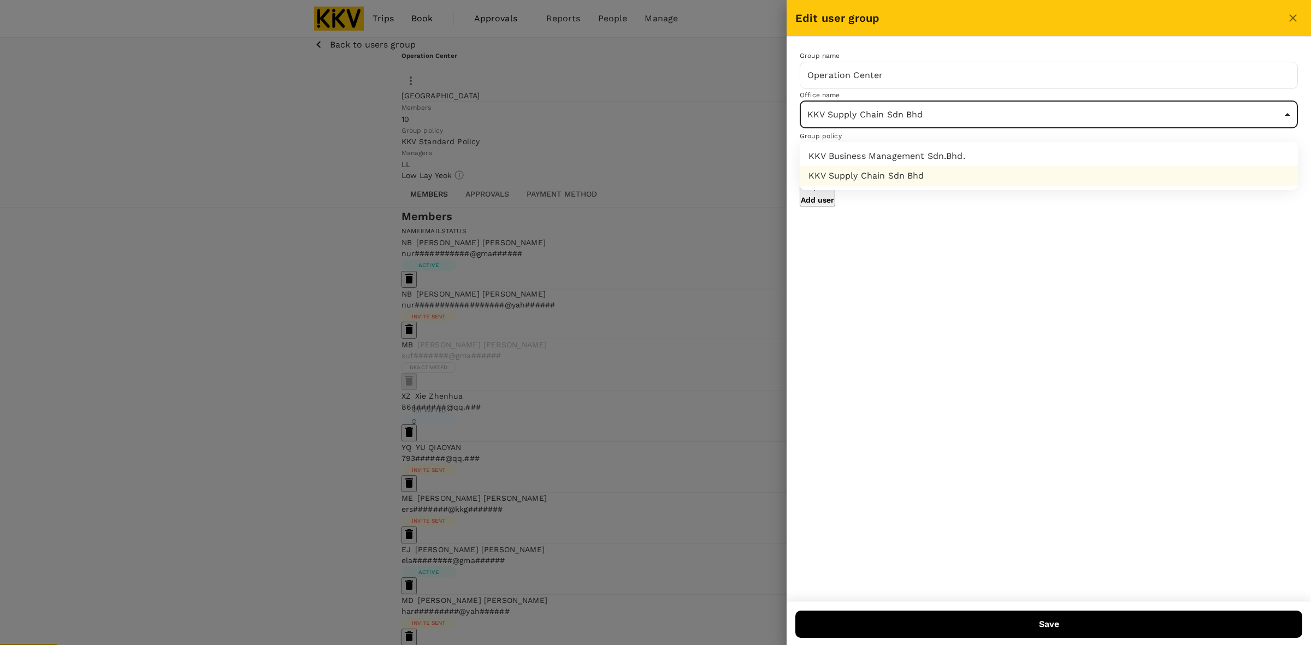
click at [714, 151] on li "KKV Business Management Sdn.Bhd." at bounding box center [1049, 156] width 498 height 20
type input "777c1e83-247c-4a48-b8de-8462b7171aed"
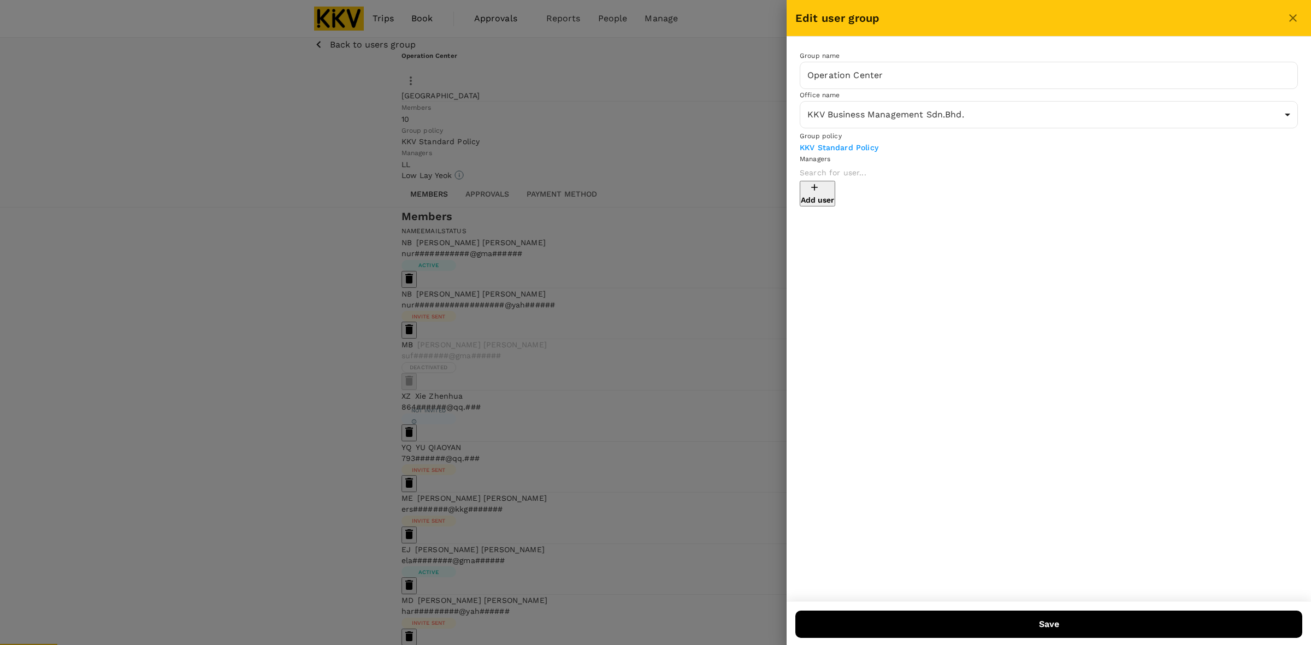
click at [714, 152] on link "KKV Standard Policy" at bounding box center [839, 147] width 79 height 9
click at [714, 17] on icon "close" at bounding box center [1293, 18] width 8 height 8
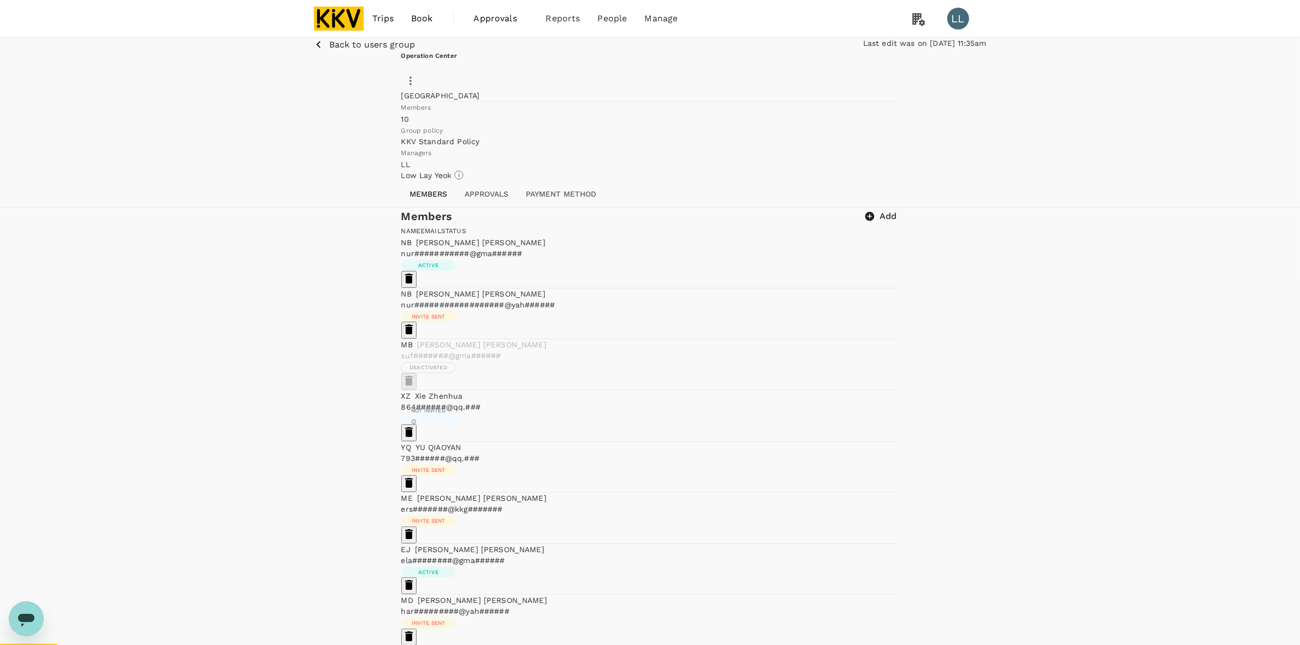
drag, startPoint x: 347, startPoint y: 17, endPoint x: 368, endPoint y: 17, distance: 20.8
click at [347, 17] on img at bounding box center [339, 19] width 50 height 24
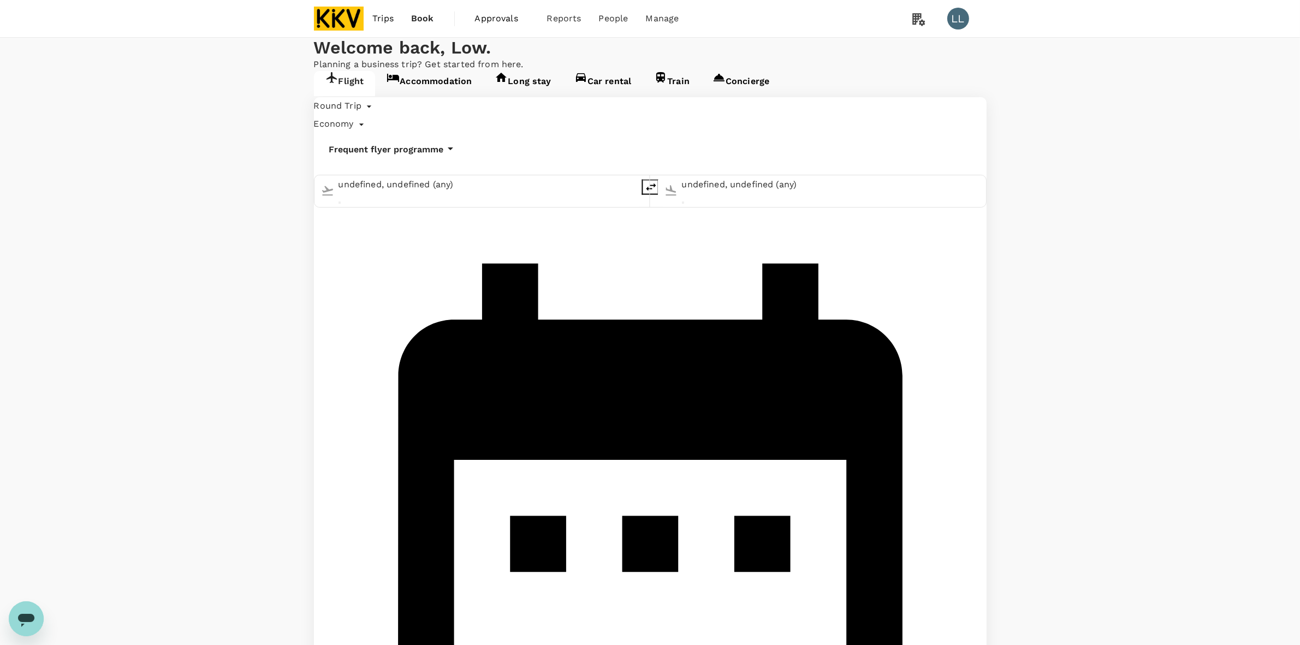
type input "[PERSON_NAME] (JHB)"
type input "Sultan [PERSON_NAME] [PERSON_NAME] (SZB)"
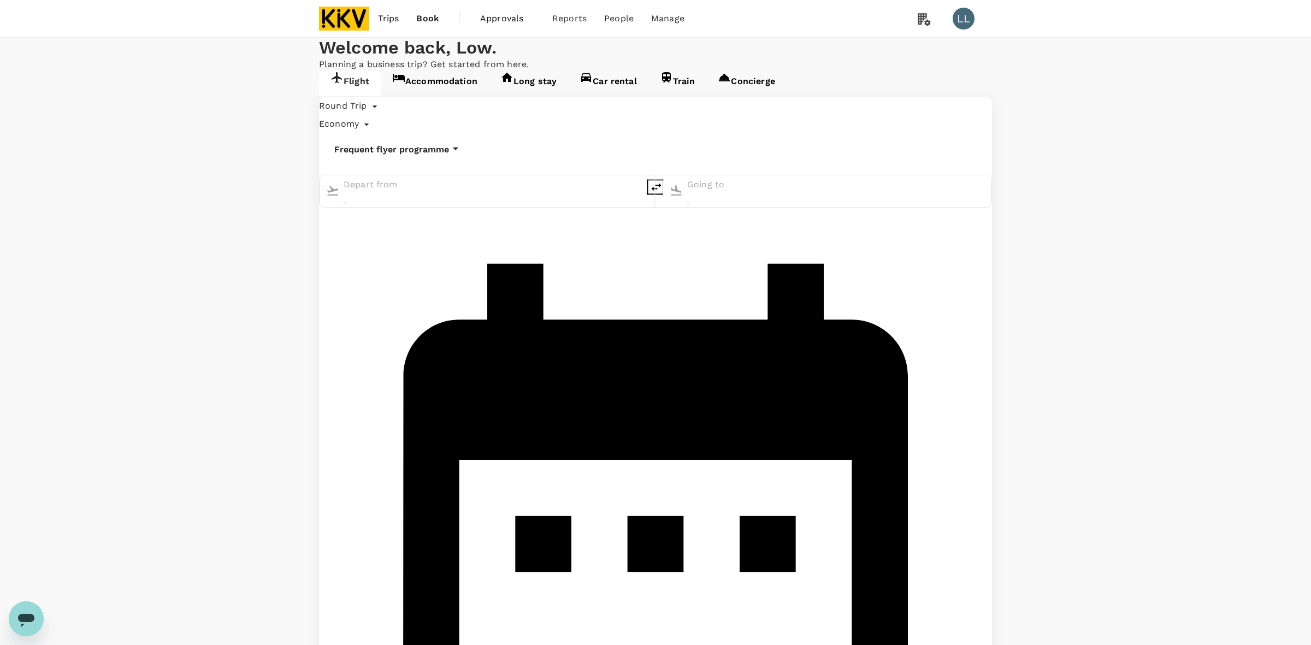
type input "[PERSON_NAME] (JHB)"
type input "Sultan [PERSON_NAME] [PERSON_NAME] (SZB)"
click at [424, 22] on span "Book" at bounding box center [427, 18] width 23 height 13
type input "[PERSON_NAME] (JHB)"
type input "Sultan [PERSON_NAME] [PERSON_NAME] (SZB)"
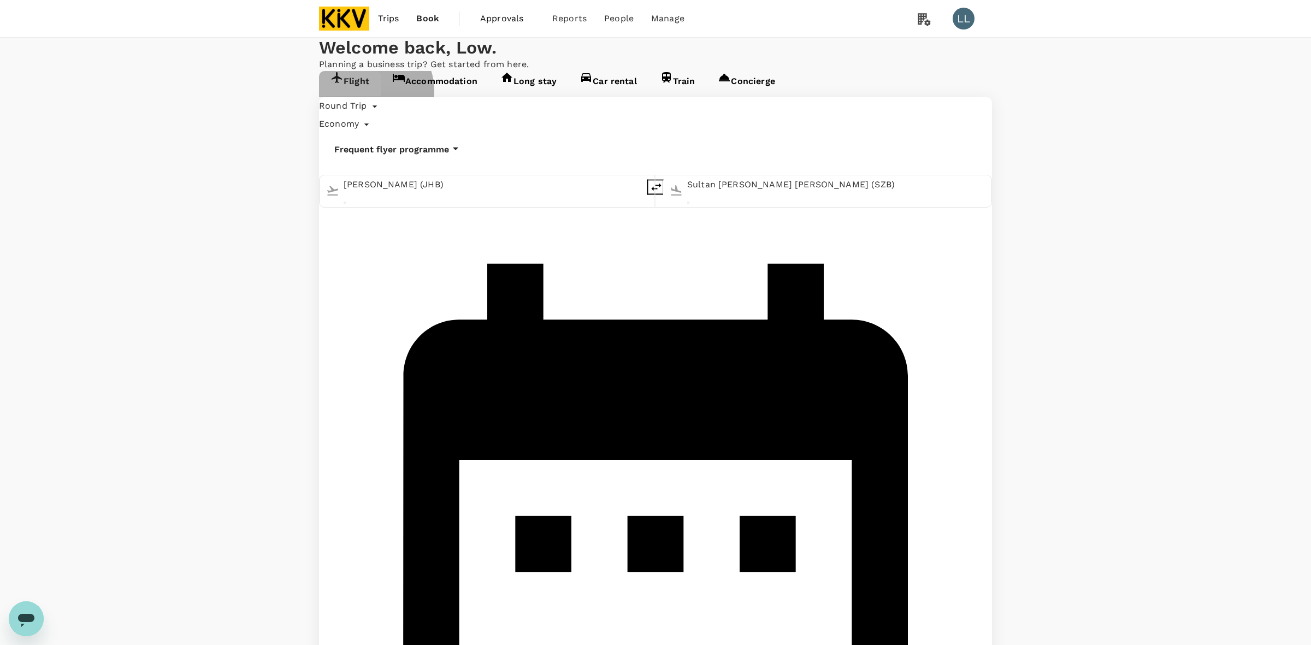
click at [435, 96] on link "Accommodation" at bounding box center [435, 83] width 108 height 25
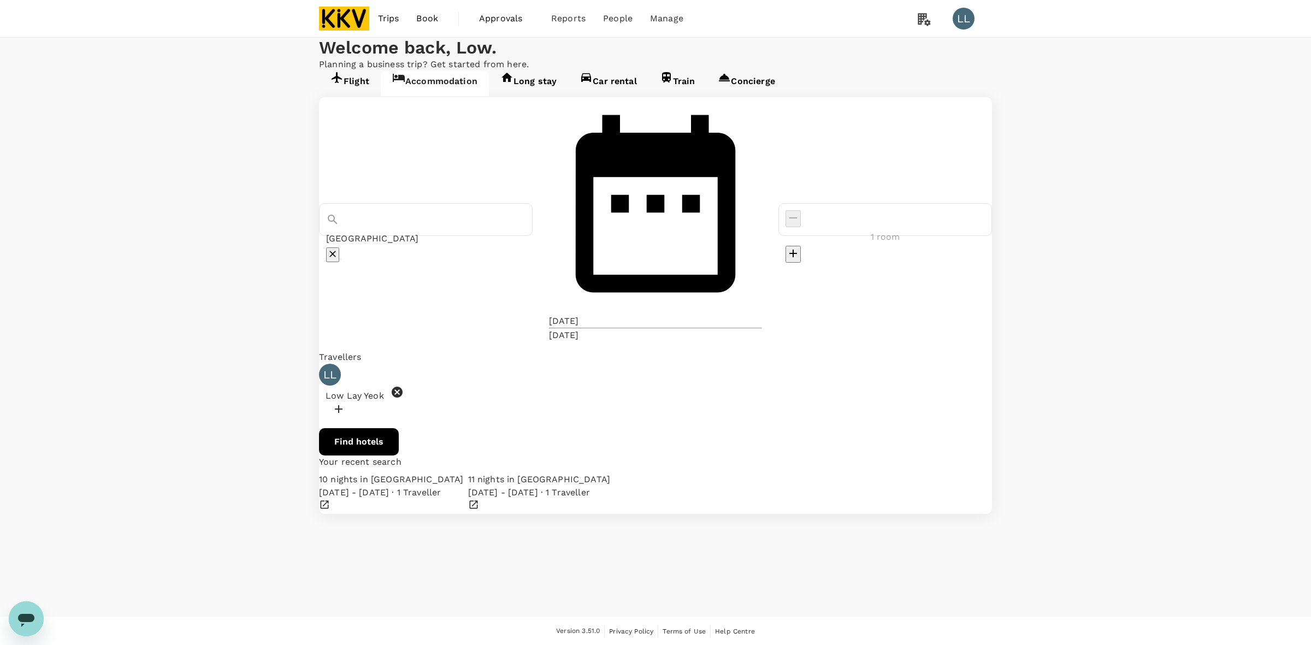
type input "[GEOGRAPHIC_DATA]"
click at [338, 249] on icon "Clear" at bounding box center [332, 254] width 11 height 11
click at [482, 230] on input "text" at bounding box center [425, 238] width 199 height 17
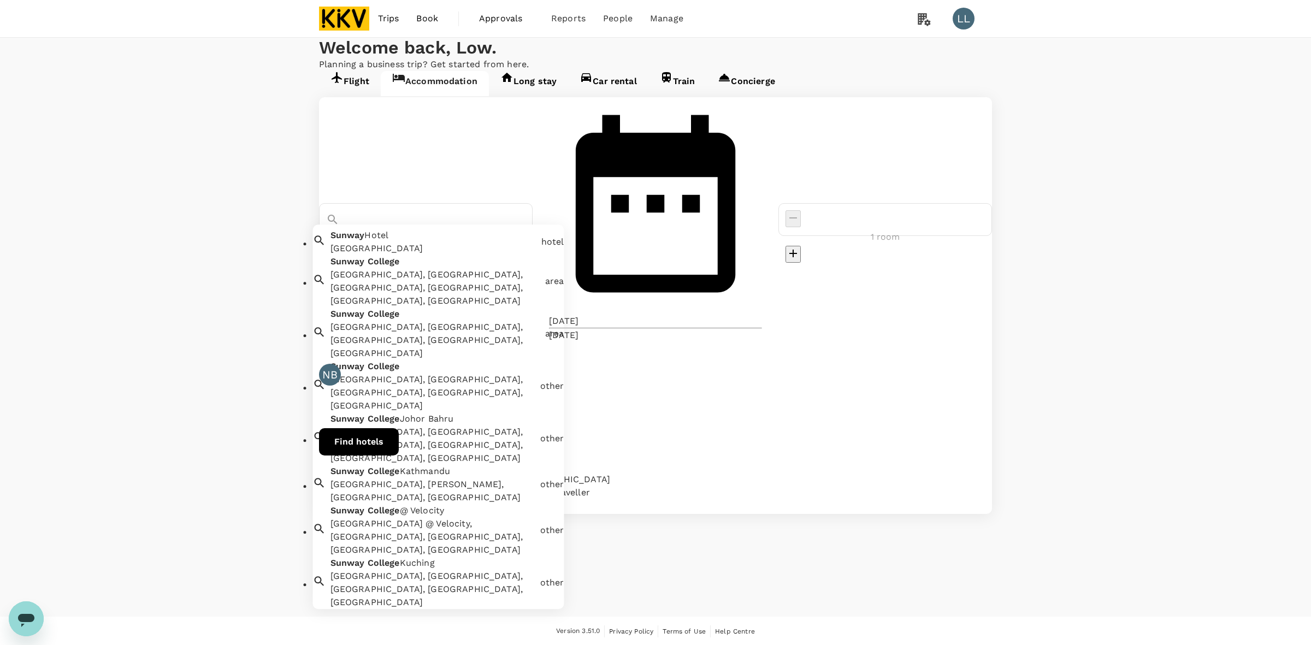
click at [487, 268] on div "Sunway College, Jalan Austin Heights Utama, Taman Mount Austin, Johor Bahru, Jo…" at bounding box center [435, 287] width 210 height 39
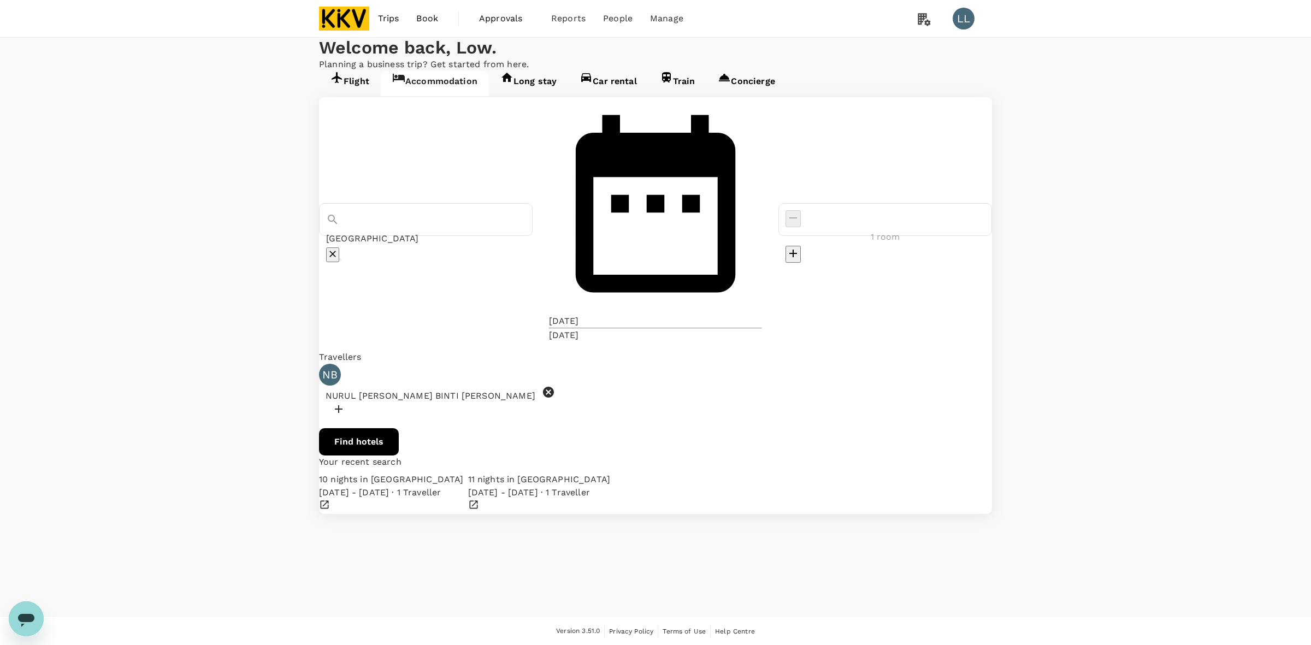
type input "[GEOGRAPHIC_DATA]"
click at [579, 329] on div "20 Sep" at bounding box center [564, 335] width 30 height 13
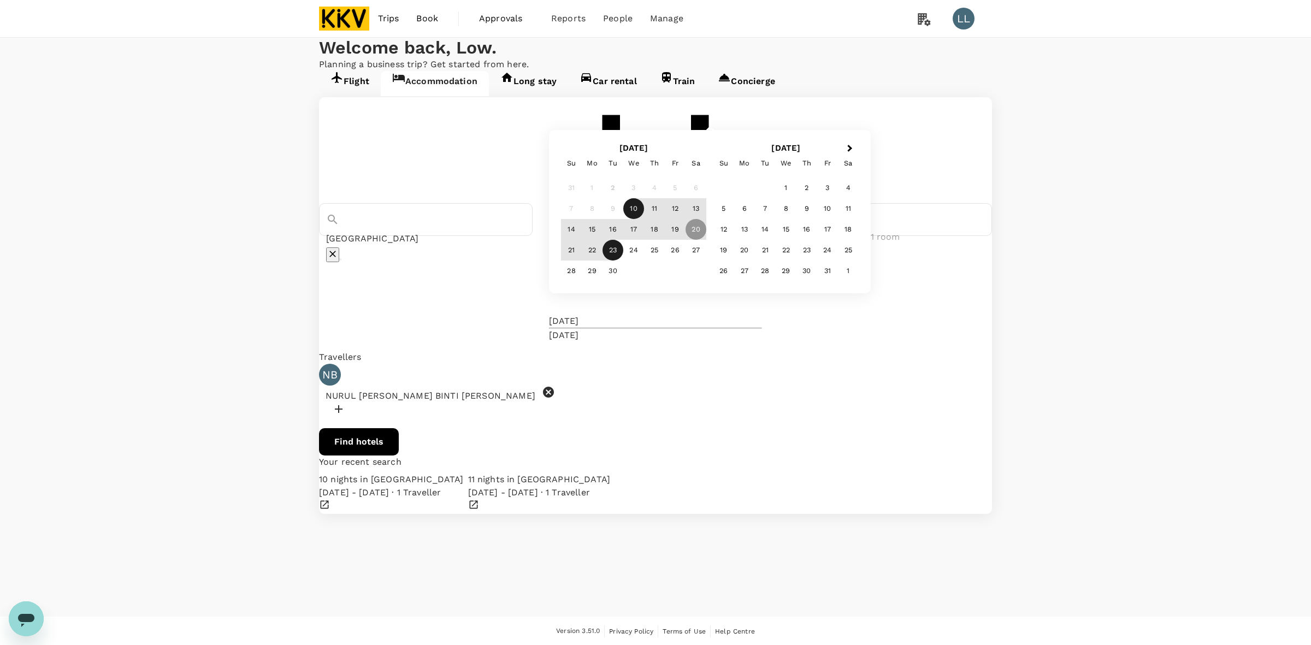
click at [623, 261] on div "23" at bounding box center [612, 250] width 21 height 21
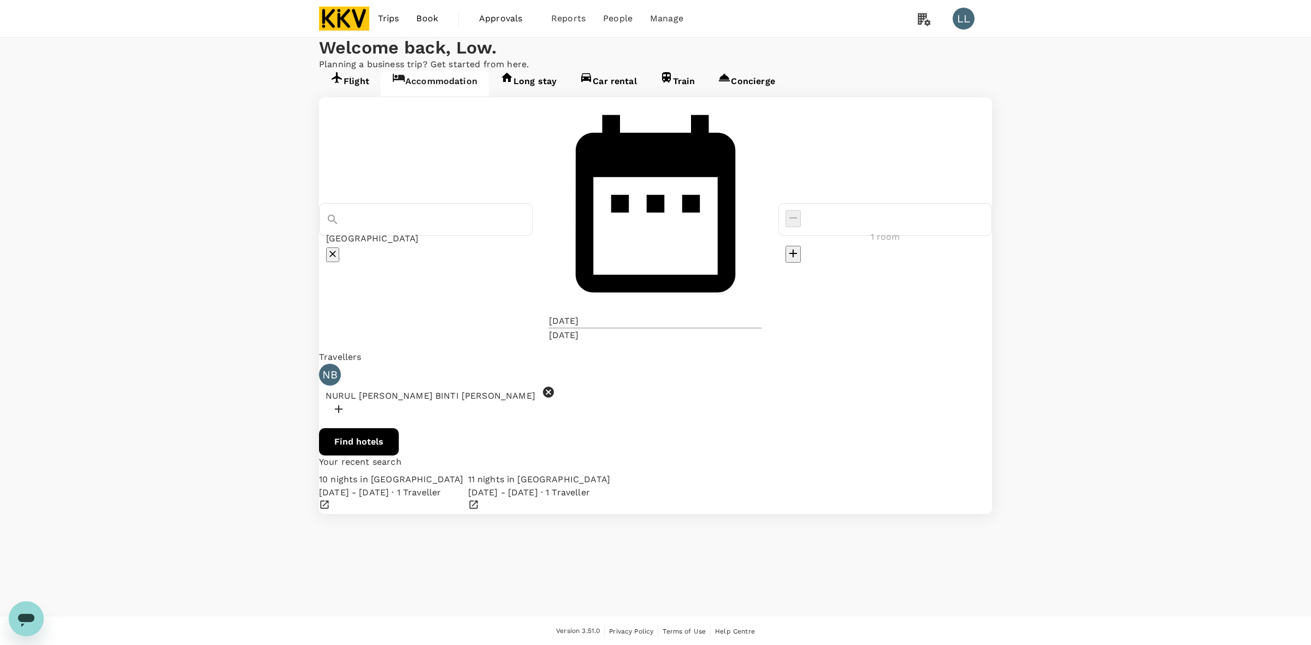
click at [549, 364] on div "NB NURUL AMIRAH BINTI MOHD WAHID" at bounding box center [655, 392] width 673 height 56
click at [556, 403] on div at bounding box center [655, 411] width 673 height 17
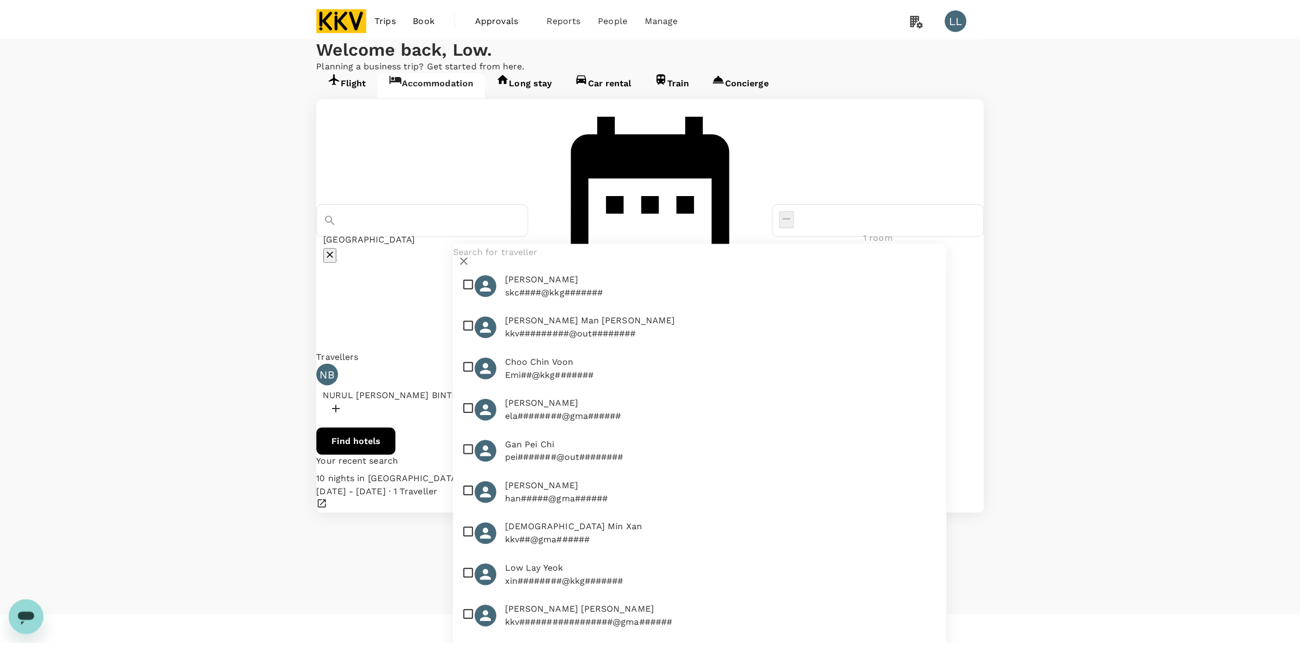
scroll to position [546, 0]
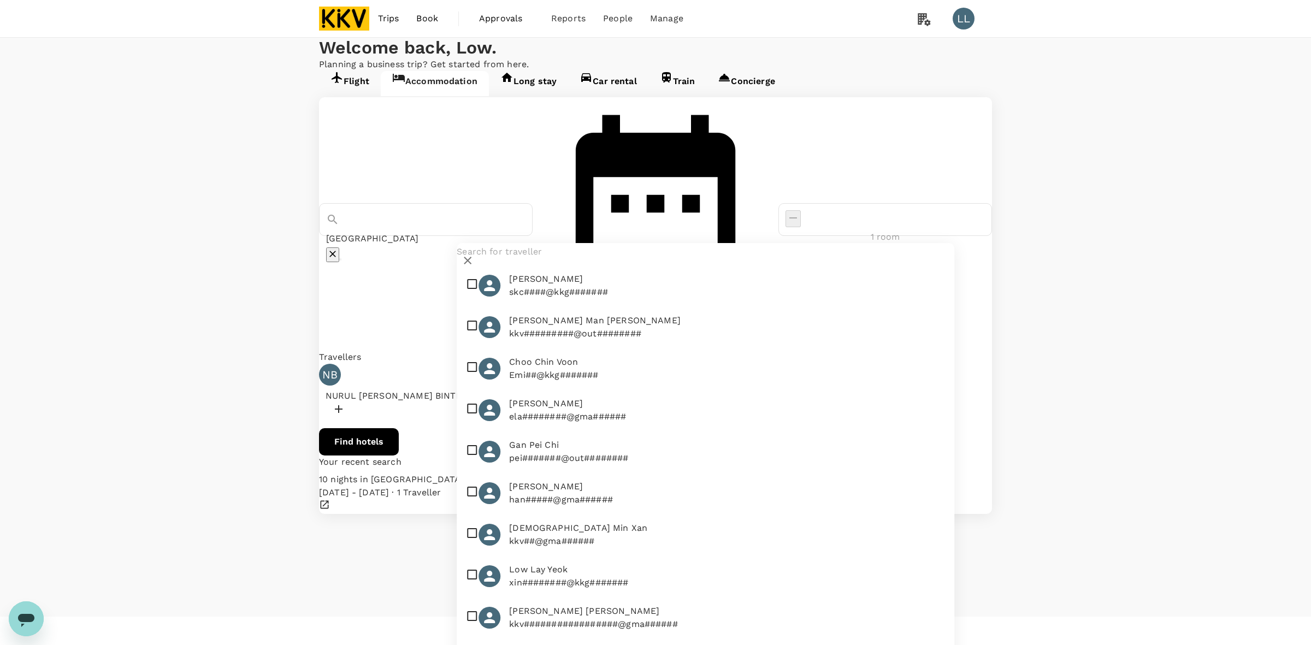
checkbox input "true"
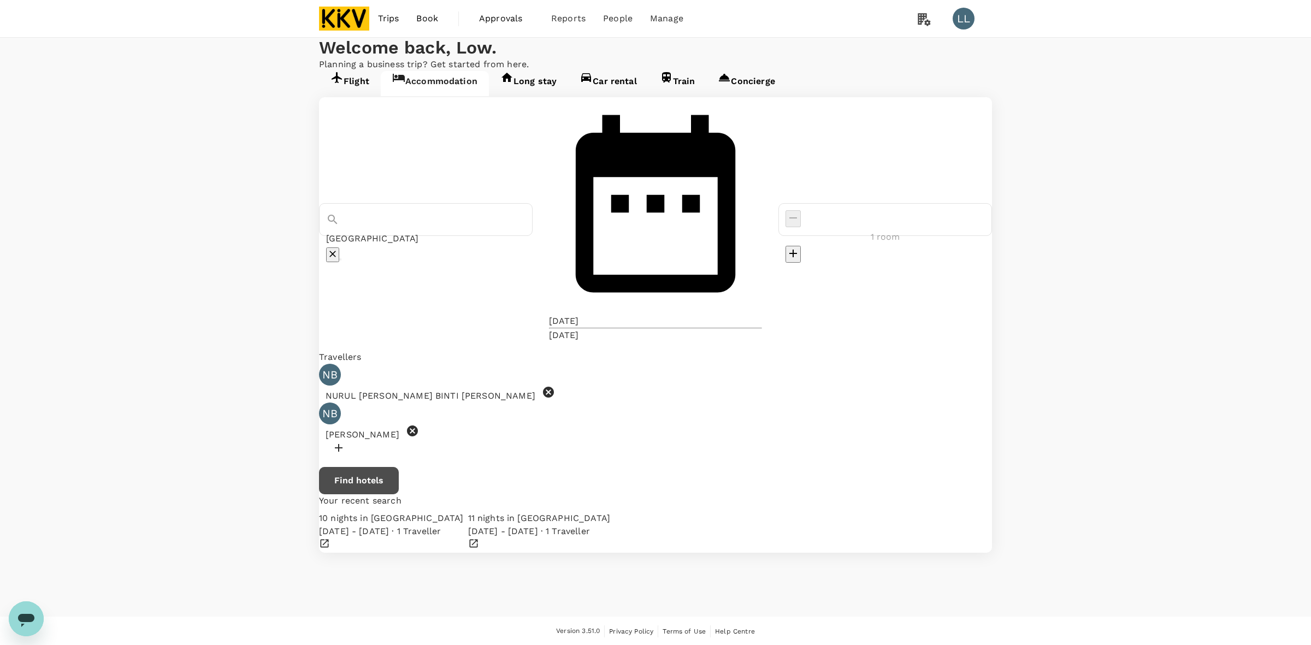
click at [399, 467] on button "Find hotels" at bounding box center [359, 480] width 80 height 27
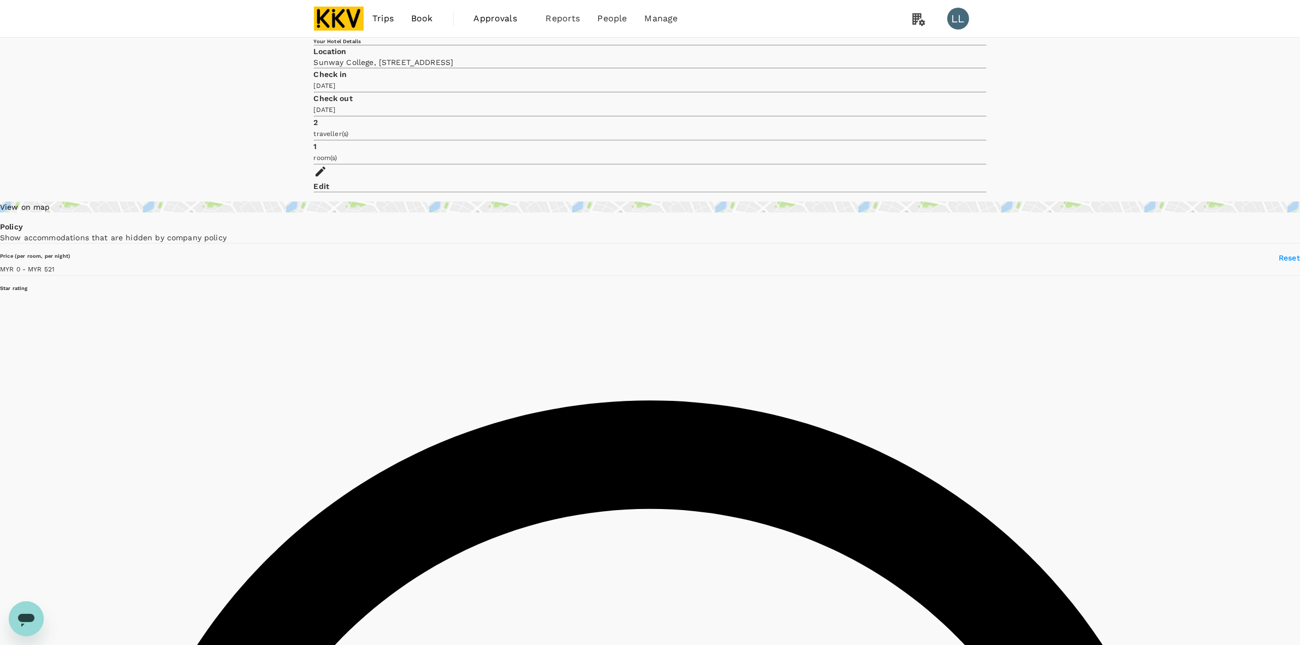
click at [714, 181] on div "Edit" at bounding box center [650, 186] width 673 height 11
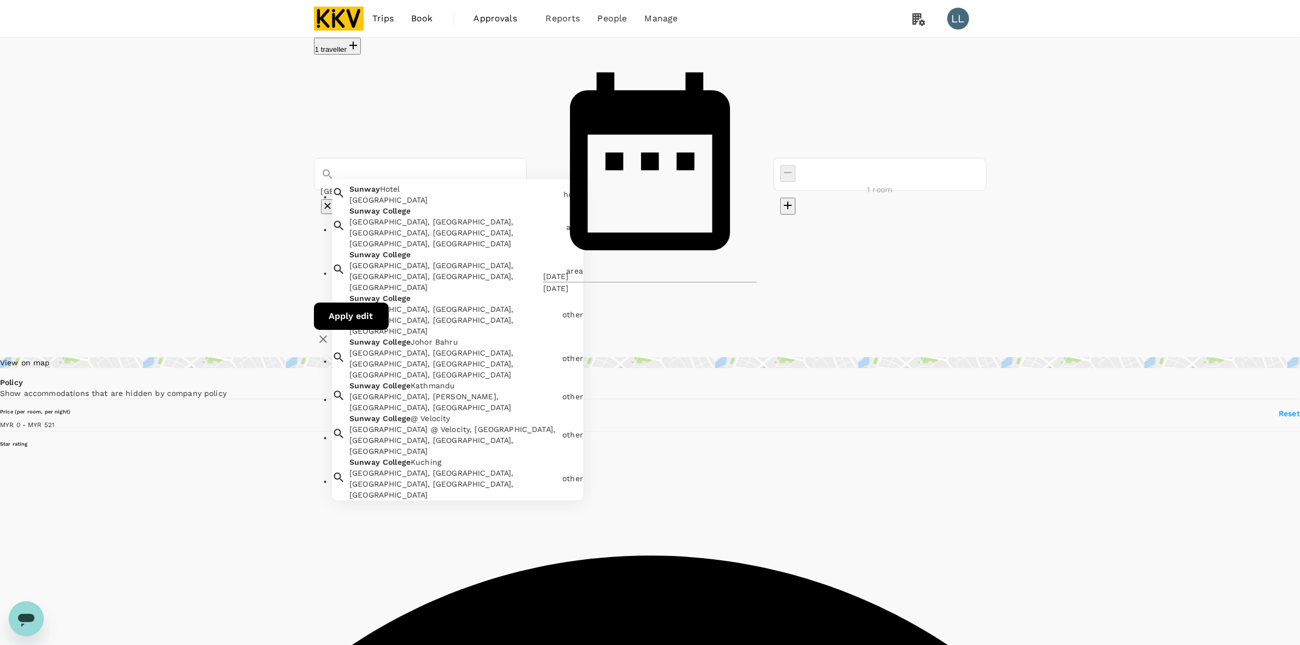
click at [457, 184] on input "[GEOGRAPHIC_DATA]" at bounding box center [420, 192] width 199 height 16
click at [458, 260] on div "Sunway College, Jalan Universiti, Bandar Sunway, Petaling Jaya, Selangor, Malay…" at bounding box center [456, 276] width 212 height 33
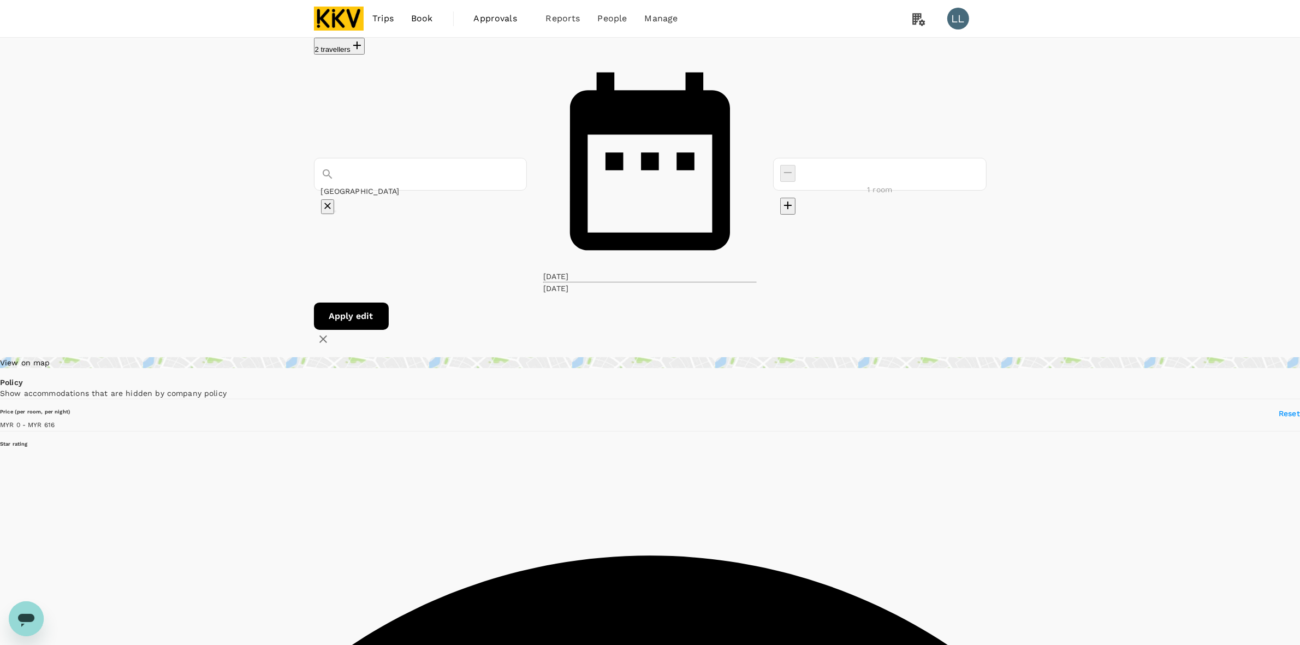
click at [389, 303] on button "Apply edit" at bounding box center [351, 316] width 75 height 27
type input "616"
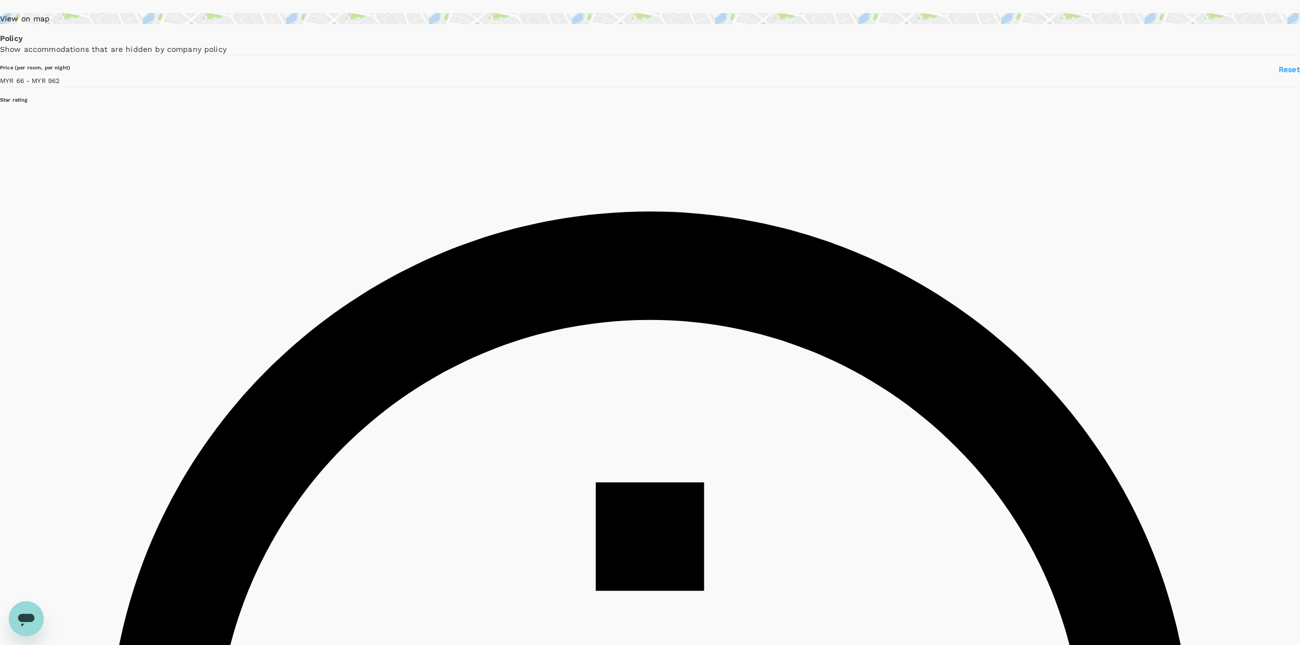
scroll to position [68, 0]
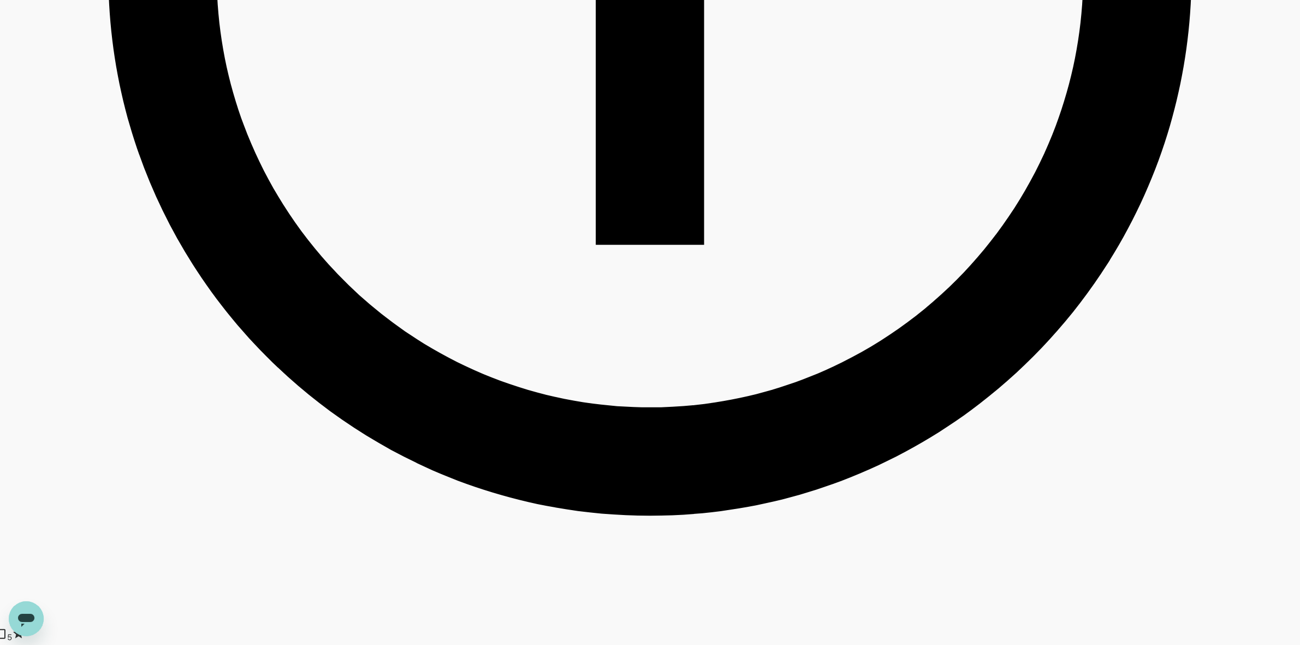
scroll to position [1092, 0]
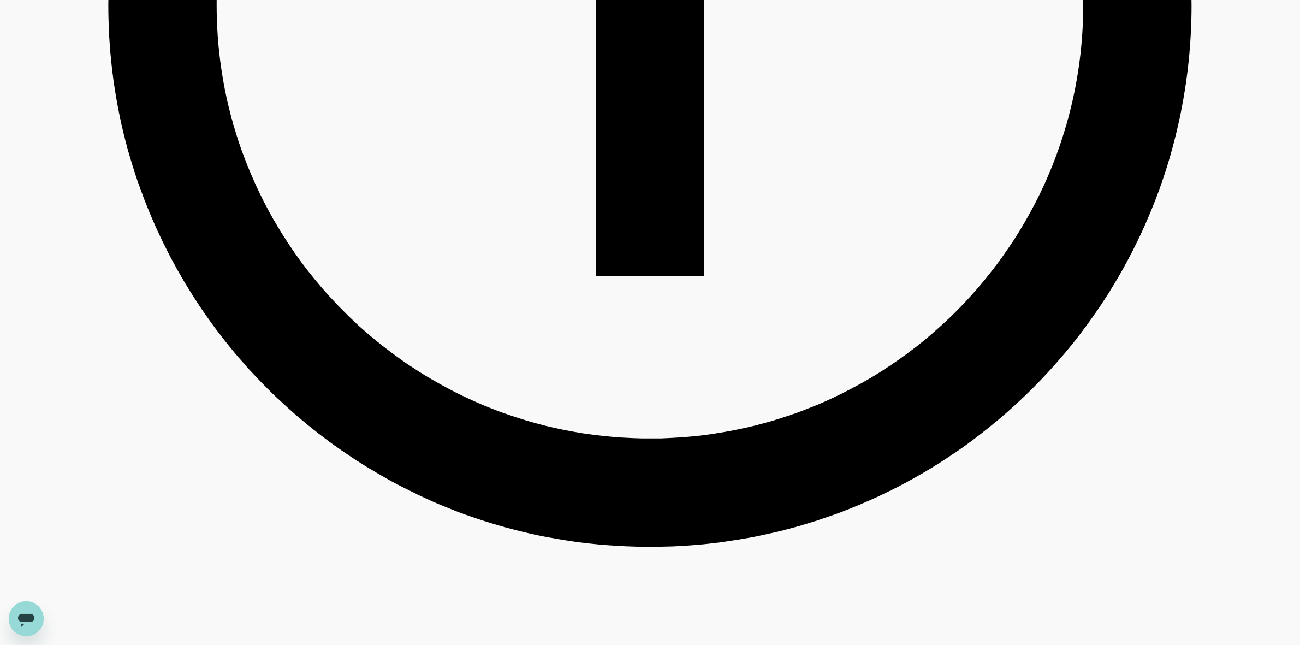
type input "961.64"
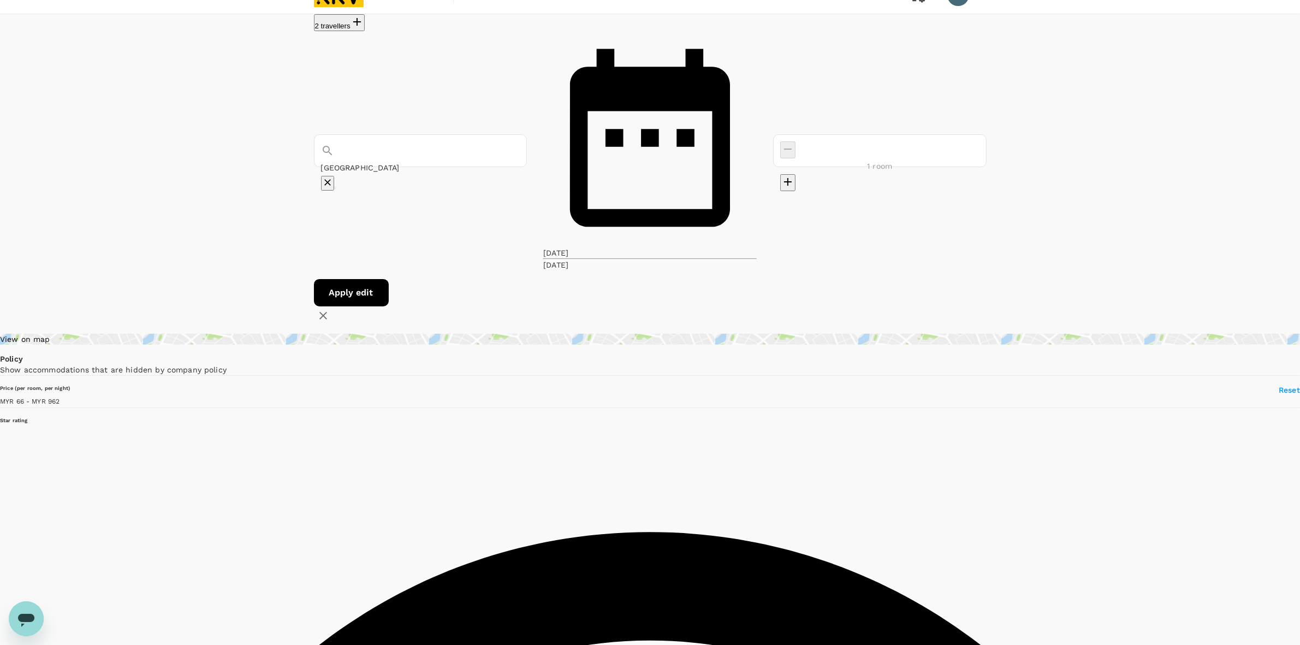
scroll to position [0, 0]
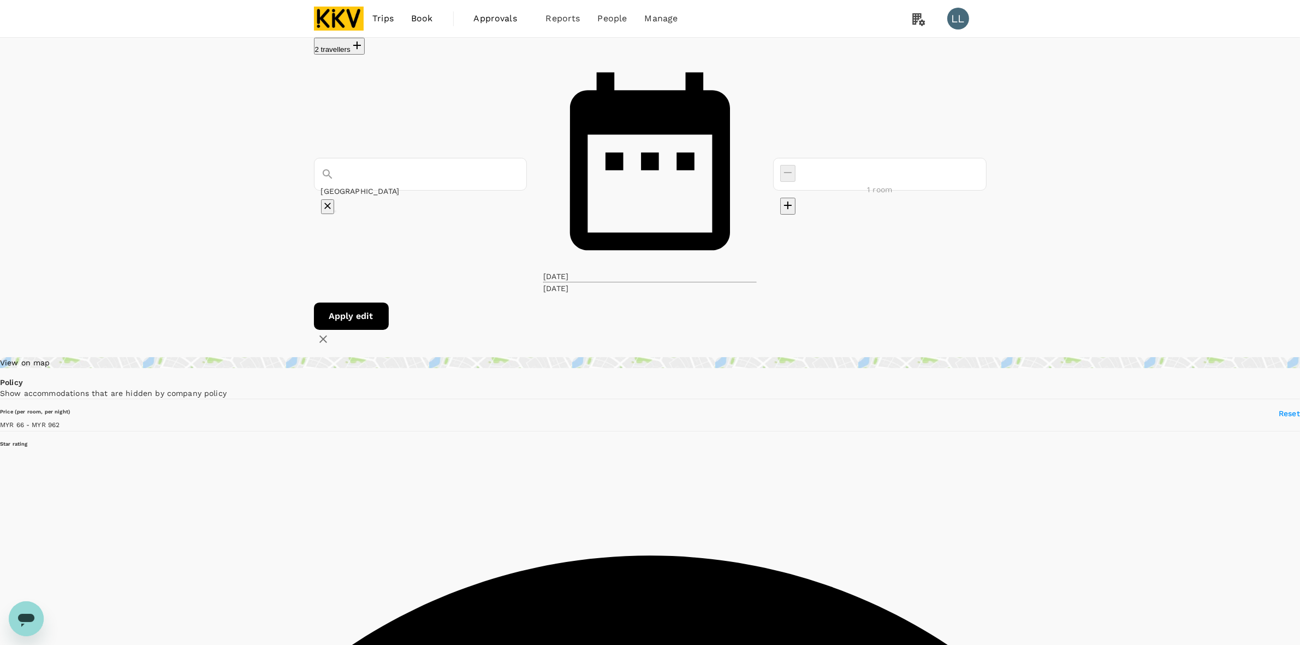
drag, startPoint x: 971, startPoint y: 58, endPoint x: 484, endPoint y: 72, distance: 486.3
click at [487, 71] on div "2 travellers Sunway College 10 Sep 23 Sep 1 room Apply edit" at bounding box center [650, 193] width 673 height 311
click at [468, 184] on input "[GEOGRAPHIC_DATA]" at bounding box center [420, 192] width 199 height 16
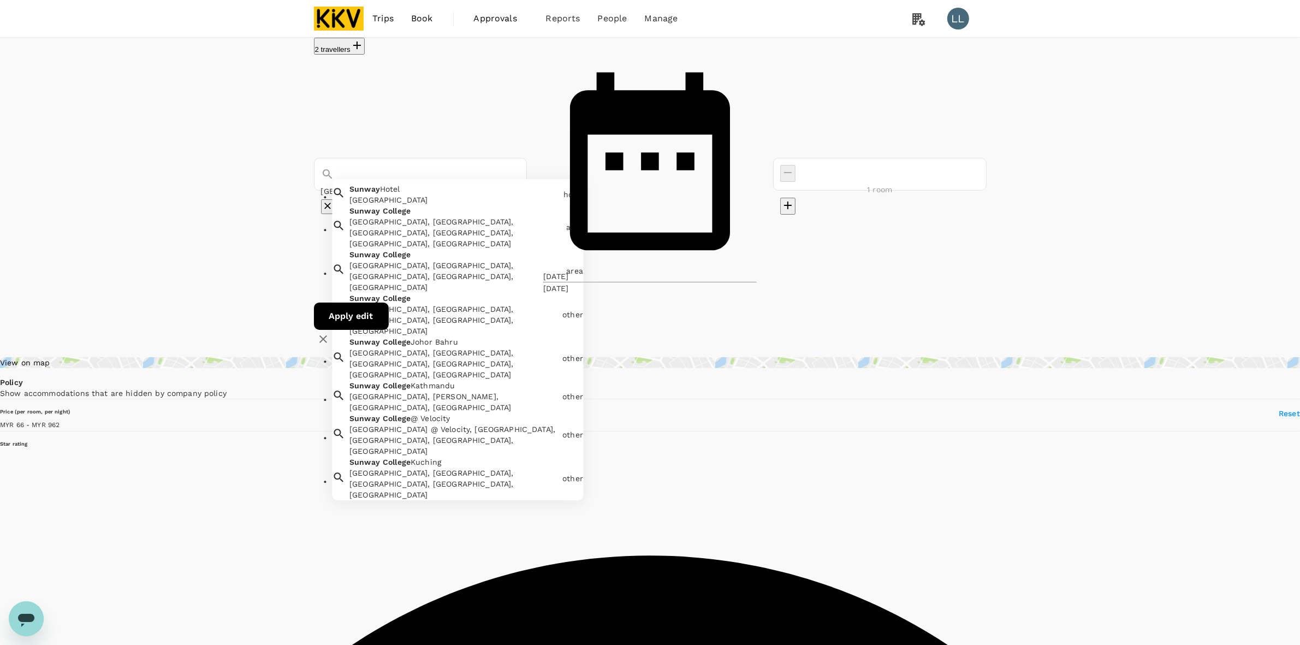
drag, startPoint x: 564, startPoint y: 84, endPoint x: 457, endPoint y: 83, distance: 107.6
click at [333, 200] on icon "Clear" at bounding box center [327, 205] width 11 height 11
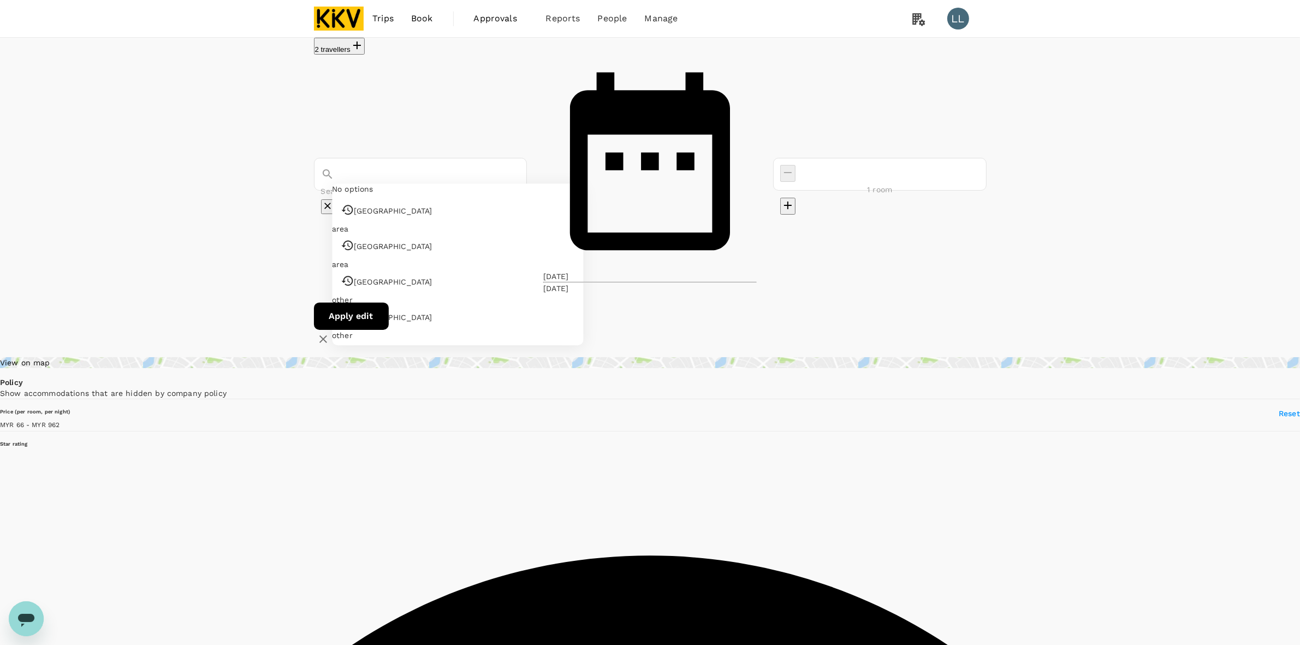
click at [457, 184] on input "text" at bounding box center [420, 192] width 199 height 16
paste input "Raintree Resort Suite At Sunway Pyramid Tower"
click at [409, 185] on span "Resort" at bounding box center [397, 189] width 25 height 9
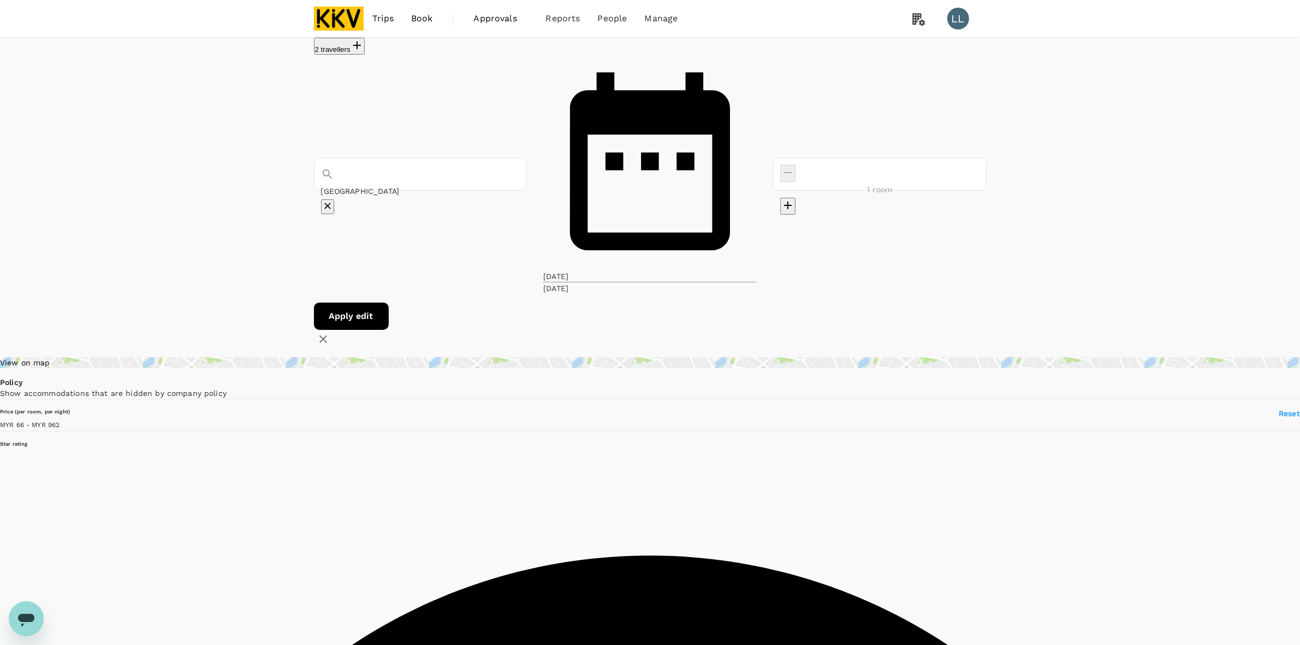
type input "[GEOGRAPHIC_DATA]"
click at [389, 303] on button "Apply edit" at bounding box center [351, 316] width 75 height 27
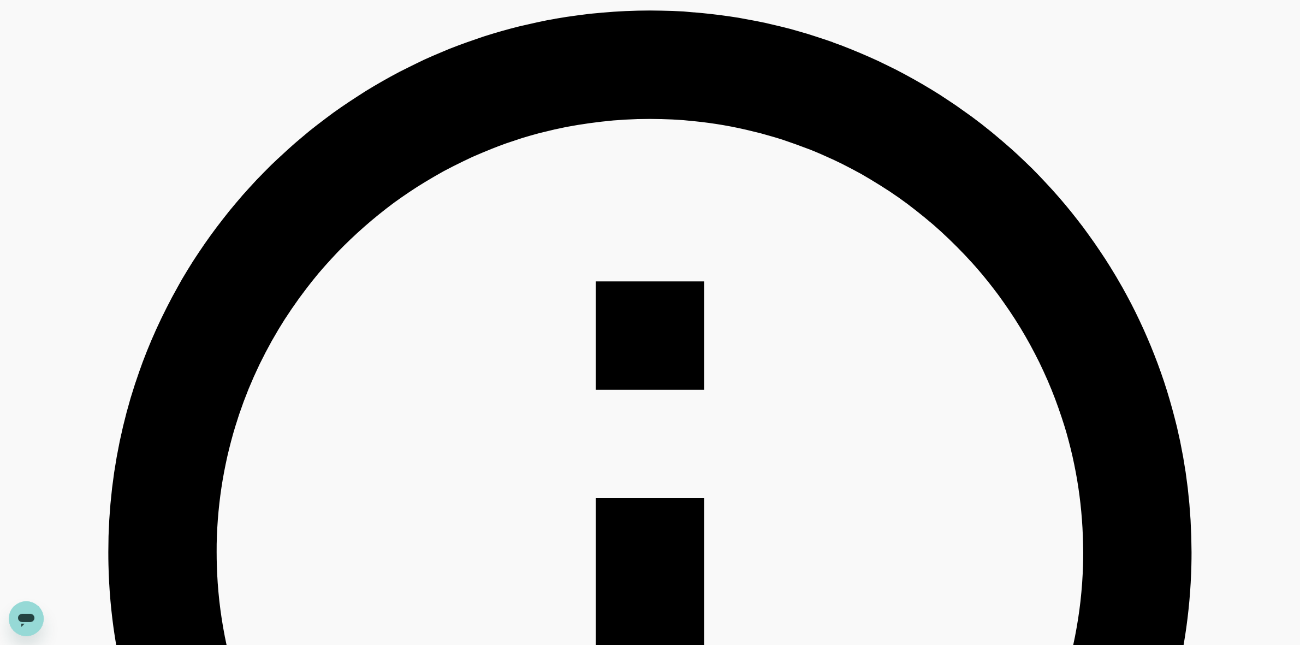
scroll to position [546, 0]
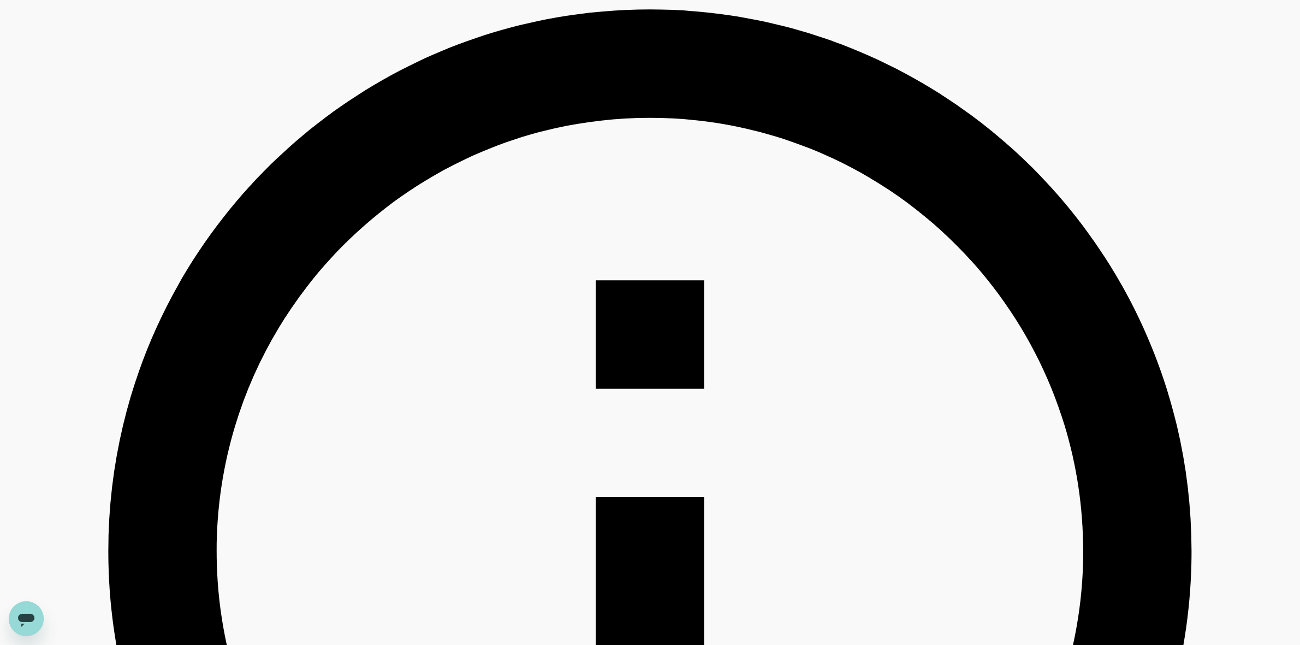
type input "566"
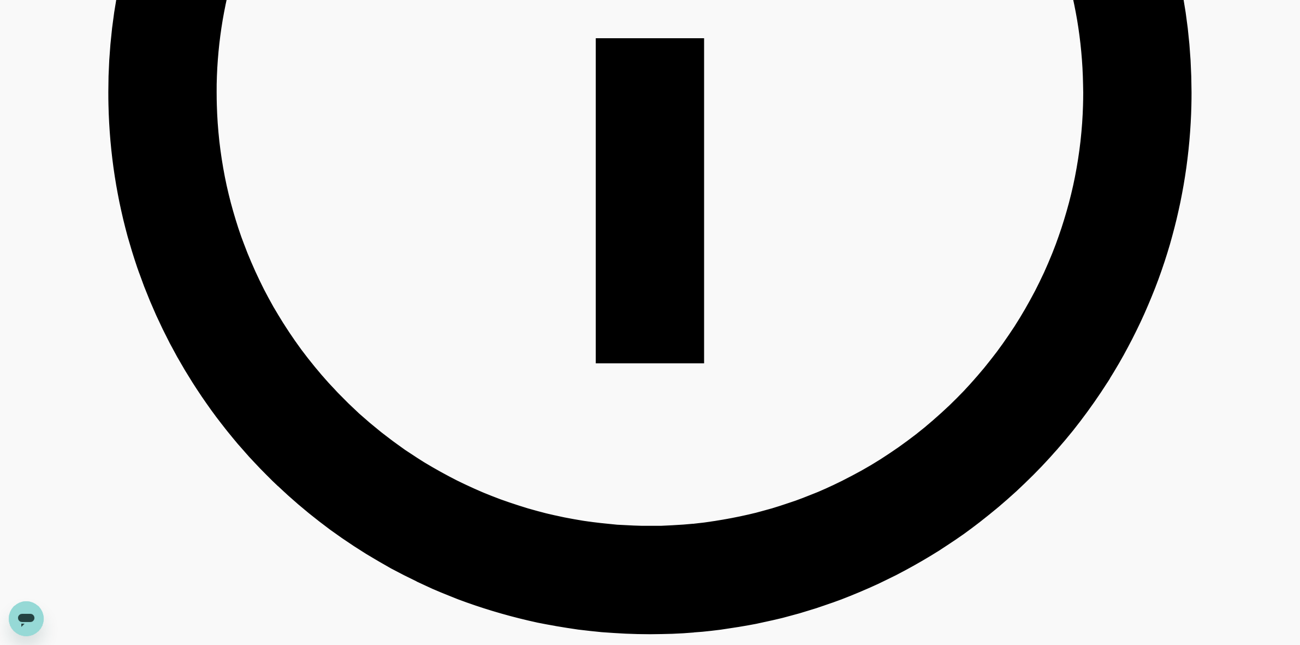
scroll to position [1024, 0]
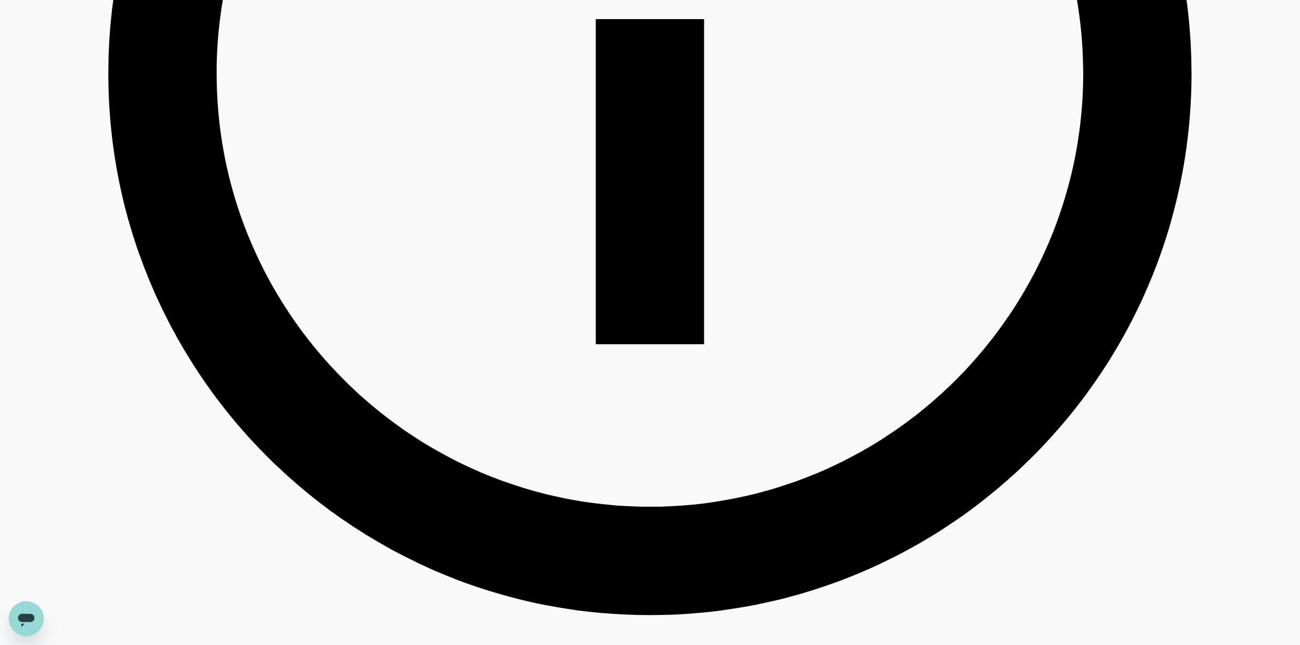
drag, startPoint x: 650, startPoint y: 339, endPoint x: 915, endPoint y: 429, distance: 279.8
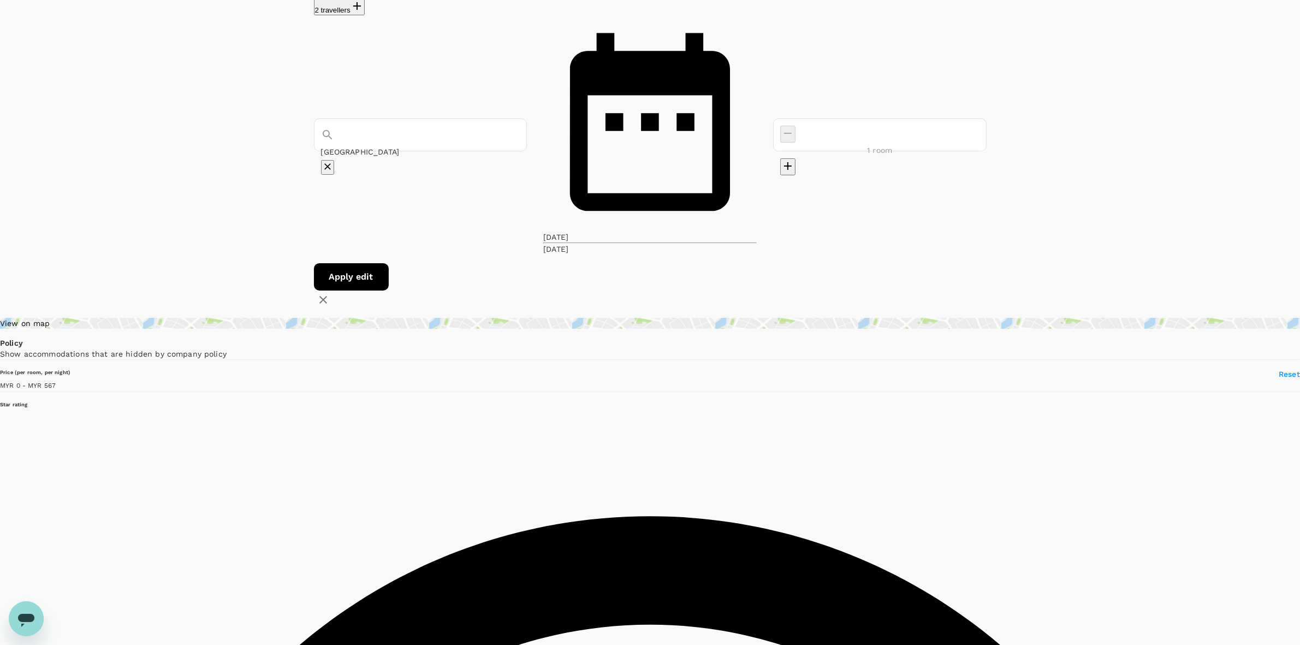
scroll to position [0, 0]
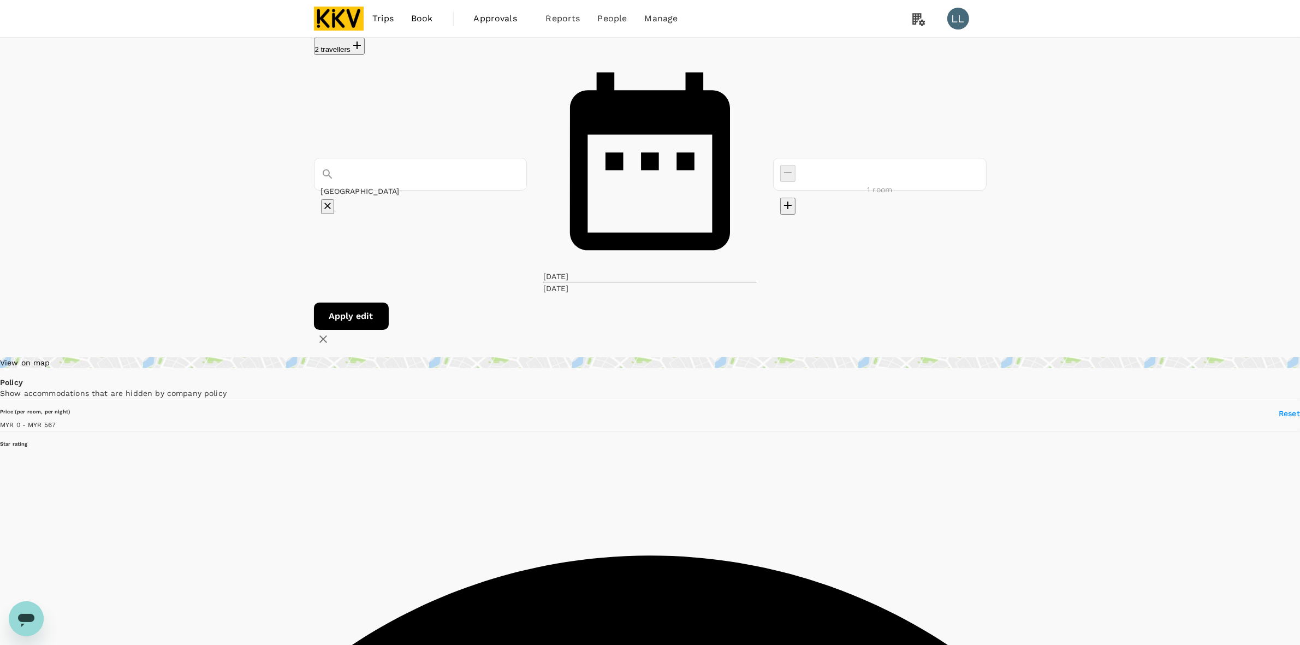
drag, startPoint x: 1189, startPoint y: 328, endPoint x: 1172, endPoint y: 331, distance: 17.7
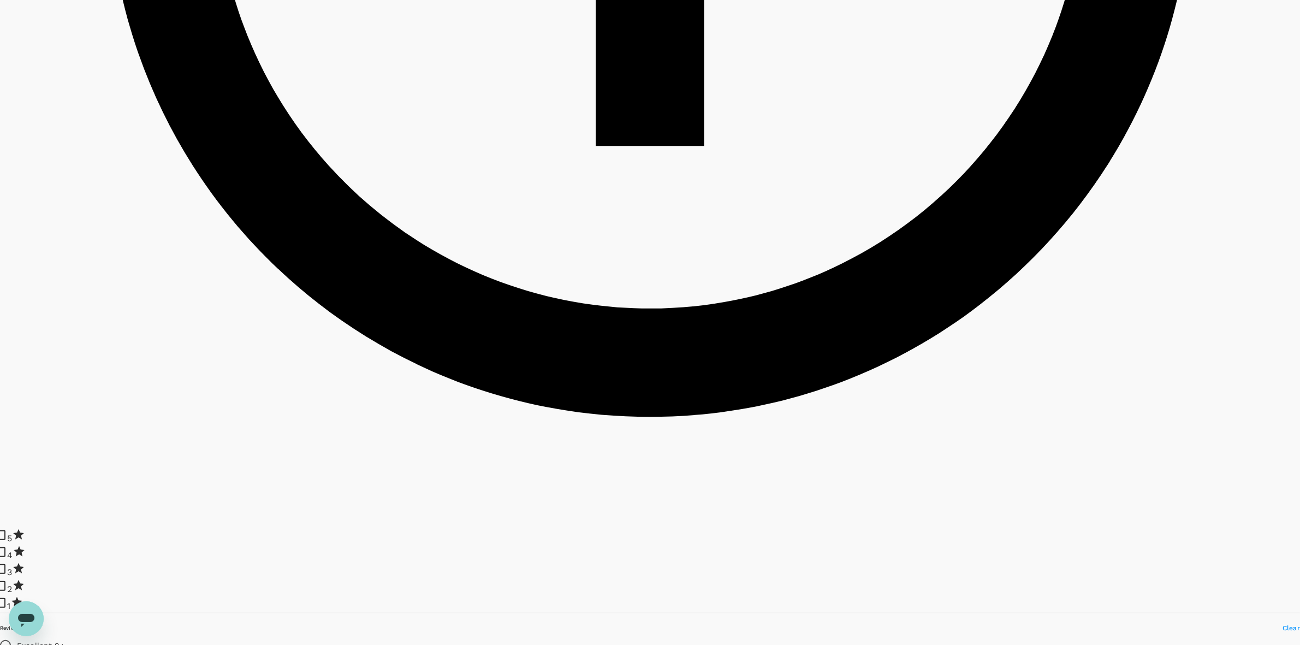
scroll to position [1297, 0]
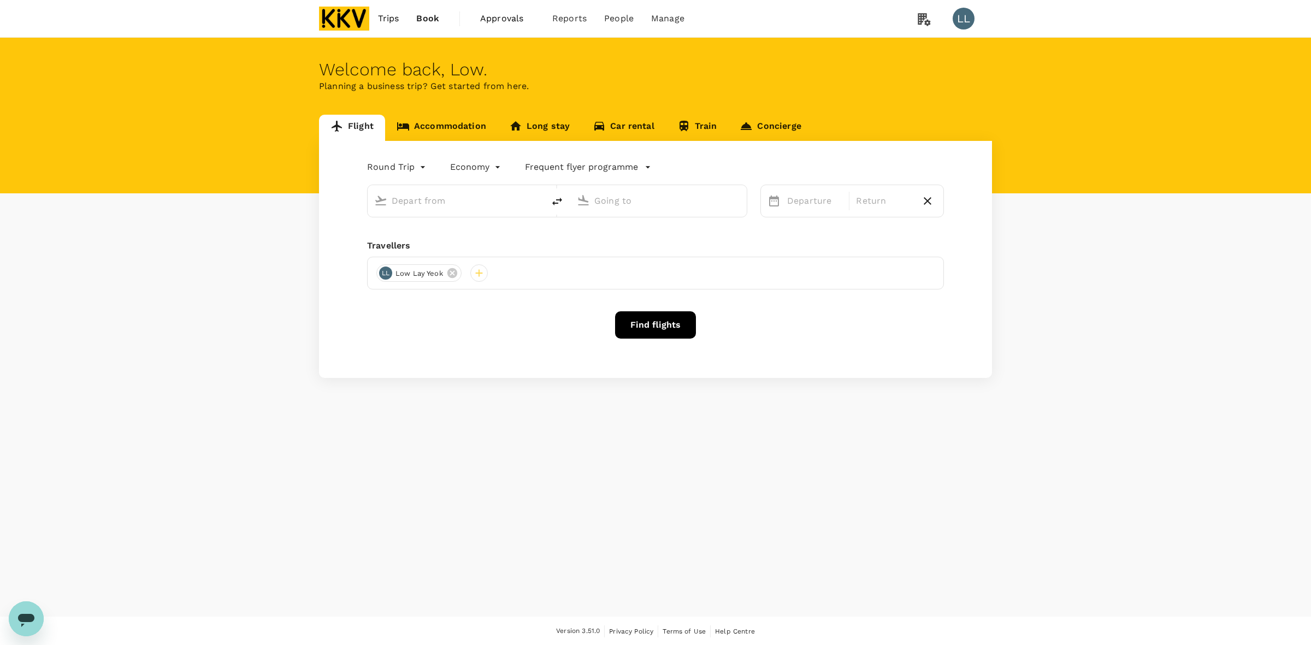
click at [1038, 275] on div "Flight Accommodation Long stay Car rental Train Concierge Round Trip roundtrip …" at bounding box center [655, 246] width 1311 height 263
type input "[PERSON_NAME] (JHB)"
type input "Sultan [PERSON_NAME] [PERSON_NAME] (SZB)"
click at [423, 118] on link "Accommodation" at bounding box center [441, 128] width 113 height 26
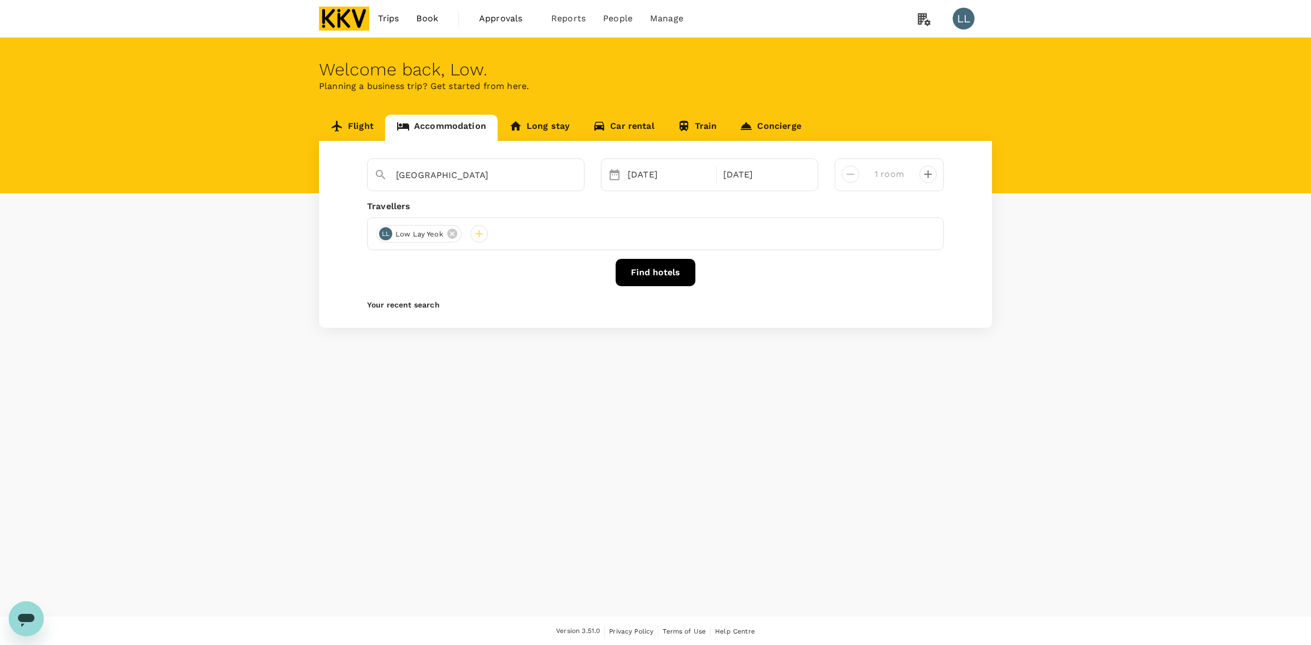
type input "Jalan Lagoon Selatan"
click at [402, 262] on div "Find hotels" at bounding box center [655, 272] width 577 height 27
click at [763, 181] on div "21 Sep" at bounding box center [764, 175] width 91 height 22
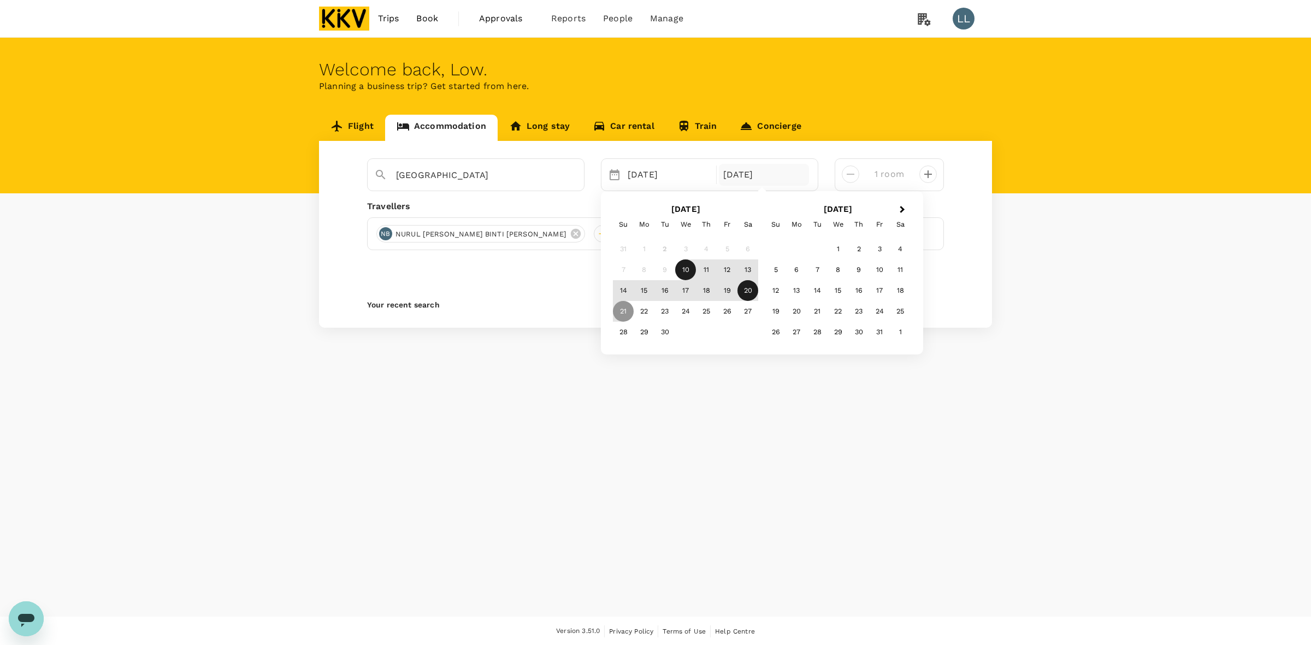
click at [751, 290] on div "20" at bounding box center [747, 290] width 21 height 21
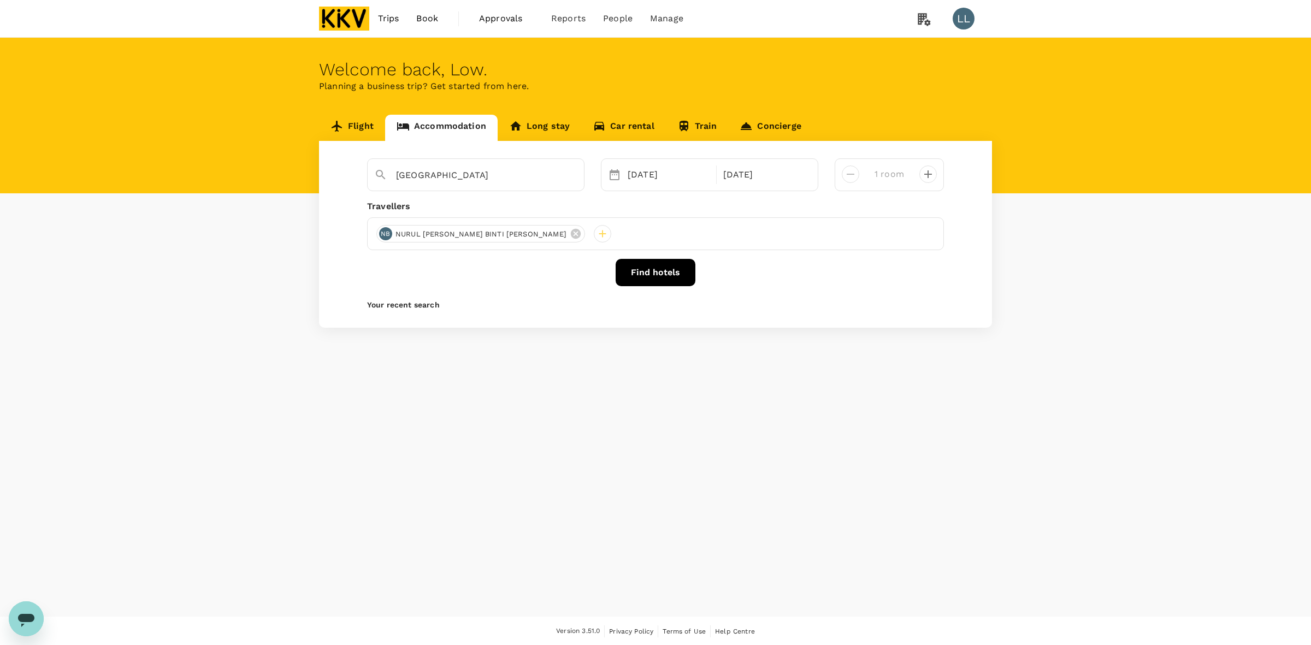
click at [580, 419] on div "Welcome back , Low . Planning a business trip? Get started from here. Flight Ac…" at bounding box center [655, 327] width 1311 height 579
click at [640, 274] on button "Find hotels" at bounding box center [656, 272] width 80 height 27
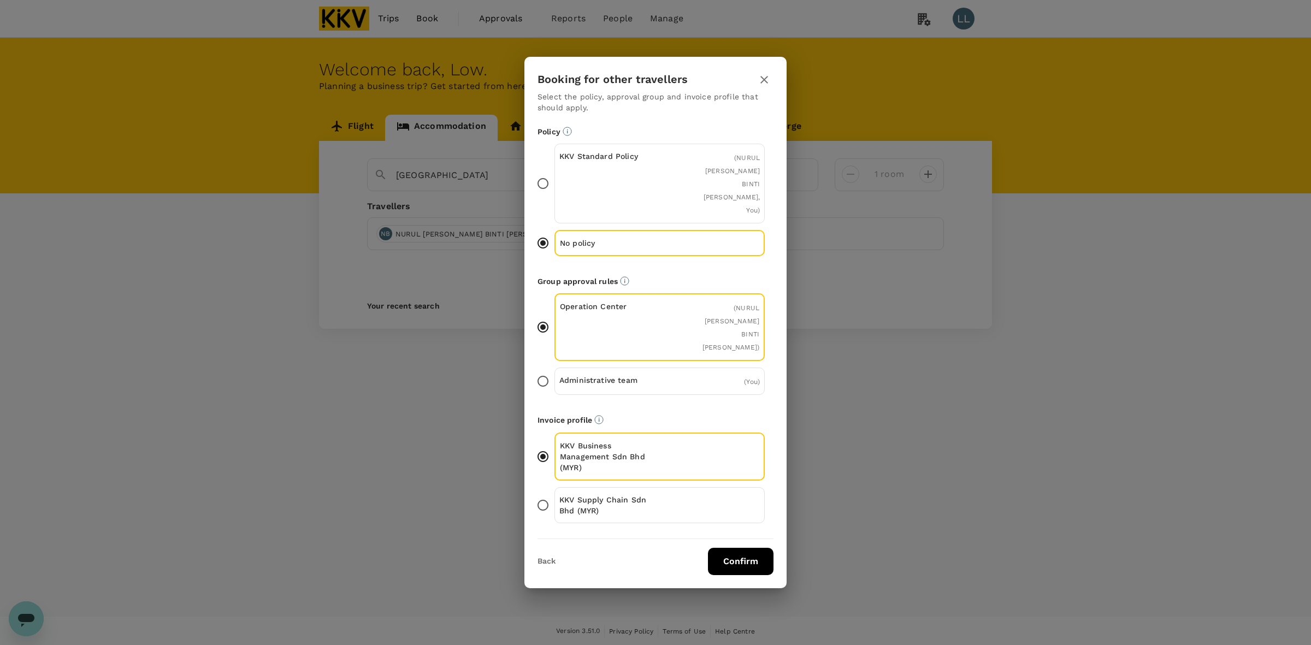
click at [733, 548] on button "Confirm" at bounding box center [741, 561] width 66 height 27
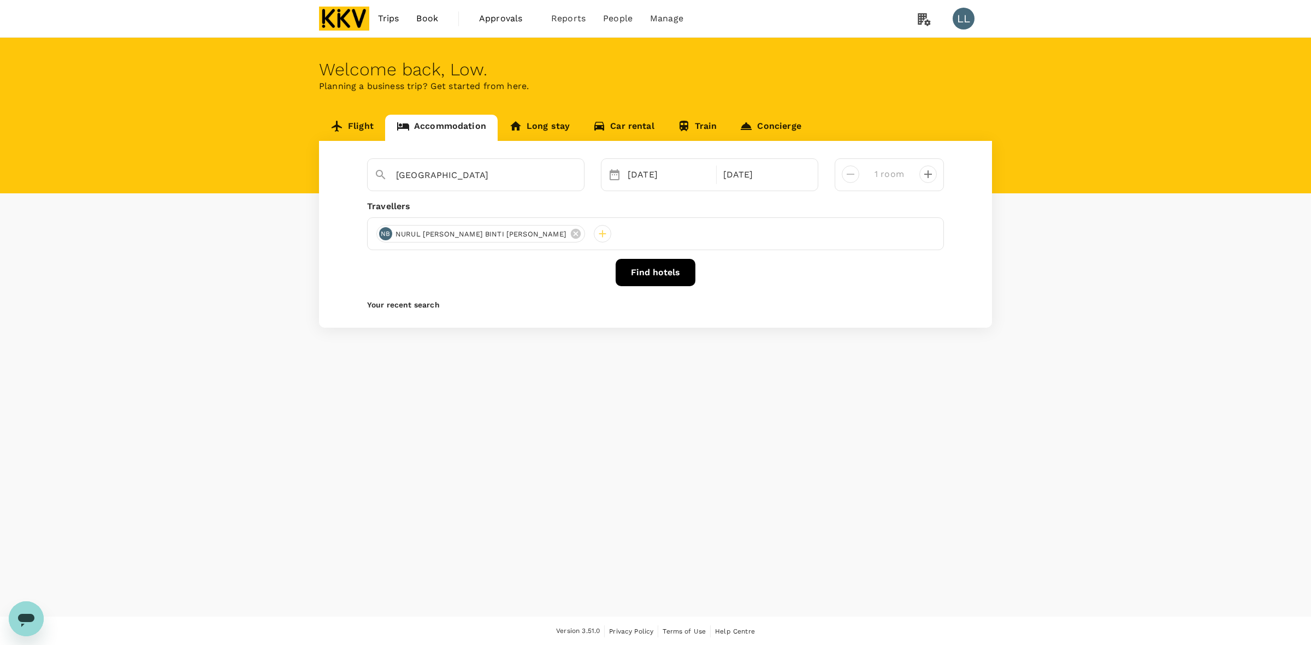
click at [662, 263] on button "Find hotels" at bounding box center [656, 272] width 80 height 27
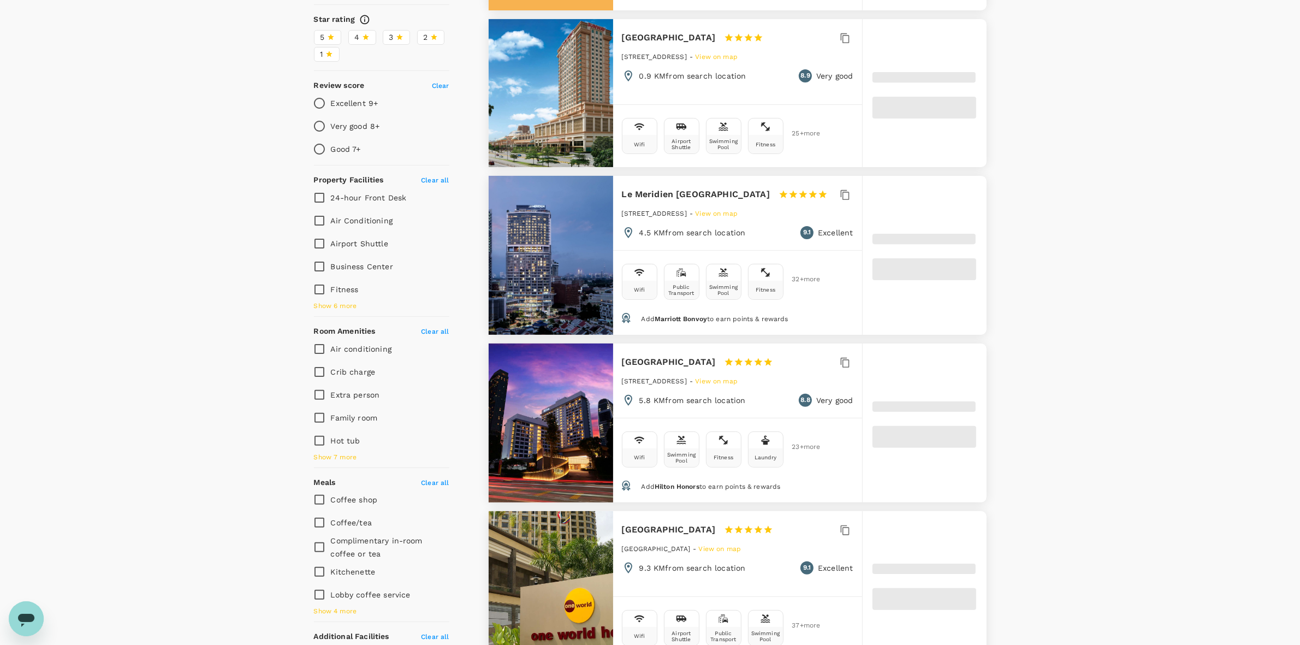
scroll to position [273, 0]
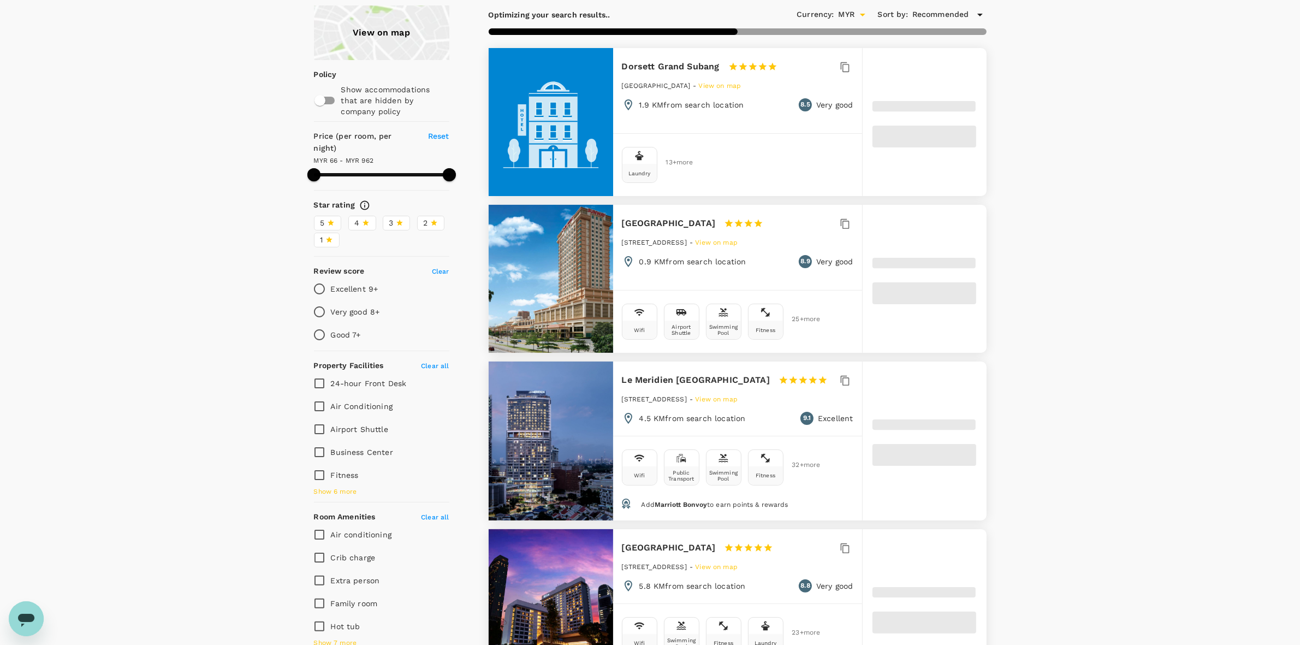
scroll to position [0, 0]
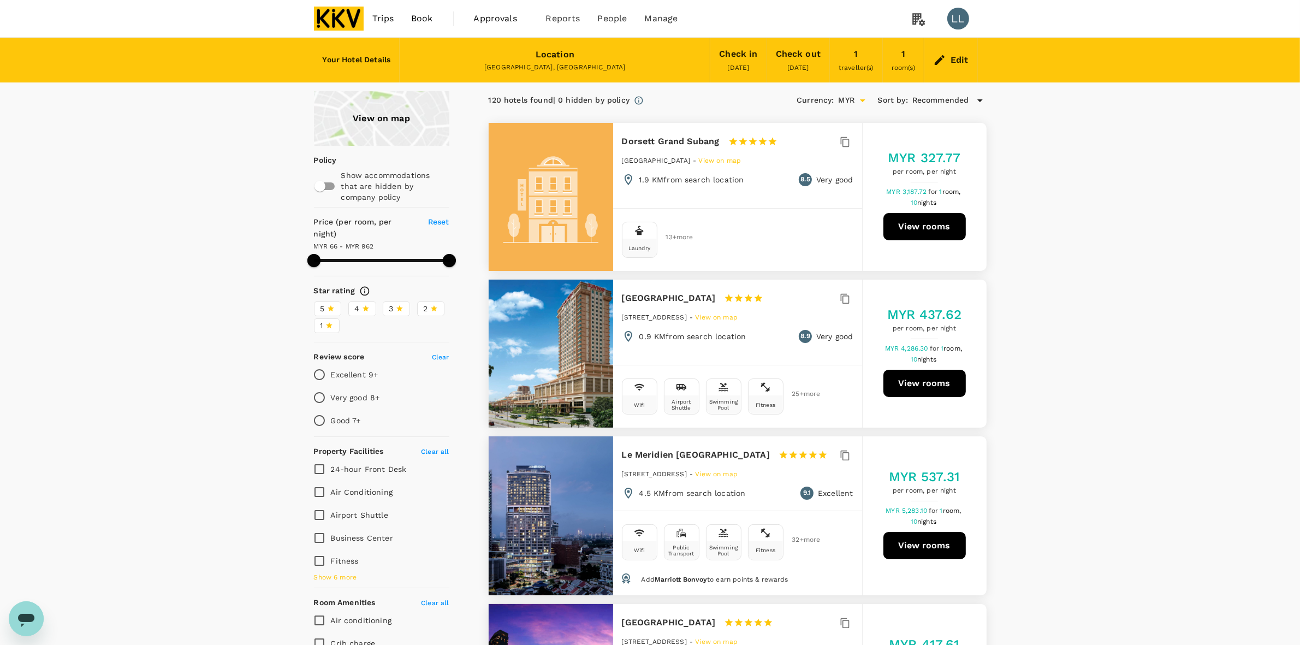
type input "961.8"
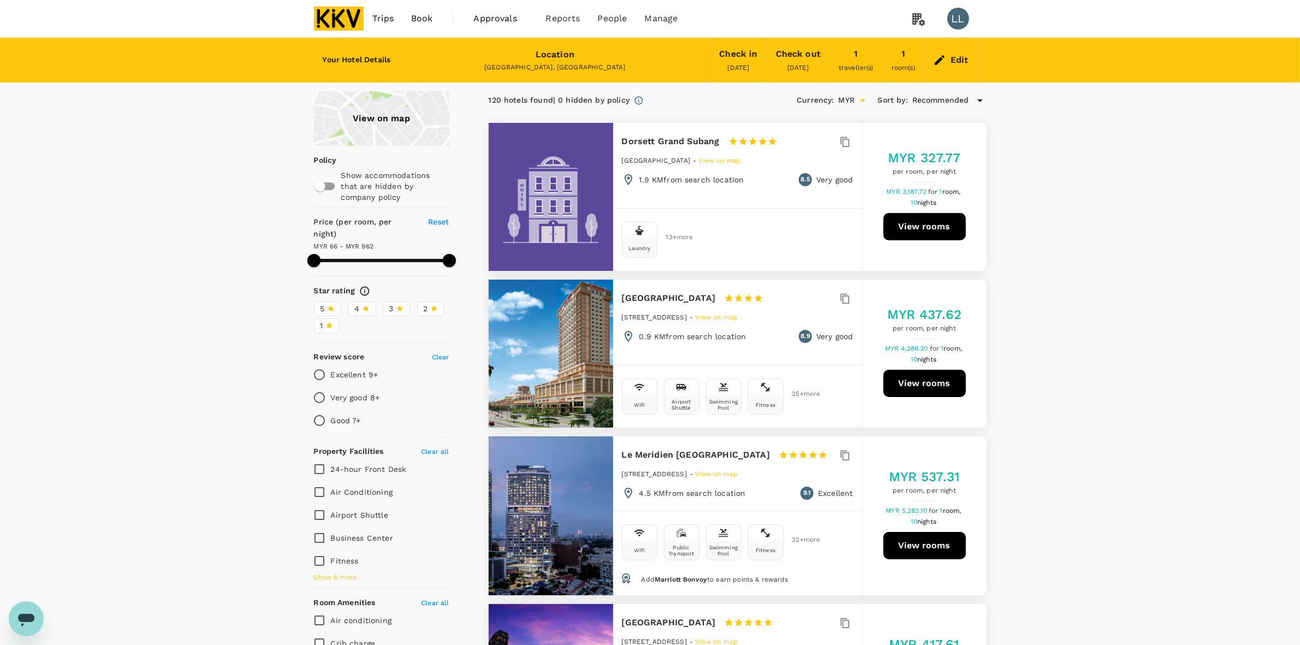
click at [973, 58] on div "Edit" at bounding box center [951, 60] width 53 height 38
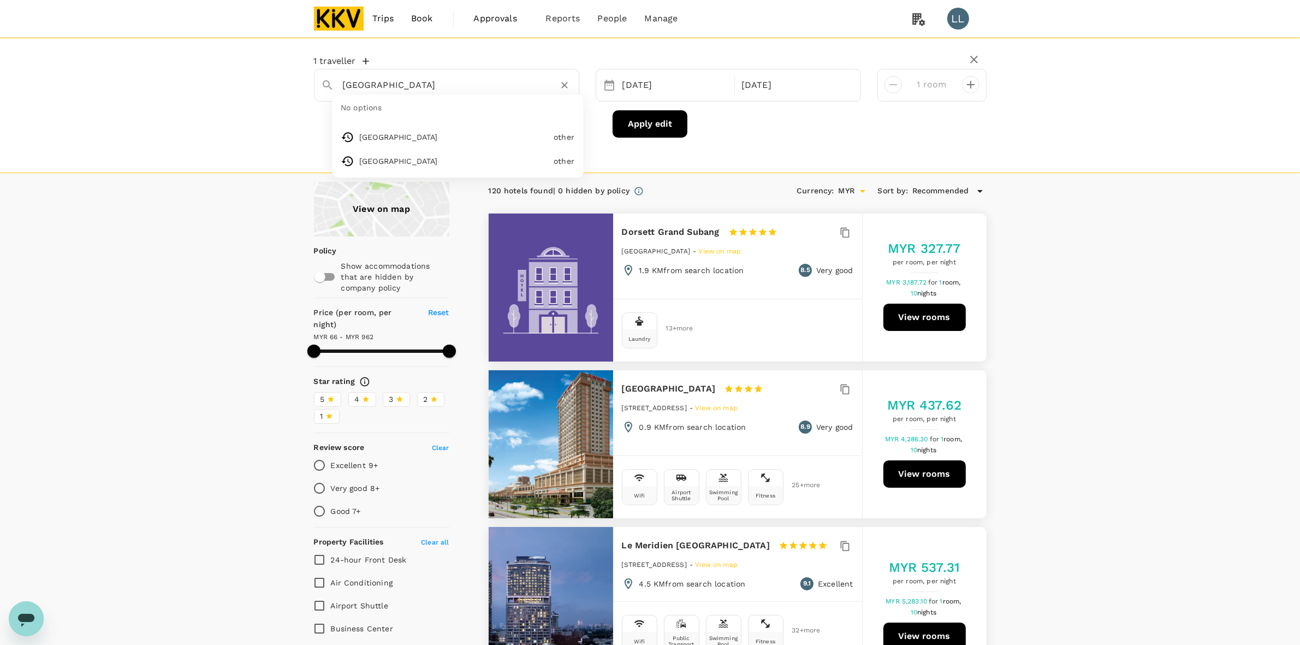
drag, startPoint x: 484, startPoint y: 85, endPoint x: 13, endPoint y: 51, distance: 472.6
click at [13, 51] on div "1 traveller Jalan Lagoon Selatan No options Jalan Lagoon Selatan other Sunway S…" at bounding box center [650, 105] width 1300 height 135
drag, startPoint x: 399, startPoint y: 79, endPoint x: 180, endPoint y: 66, distance: 219.4
click at [180, 66] on div "1 traveller Jalan Lagoon Selatan Blue Lagoon Hotel and Marina Ltd Blue Lagoon H…" at bounding box center [650, 105] width 1300 height 135
paste input "Blue Lagoon Hotel @ Bandar Sunway"
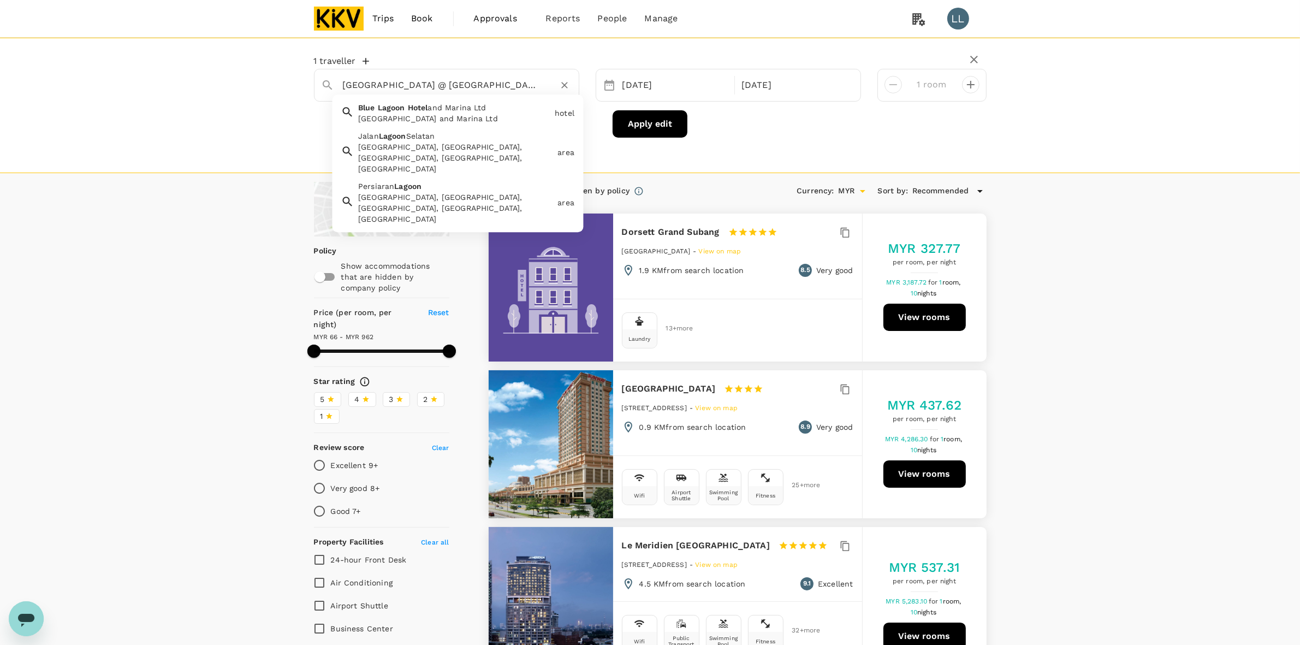
click at [429, 138] on span "Selatan" at bounding box center [420, 136] width 29 height 9
type input "[GEOGRAPHIC_DATA]"
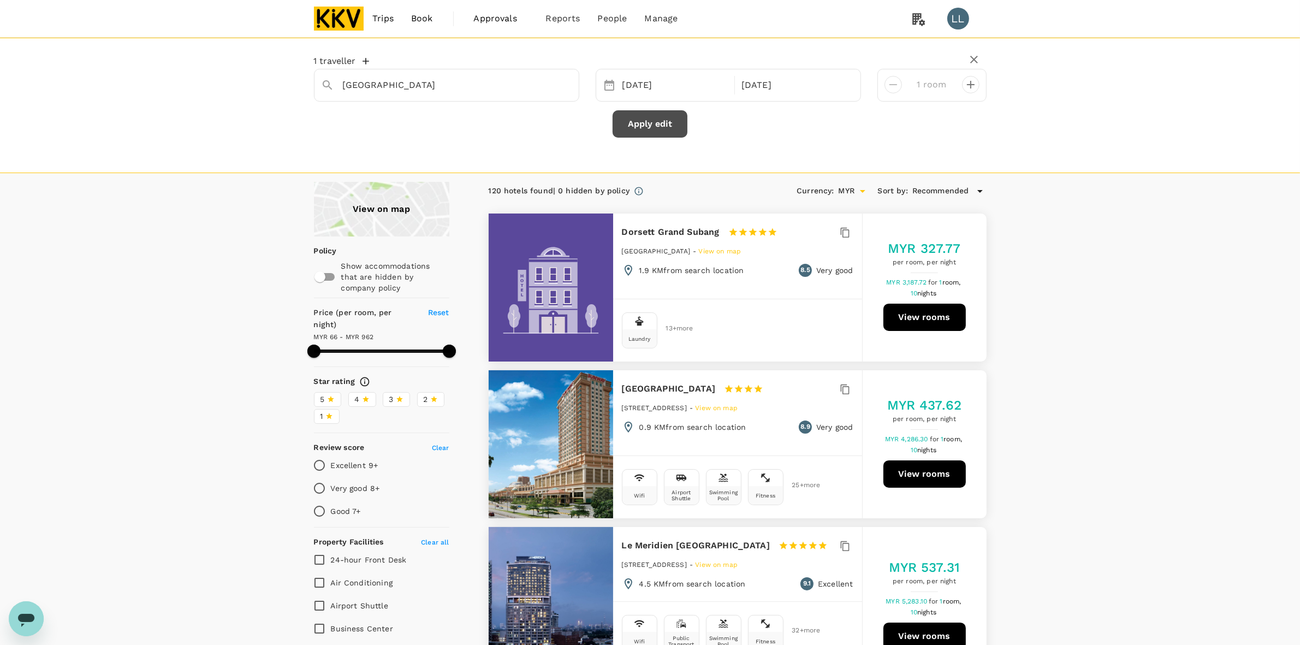
click at [654, 116] on button "Apply edit" at bounding box center [650, 123] width 75 height 27
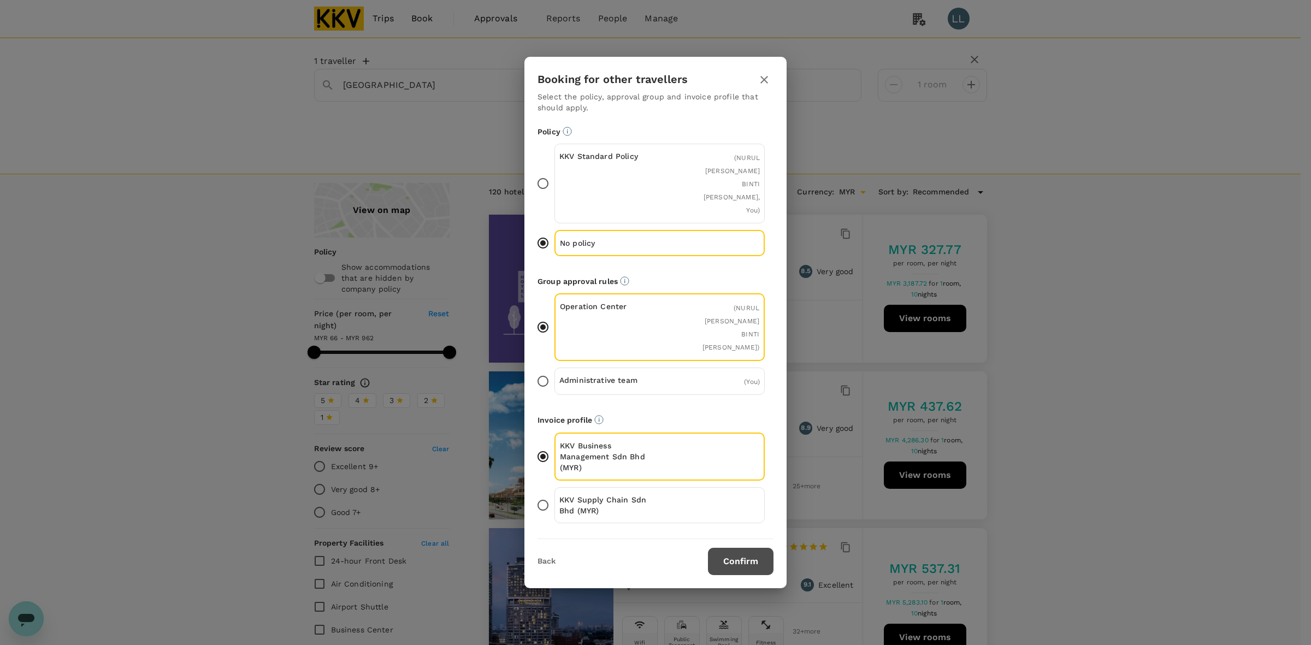
click at [741, 548] on button "Confirm" at bounding box center [741, 561] width 66 height 27
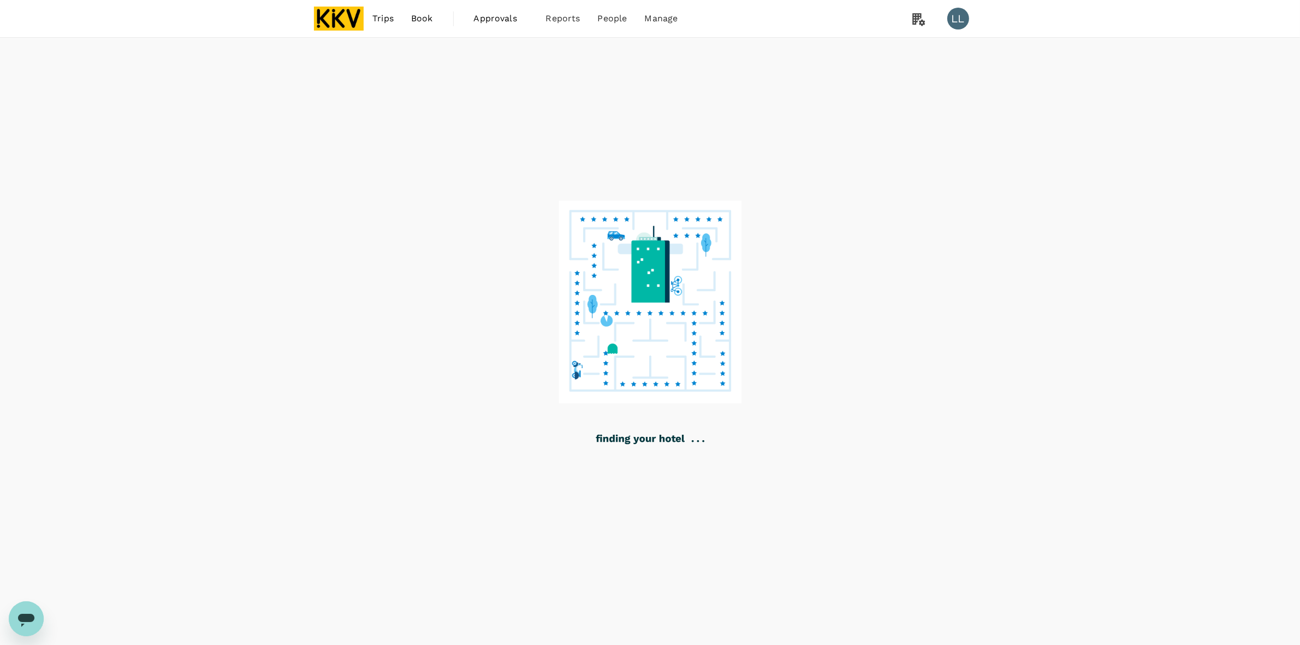
drag, startPoint x: 785, startPoint y: 362, endPoint x: 721, endPoint y: 298, distance: 90.8
click at [785, 362] on div at bounding box center [650, 342] width 1300 height 608
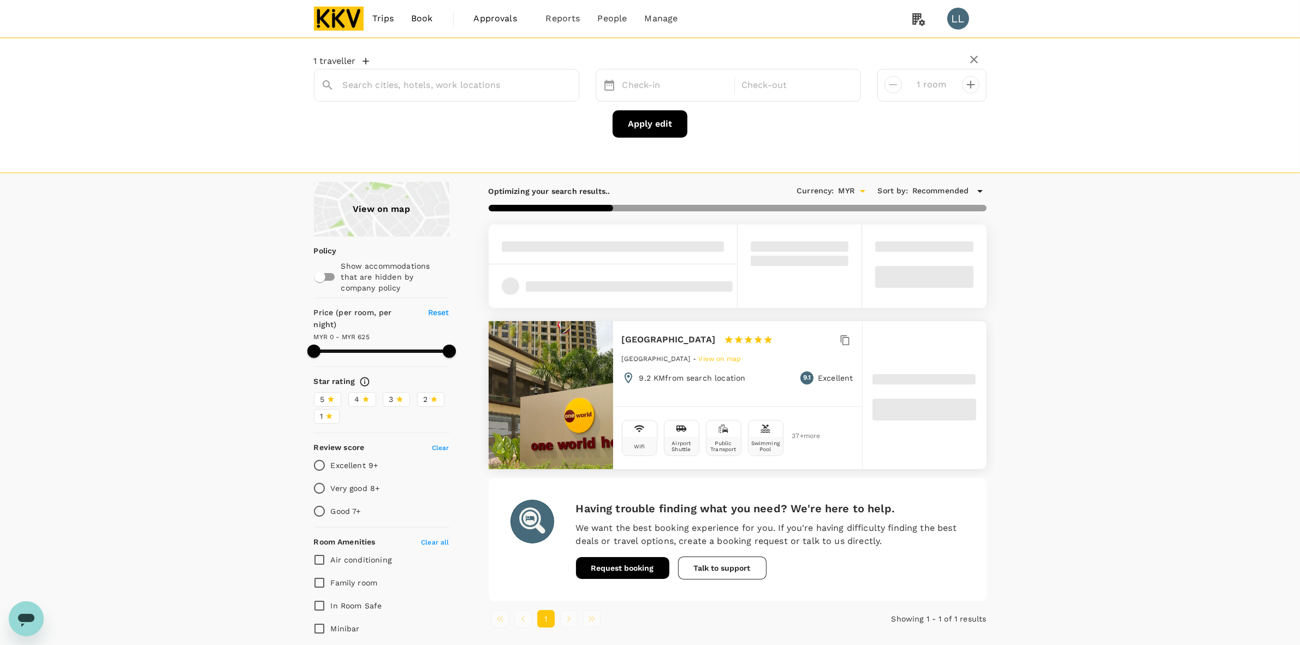
type input "[GEOGRAPHIC_DATA]"
type input "625"
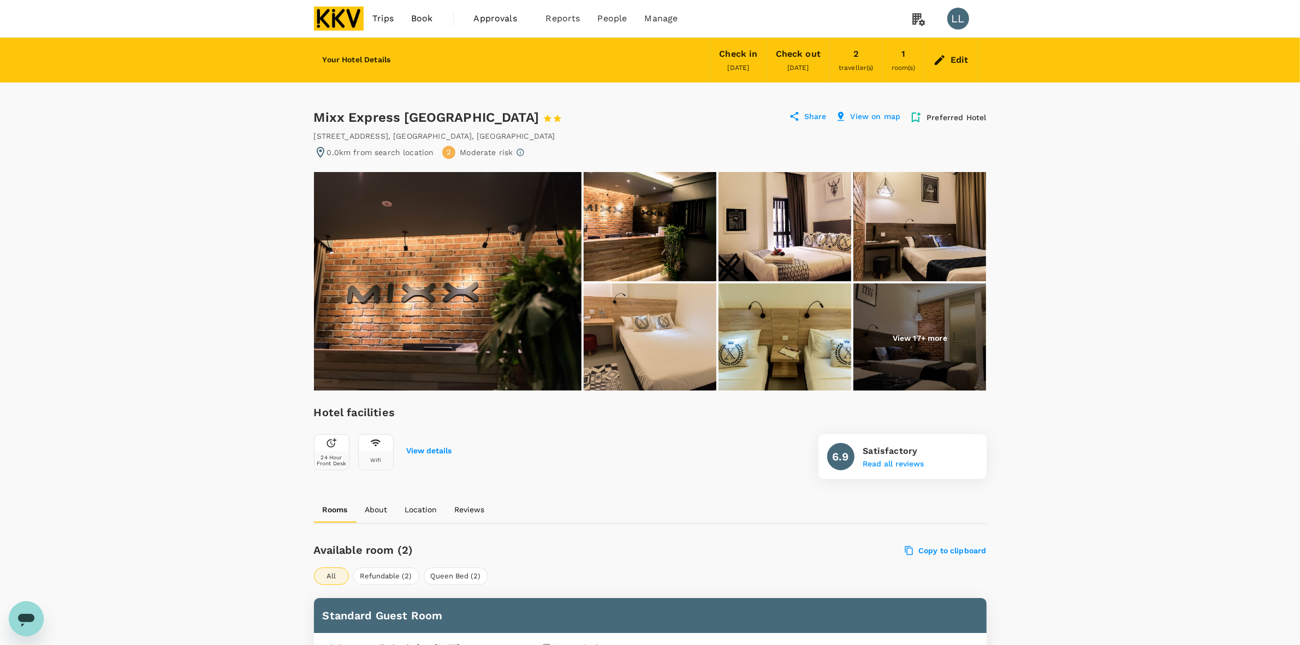
drag, startPoint x: 312, startPoint y: 111, endPoint x: 495, endPoint y: 115, distance: 183.0
copy div "Mixx Express [GEOGRAPHIC_DATA]"
drag, startPoint x: 713, startPoint y: 1, endPoint x: 310, endPoint y: 22, distance: 403.1
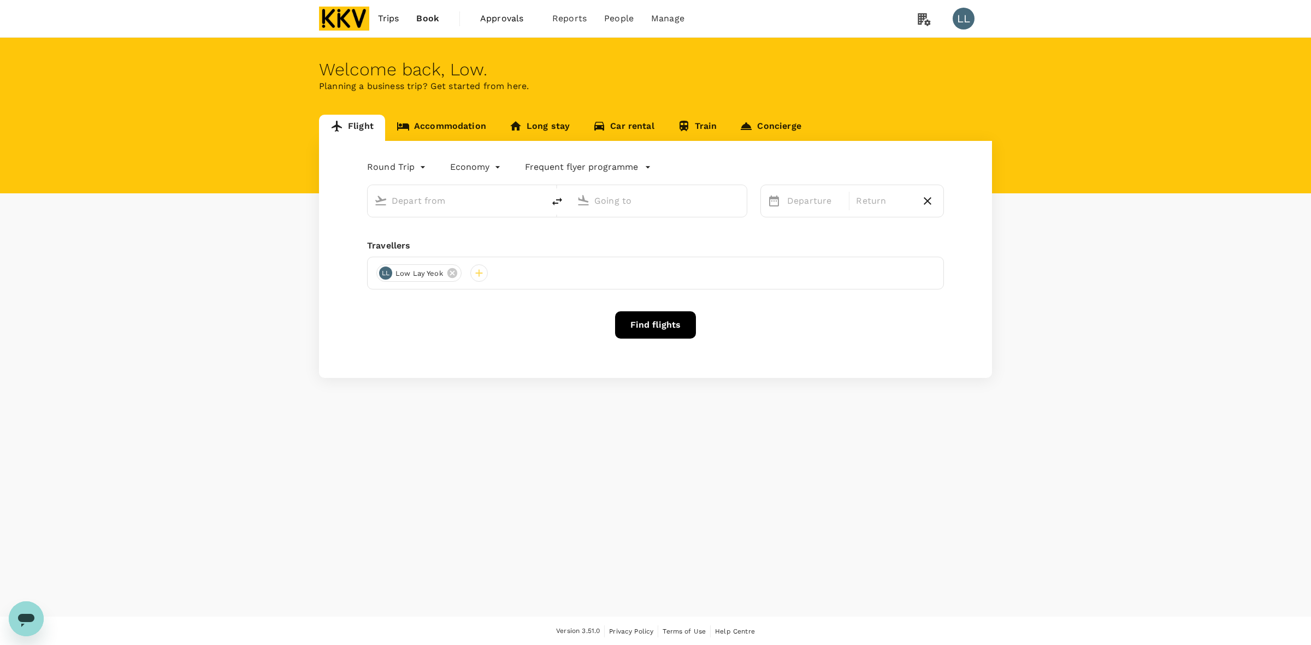
type input "[PERSON_NAME] (JHB)"
type input "Sultan [PERSON_NAME] [PERSON_NAME] (SZB)"
click at [428, 129] on link "Accommodation" at bounding box center [441, 128] width 113 height 26
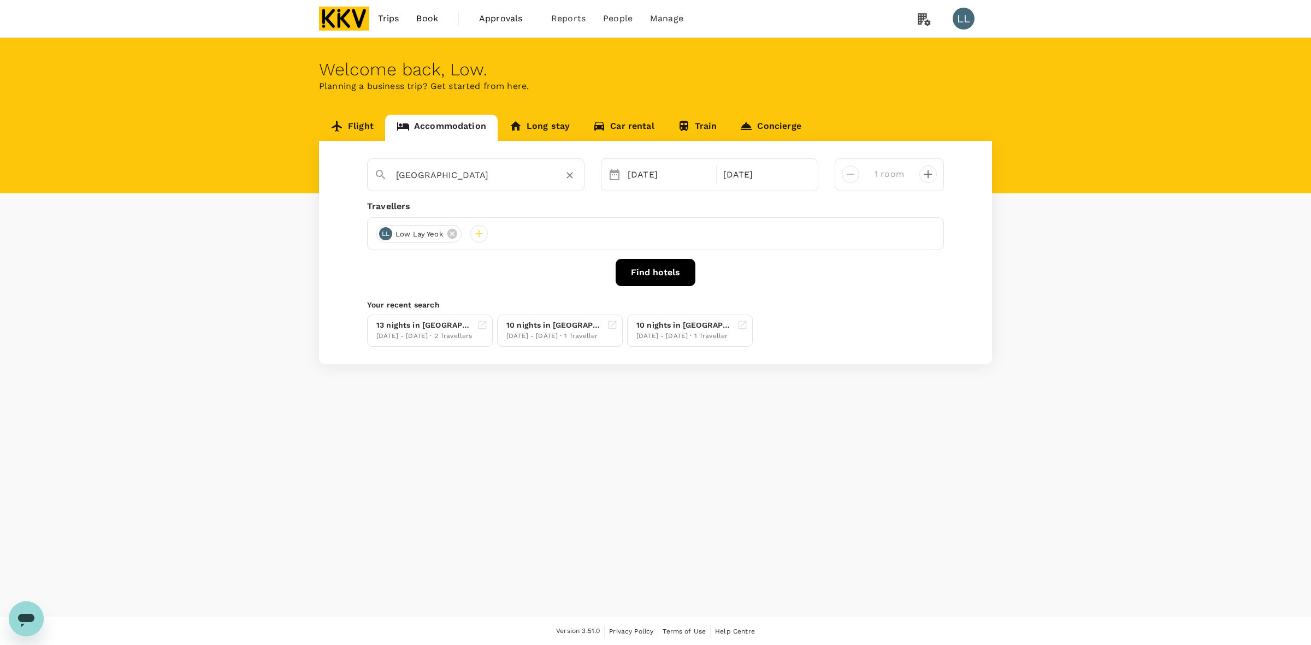
click at [486, 162] on div "[GEOGRAPHIC_DATA]" at bounding box center [482, 171] width 190 height 26
click at [566, 172] on icon "Clear" at bounding box center [569, 175] width 11 height 11
click at [448, 175] on input "text" at bounding box center [471, 175] width 151 height 17
paste input "Mixx Express [GEOGRAPHIC_DATA]"
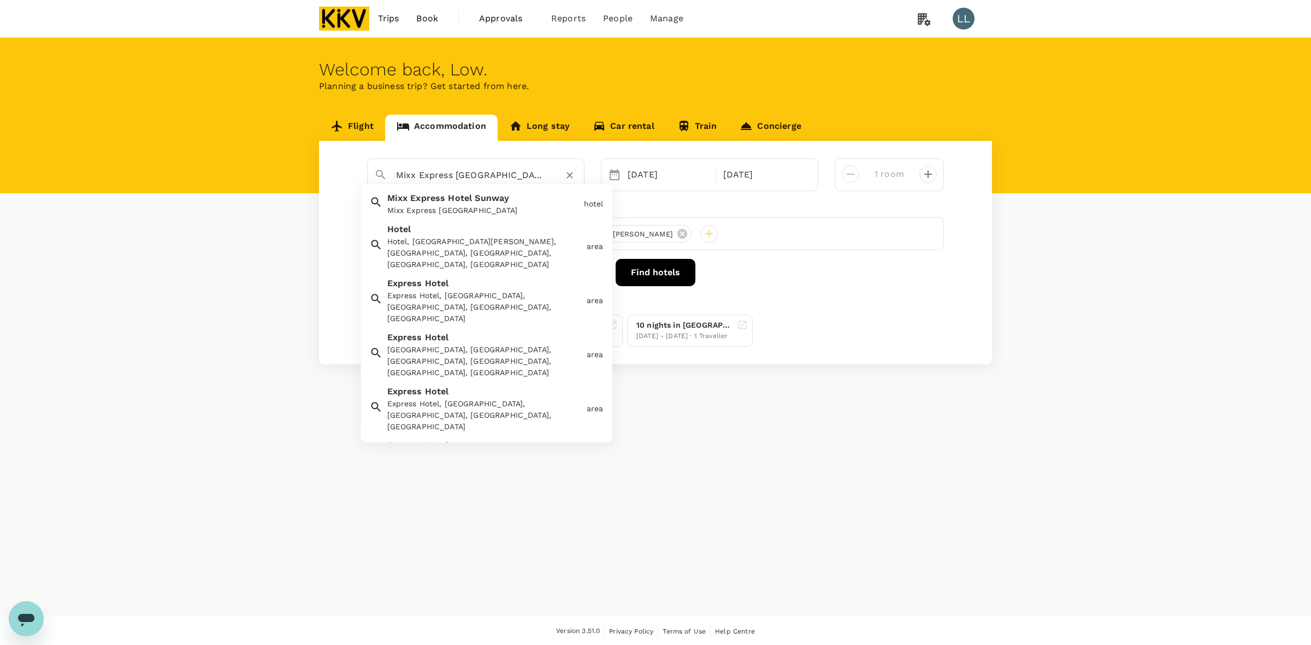
drag, startPoint x: 530, startPoint y: 175, endPoint x: 187, endPoint y: 159, distance: 342.8
click at [187, 159] on div "Flight Accommodation Long stay Car rental Train Concierge Mixx Express Hotel [G…" at bounding box center [655, 240] width 1311 height 250
type input "Mixx Express [GEOGRAPHIC_DATA]"
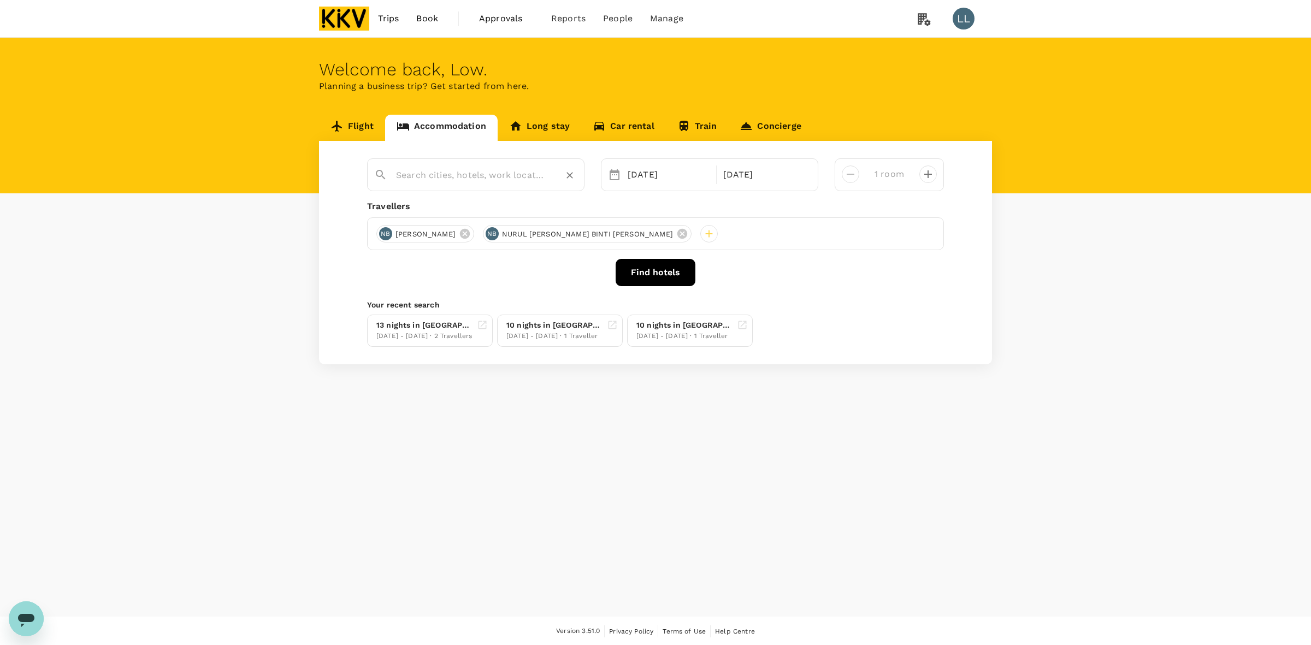
click at [465, 185] on div at bounding box center [475, 174] width 217 height 33
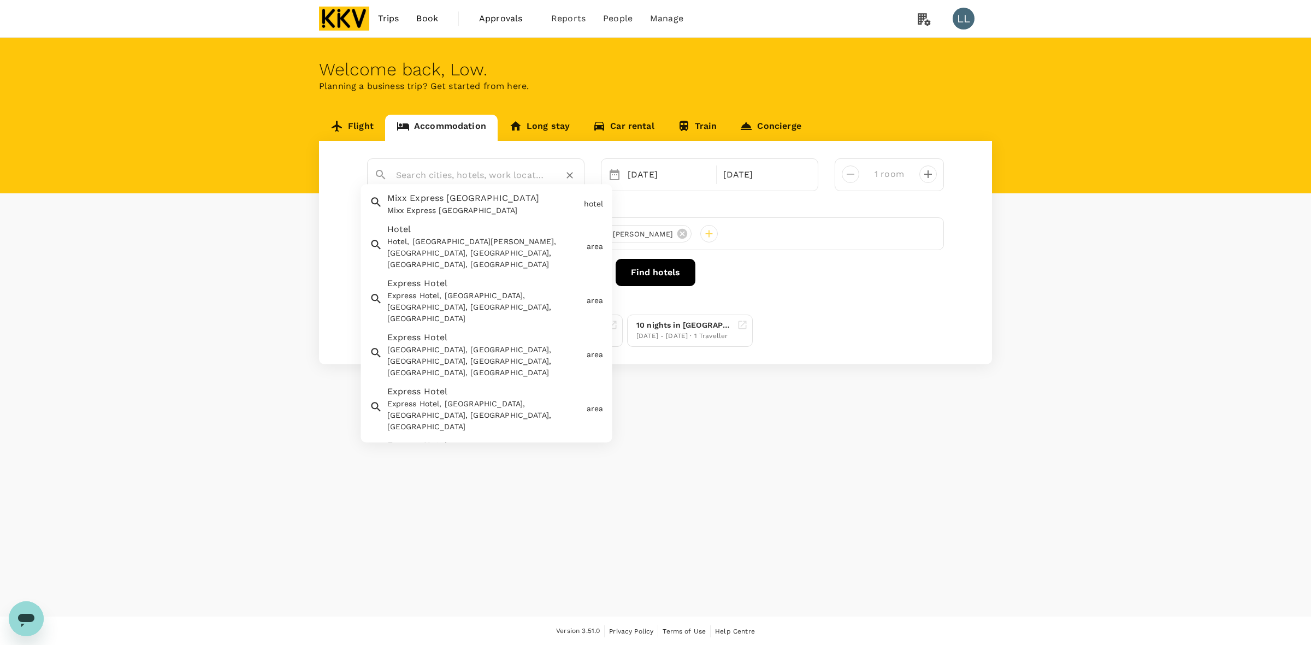
click at [462, 175] on input "text" at bounding box center [471, 175] width 151 height 17
paste input "Sun-U Residence"
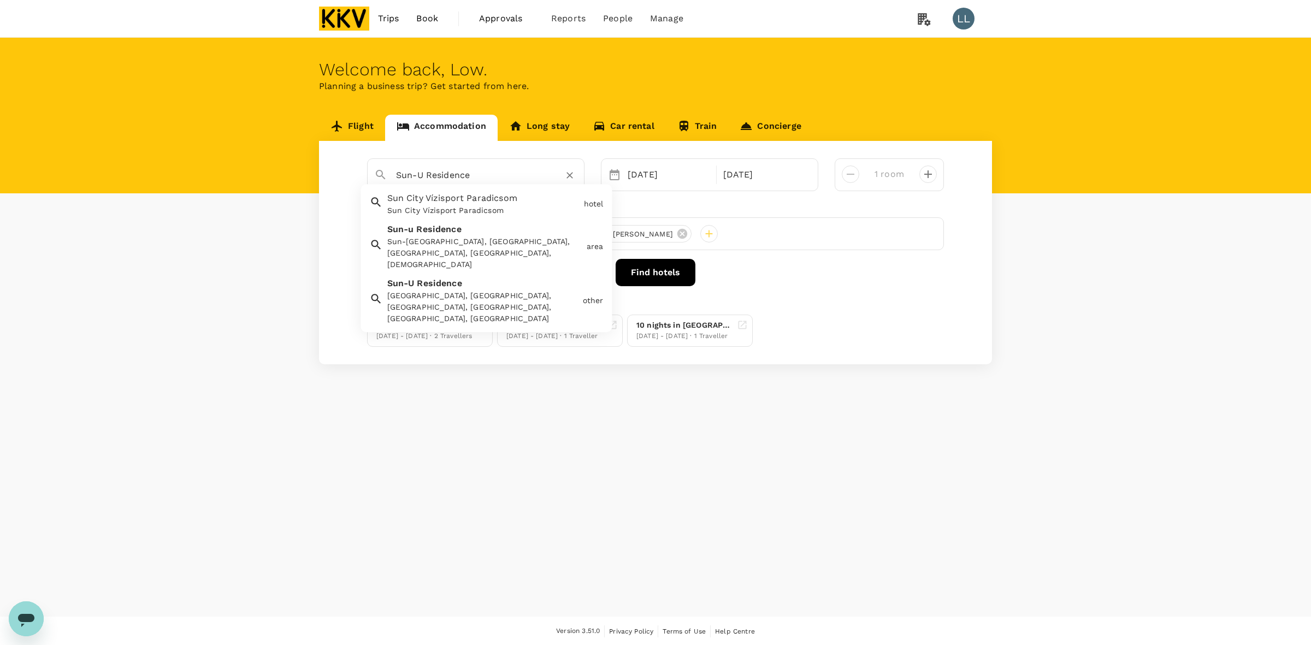
click at [459, 236] on div "Sun-[GEOGRAPHIC_DATA], [GEOGRAPHIC_DATA], [GEOGRAPHIC_DATA], [GEOGRAPHIC_DATA],…" at bounding box center [484, 253] width 195 height 34
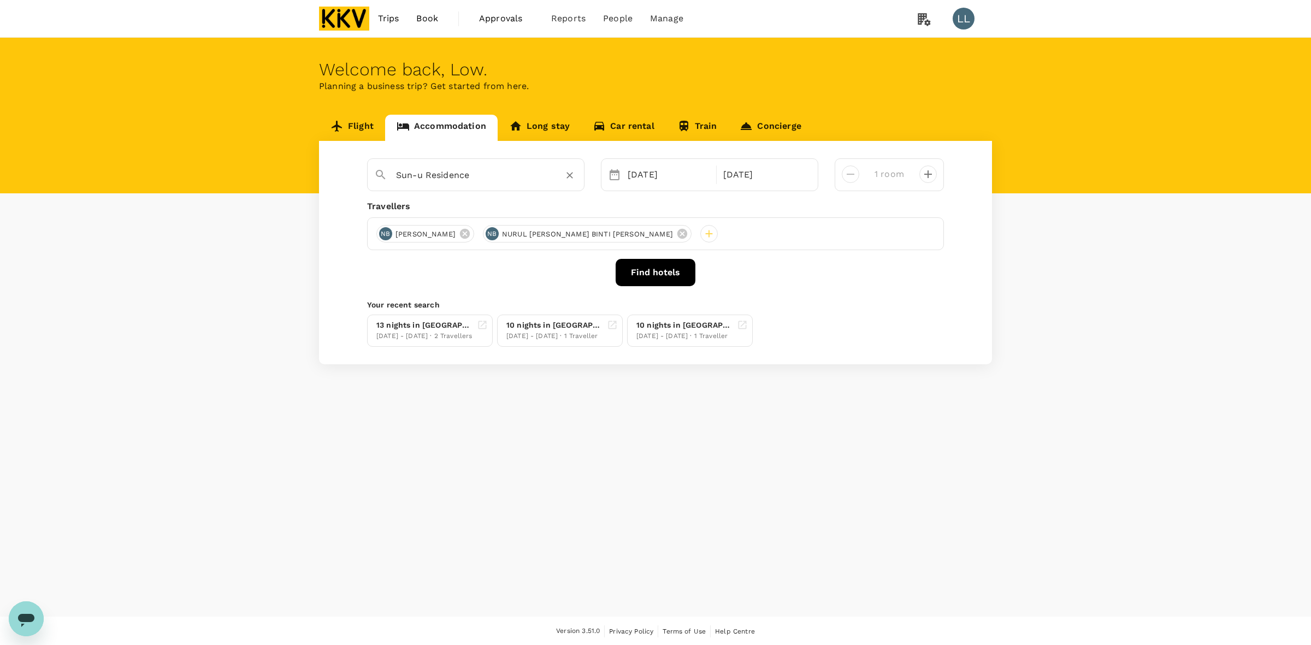
type input "Sun-u Residence"
click at [634, 269] on button "Find hotels" at bounding box center [656, 272] width 80 height 27
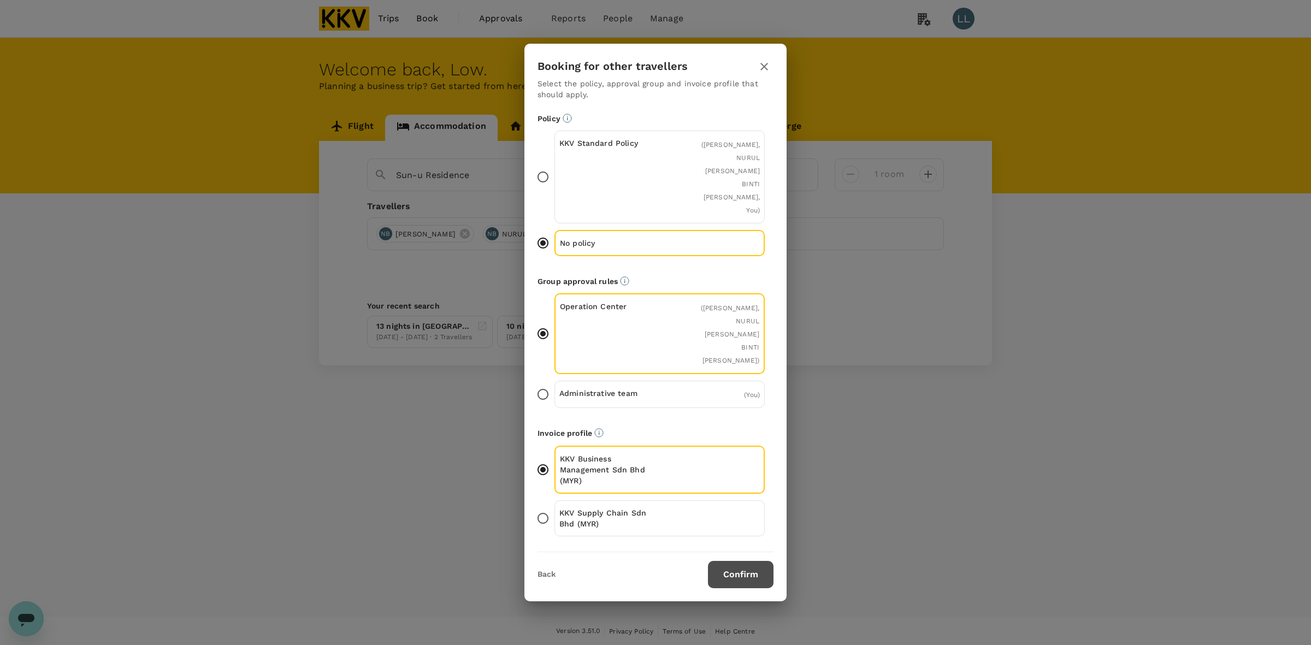
drag, startPoint x: 741, startPoint y: 546, endPoint x: 741, endPoint y: 537, distance: 9.3
click at [741, 561] on button "Confirm" at bounding box center [741, 574] width 66 height 27
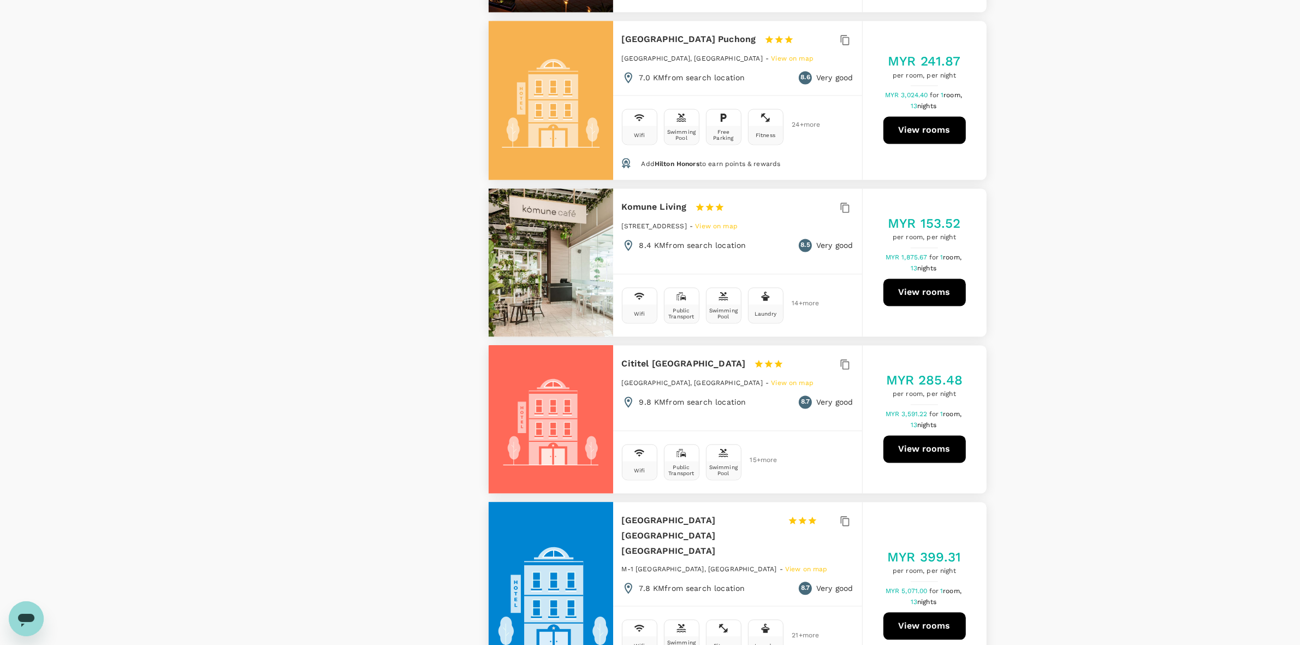
scroll to position [2936, 0]
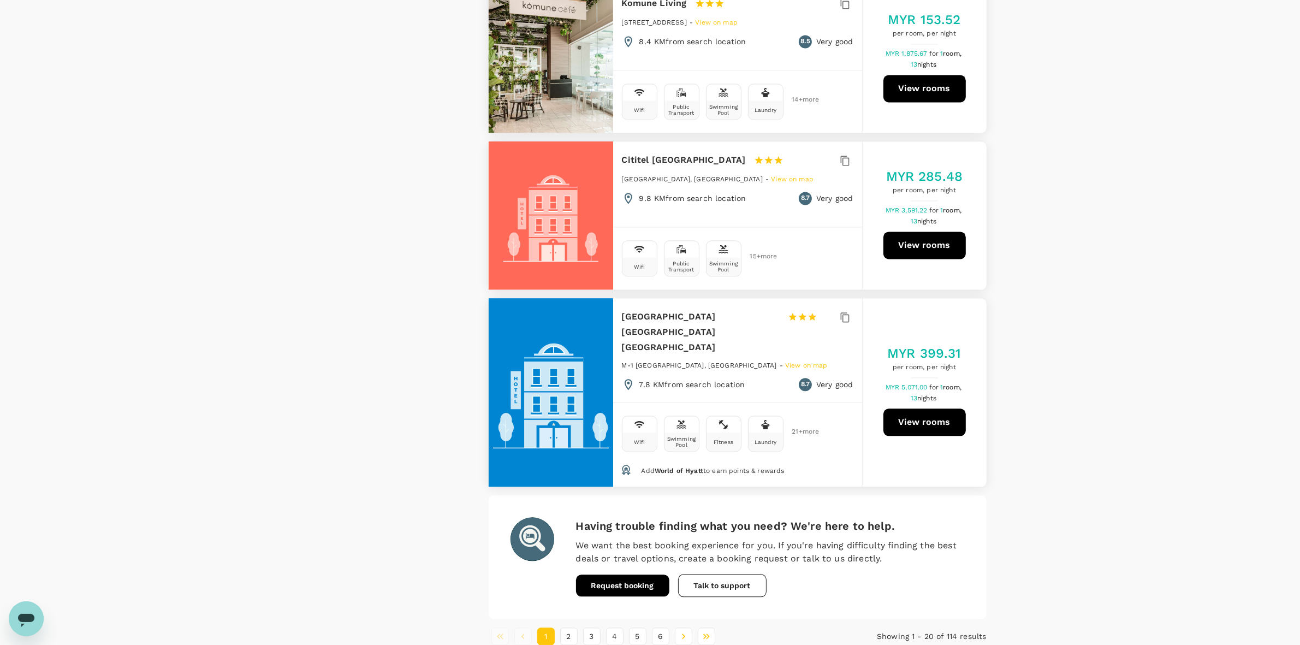
drag, startPoint x: 1296, startPoint y: 30, endPoint x: 1301, endPoint y: 21, distance: 10.8
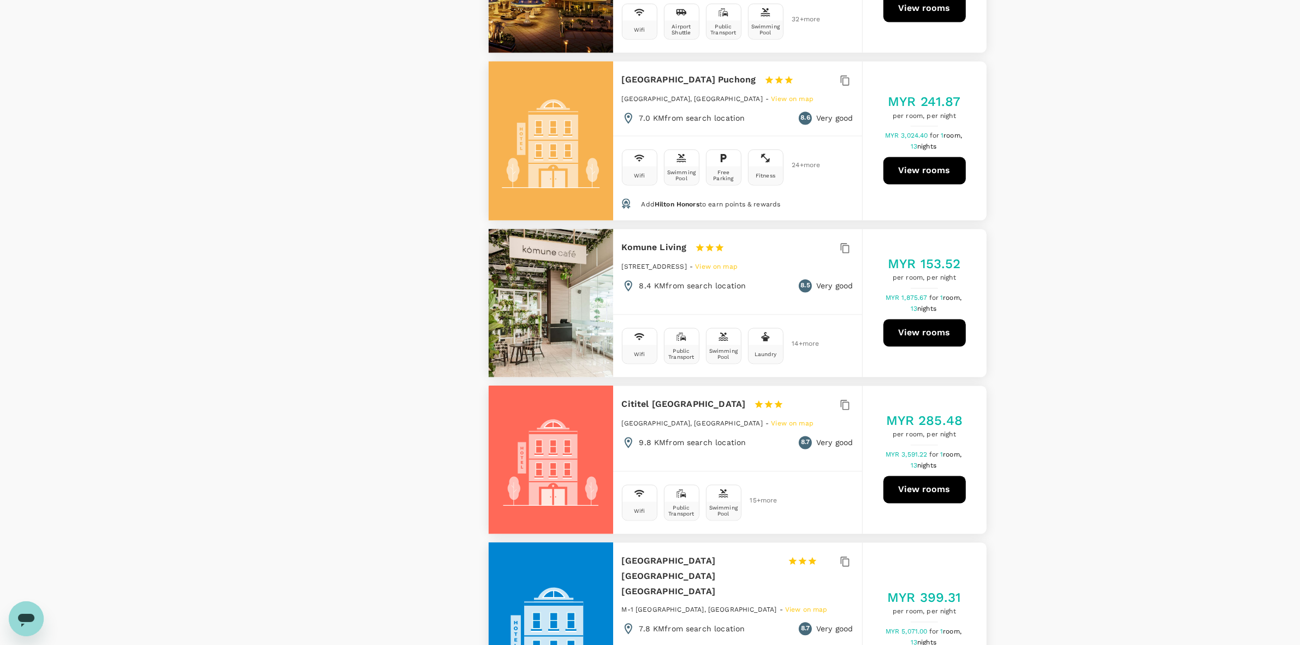
scroll to position [2954, 0]
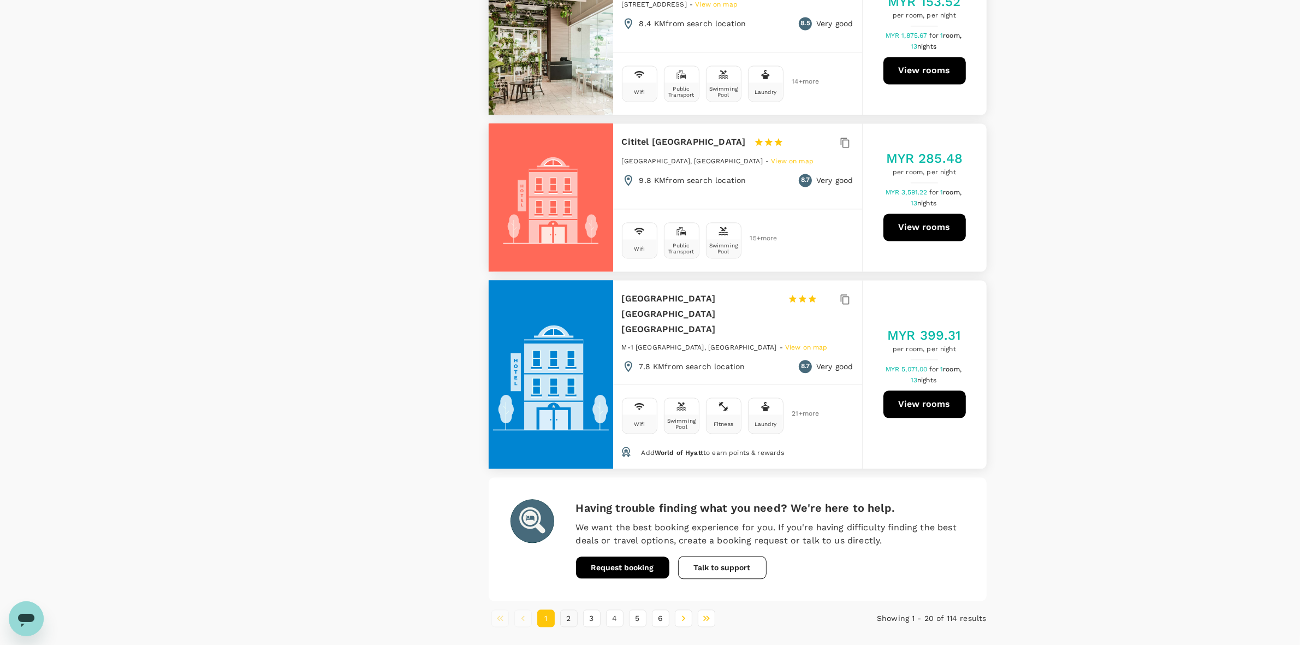
click at [578, 610] on li "2" at bounding box center [569, 618] width 23 height 17
click at [575, 610] on button "2" at bounding box center [568, 618] width 17 height 17
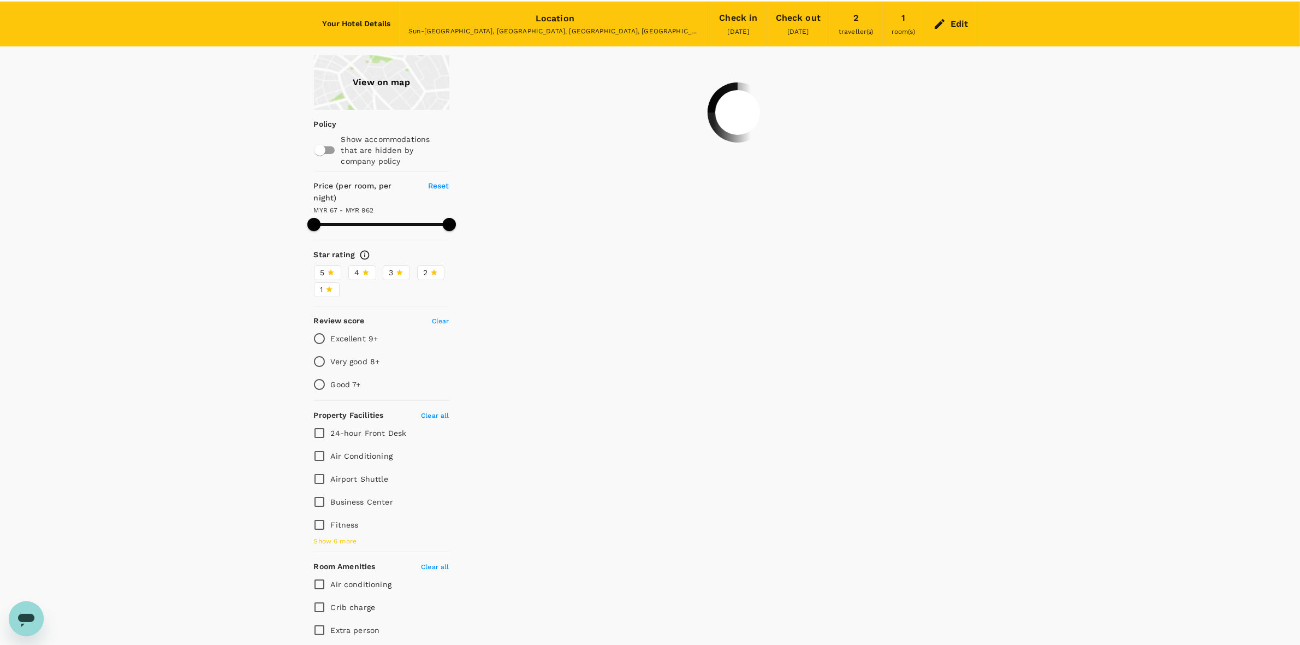
scroll to position [5, 0]
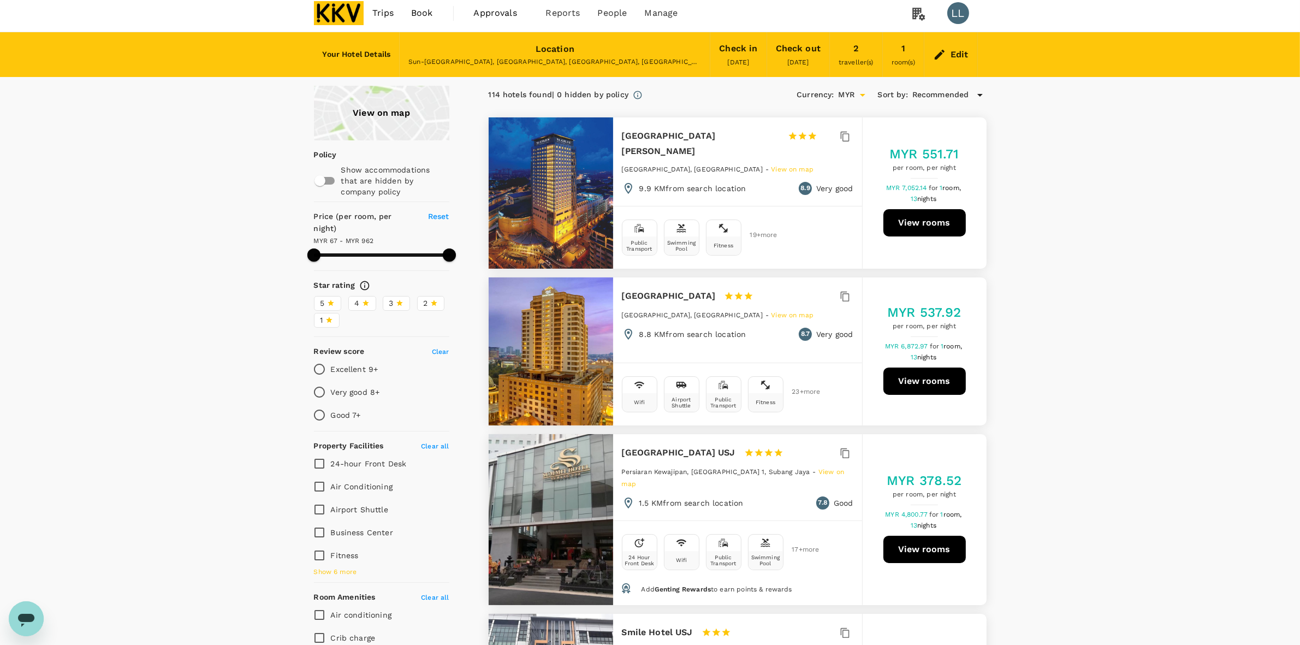
type input "961.6"
